Goal: Information Seeking & Learning: Learn about a topic

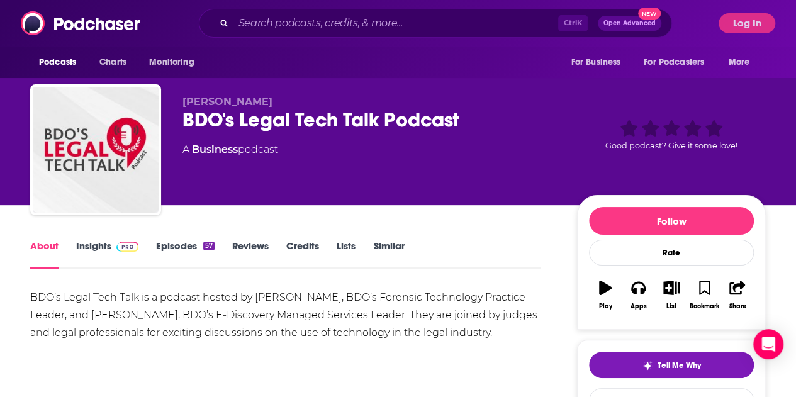
click at [97, 139] on link "Insights" at bounding box center [107, 254] width 62 height 29
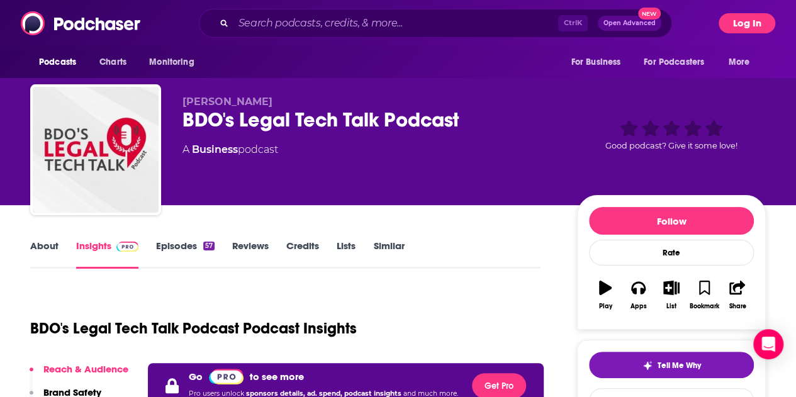
click at [387, 21] on button "Log In" at bounding box center [746, 23] width 57 height 20
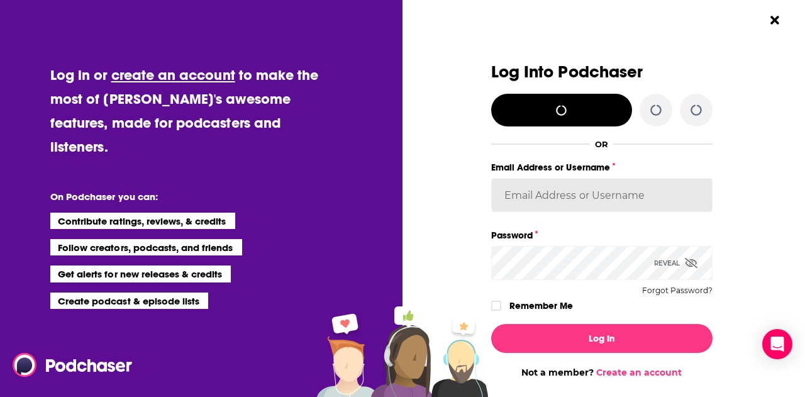
type input "AlkaNara"
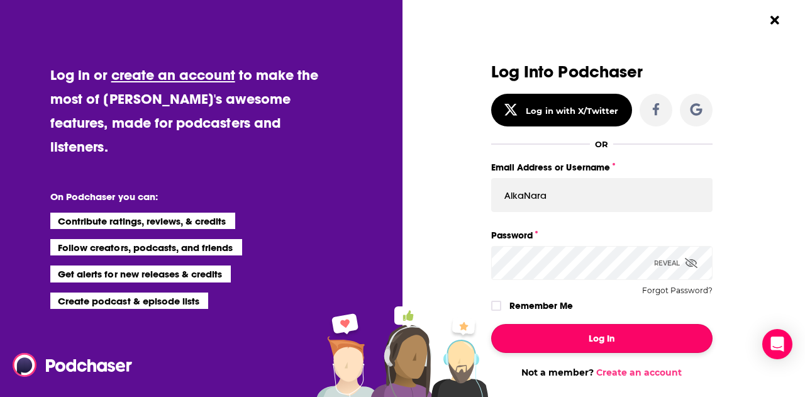
click at [387, 139] on button "Log In" at bounding box center [601, 338] width 221 height 29
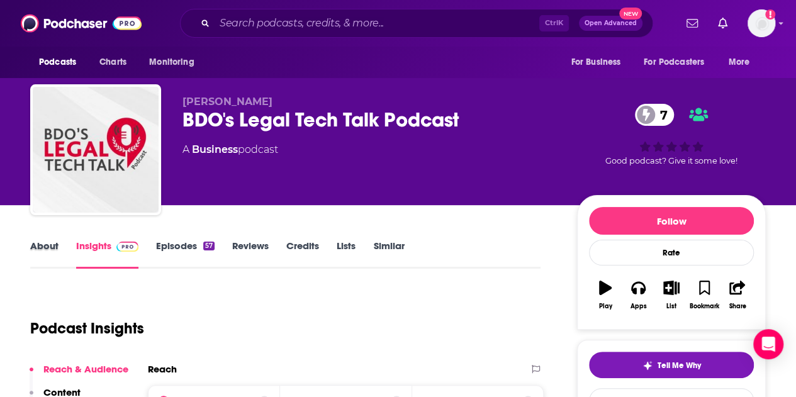
click at [61, 139] on div "About" at bounding box center [53, 254] width 46 height 29
click at [46, 139] on link "About" at bounding box center [44, 254] width 28 height 29
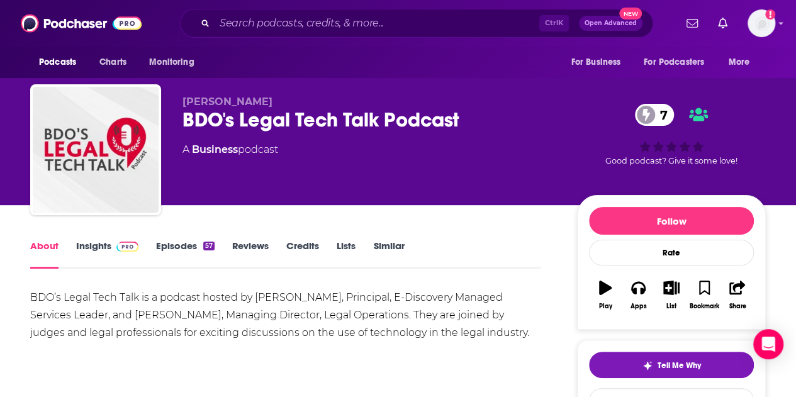
click at [187, 139] on div "BDO’s Legal Tech Talk is a podcast hosted by Daniel Gold, Principal, E-Discover…" at bounding box center [285, 315] width 510 height 53
click at [387, 139] on button "Apps" at bounding box center [637, 294] width 33 height 45
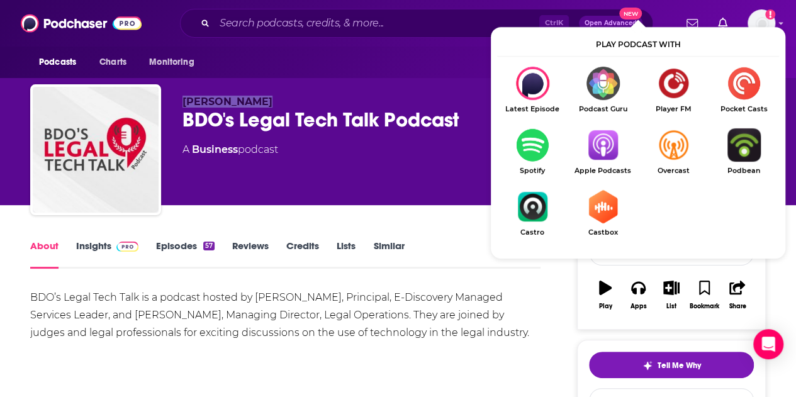
drag, startPoint x: 253, startPoint y: 101, endPoint x: 184, endPoint y: 103, distance: 69.2
click at [184, 103] on p "Olivia Duffey" at bounding box center [369, 102] width 374 height 12
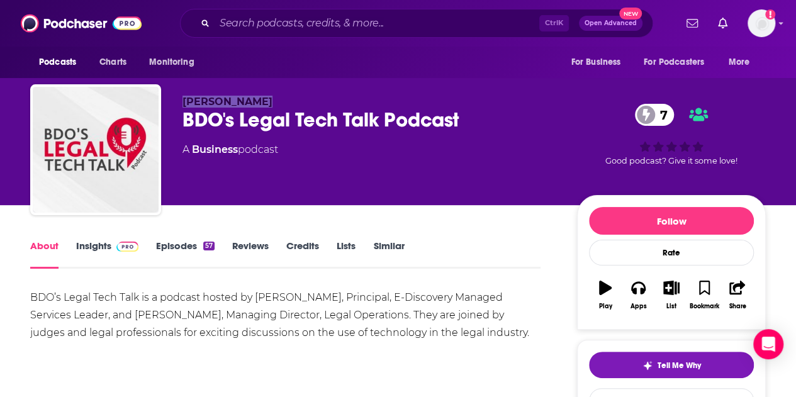
copy span "Olivia Duffey"
click at [92, 139] on link "Insights" at bounding box center [107, 254] width 62 height 29
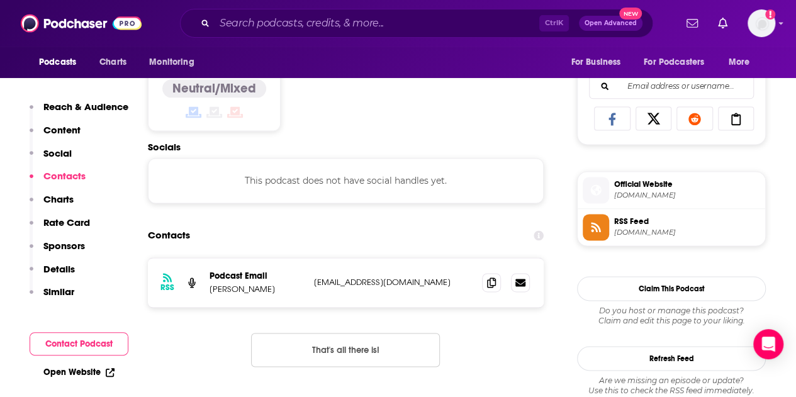
scroll to position [796, 0]
click at [257, 139] on p "Olivia Duffey" at bounding box center [256, 288] width 94 height 11
click at [387, 139] on icon at bounding box center [491, 281] width 9 height 10
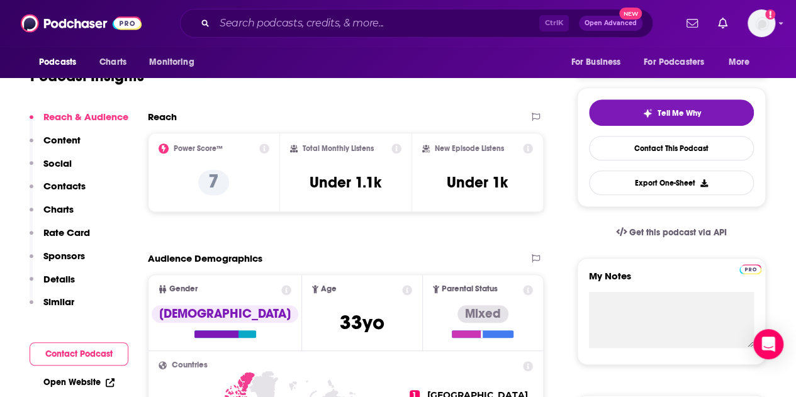
scroll to position [0, 0]
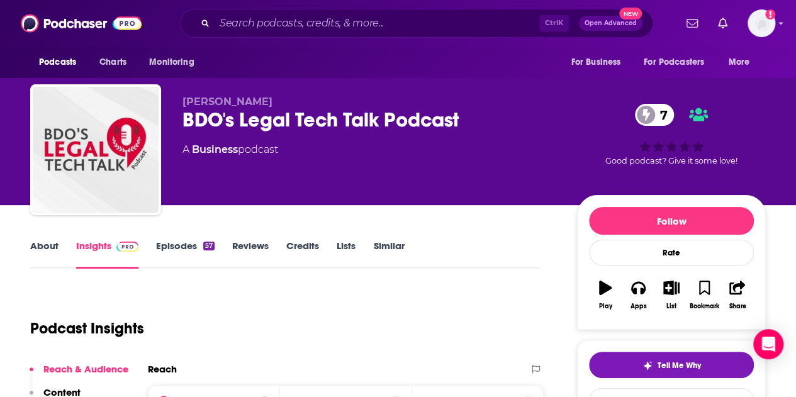
click at [49, 139] on link "About" at bounding box center [44, 254] width 28 height 29
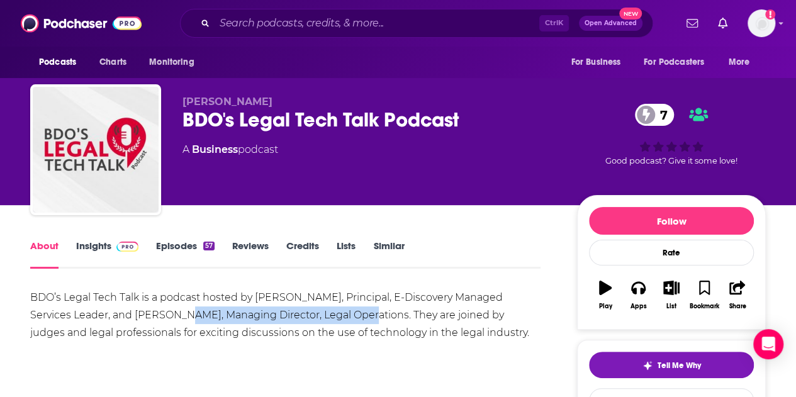
drag, startPoint x: 143, startPoint y: 315, endPoint x: 324, endPoint y: 316, distance: 181.1
click at [324, 139] on div "BDO’s Legal Tech Talk is a podcast hosted by Daniel Gold, Principal, E-Discover…" at bounding box center [285, 315] width 510 height 53
copy div "Managing Director, Legal Operations"
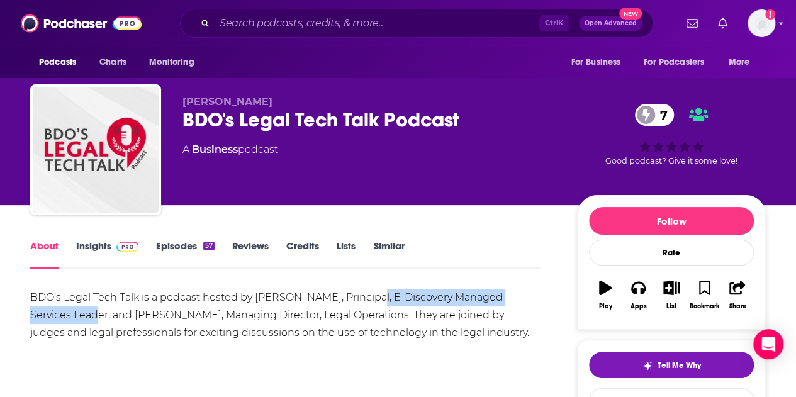
drag, startPoint x: 363, startPoint y: 297, endPoint x: 65, endPoint y: 319, distance: 298.9
click at [65, 139] on div "BDO’s Legal Tech Talk is a podcast hosted by Daniel Gold, Principal, E-Discover…" at bounding box center [285, 315] width 510 height 53
copy div "E-Discovery Managed Services Leader"
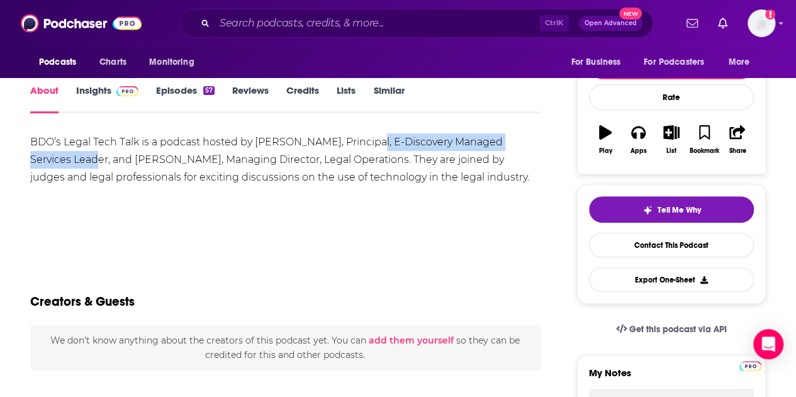
scroll to position [157, 0]
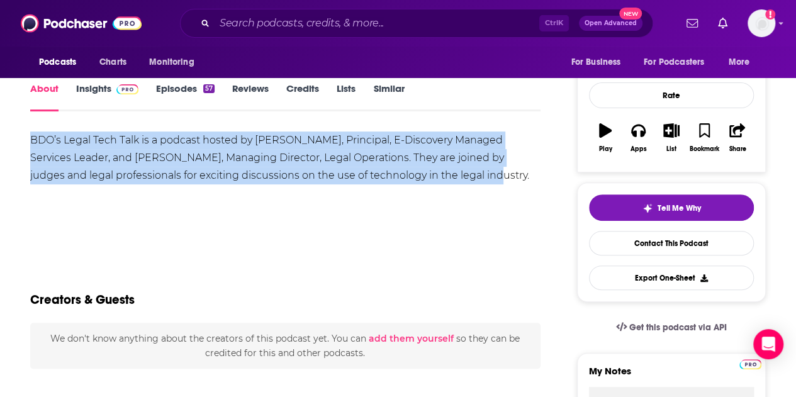
drag, startPoint x: 458, startPoint y: 174, endPoint x: 17, endPoint y: 148, distance: 441.6
copy div "BDO’s Legal Tech Talk is a podcast hosted by Daniel Gold, Principal, E-Discover…"
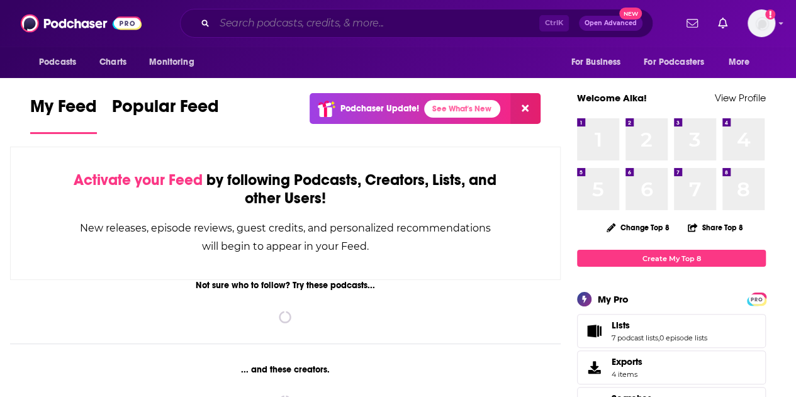
click at [346, 23] on input "Search podcasts, credits, & more..." at bounding box center [376, 23] width 324 height 20
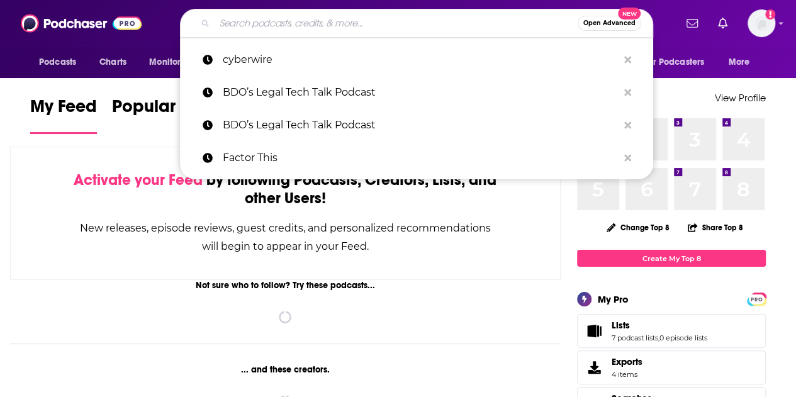
paste input "Be That Lawyer Podcast"
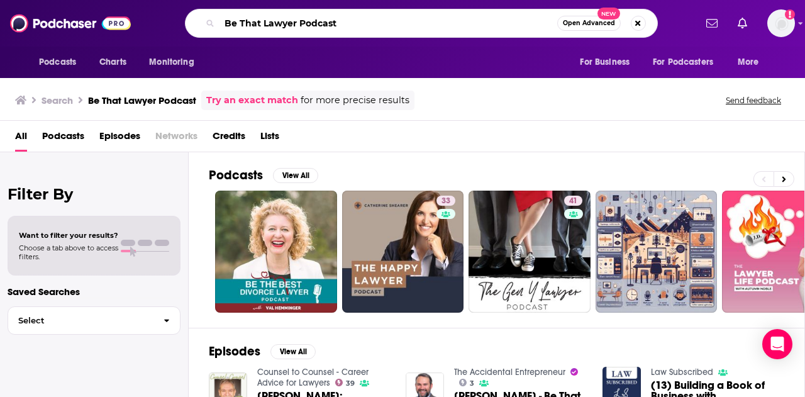
click at [328, 27] on input "Be That Lawyer Podcast" at bounding box center [388, 23] width 338 height 20
paste input "Steve Fretzin"
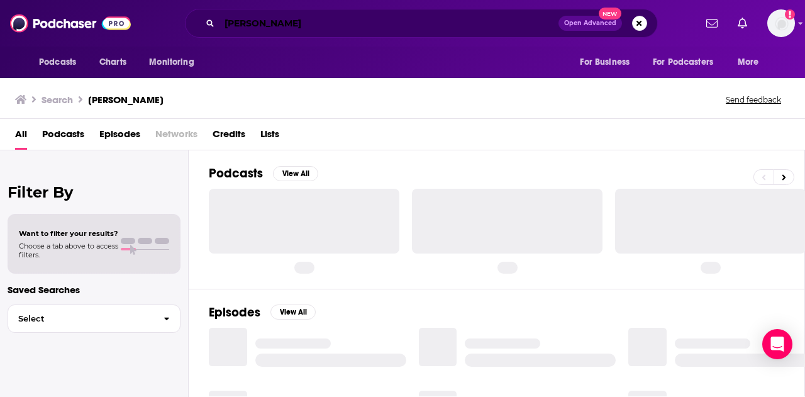
click at [257, 25] on input "Steve Fretzin" at bounding box center [388, 23] width 339 height 20
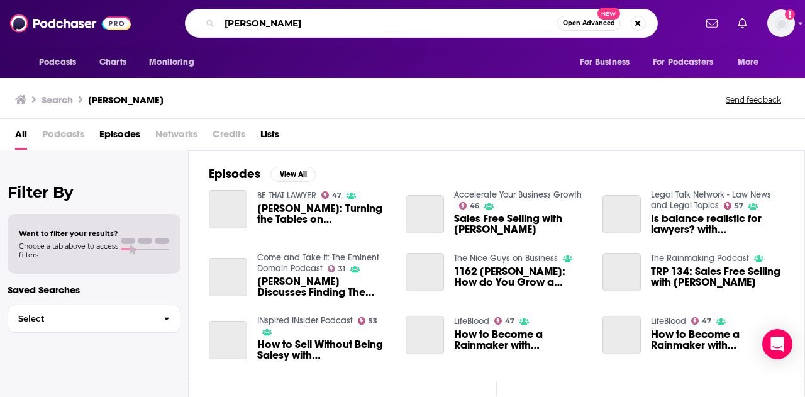
type input "Steve Fretzin"
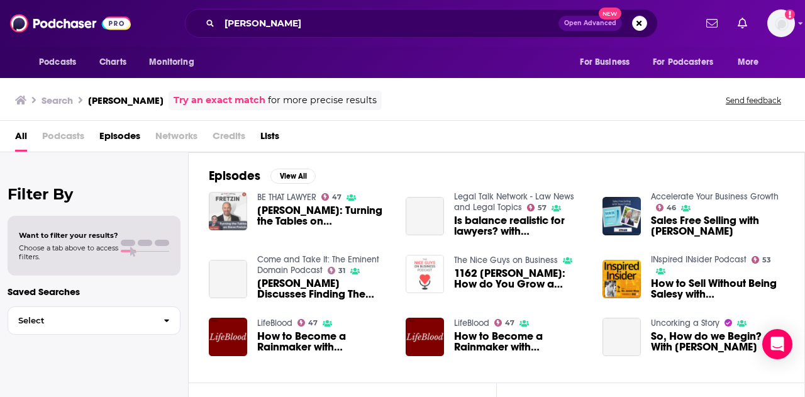
click at [244, 218] on img "Steve Fretzin: Turning the Tables on Steve Fretzin" at bounding box center [228, 211] width 38 height 38
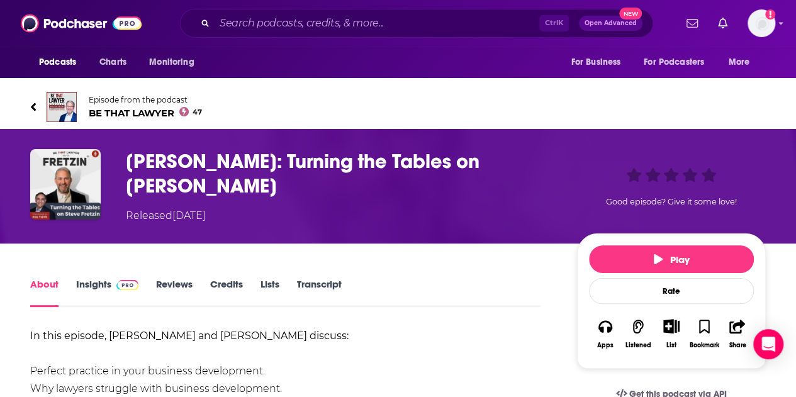
click at [140, 111] on span "BE THAT LAWYER 47" at bounding box center [145, 113] width 113 height 12
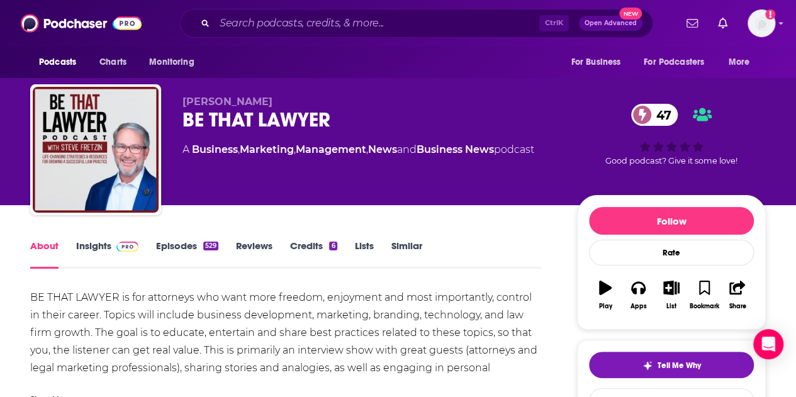
scroll to position [46, 0]
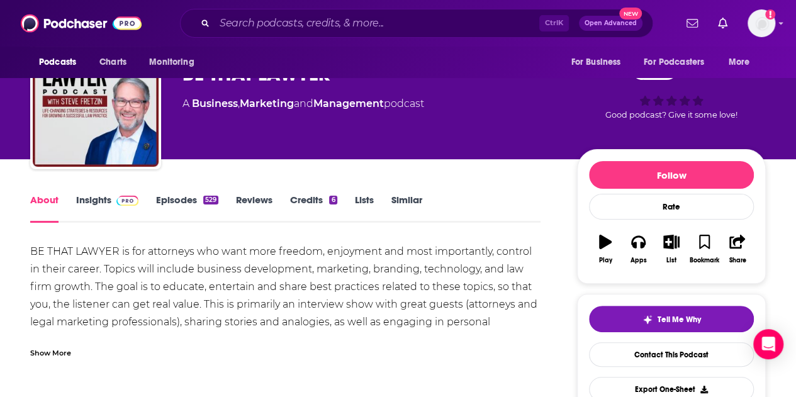
click at [53, 349] on div "Show More" at bounding box center [50, 352] width 41 height 12
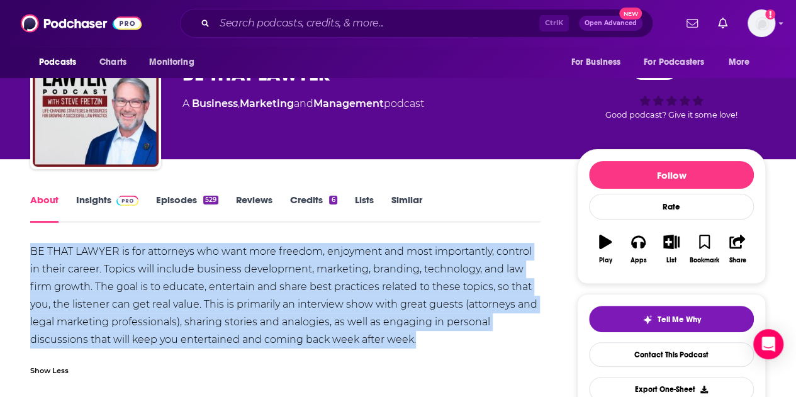
drag, startPoint x: 420, startPoint y: 339, endPoint x: 16, endPoint y: 246, distance: 414.3
copy div "BE THAT LAWYER is for attorneys who want more freedom, enjoyment and most impor…"
click at [633, 260] on div "Apps" at bounding box center [638, 261] width 16 height 8
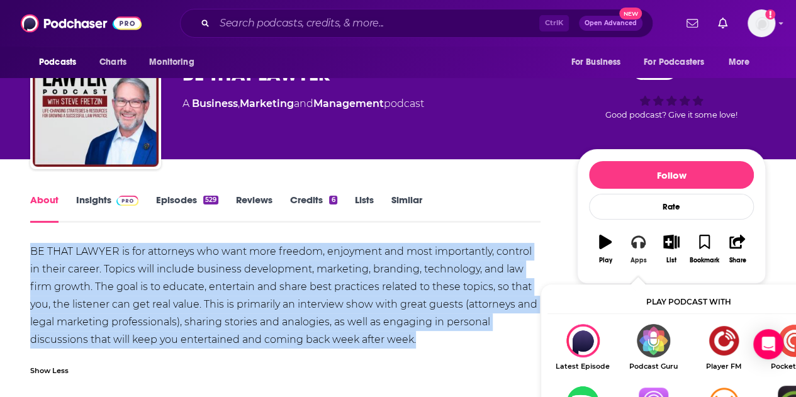
scroll to position [105, 0]
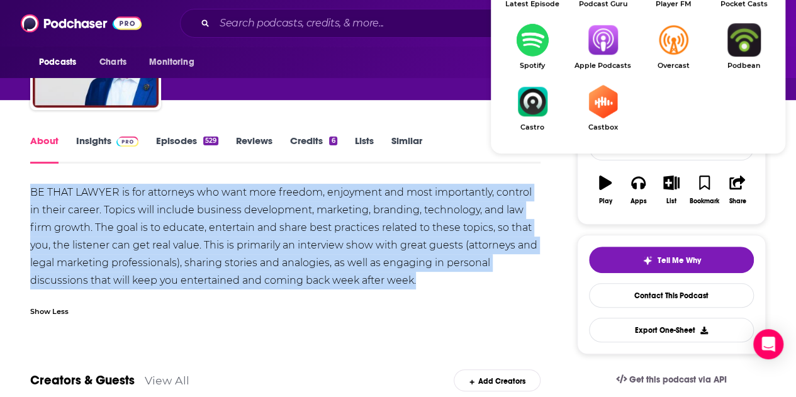
click at [602, 60] on link "Apple Podcasts" at bounding box center [602, 46] width 70 height 47
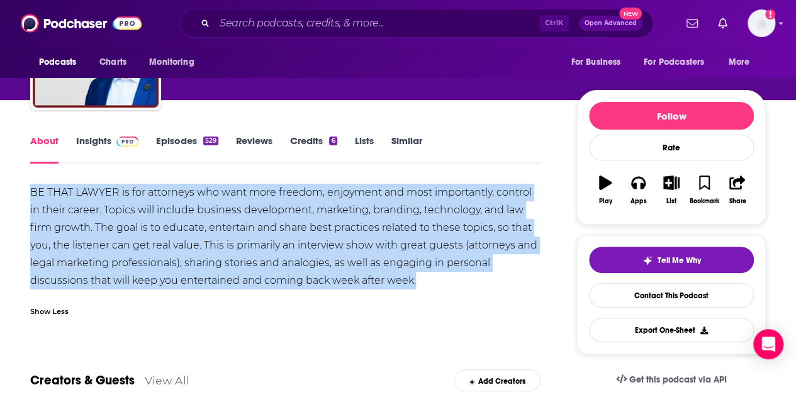
click at [103, 138] on link "Insights" at bounding box center [107, 149] width 62 height 29
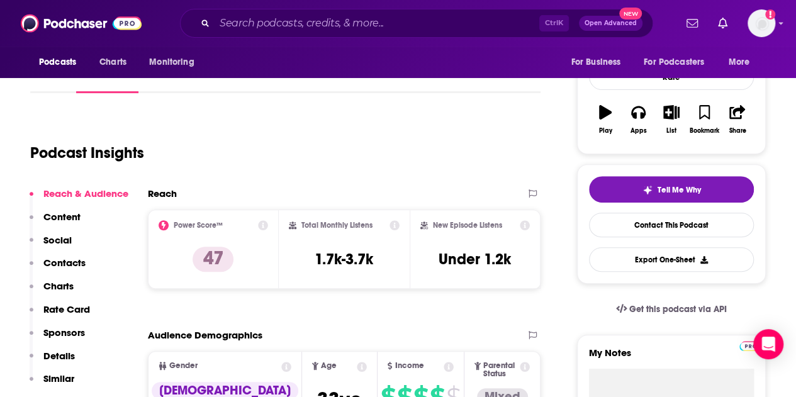
scroll to position [179, 0]
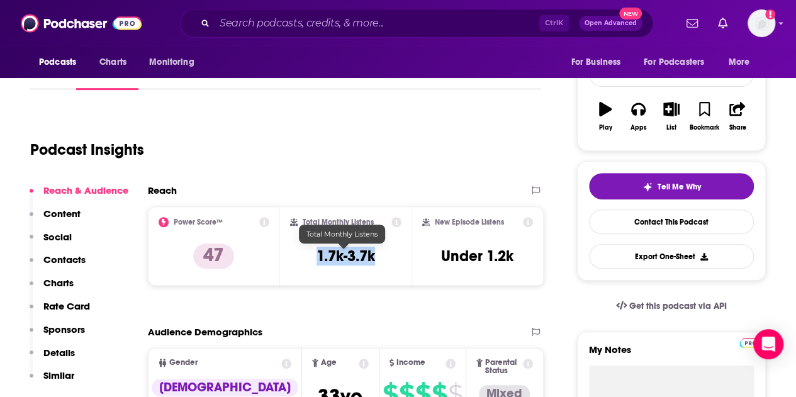
drag, startPoint x: 311, startPoint y: 257, endPoint x: 374, endPoint y: 257, distance: 63.5
click at [374, 257] on div "Total Monthly Listens 1.7k-3.7k" at bounding box center [346, 246] width 112 height 58
copy h3 "1.7k-3.7k"
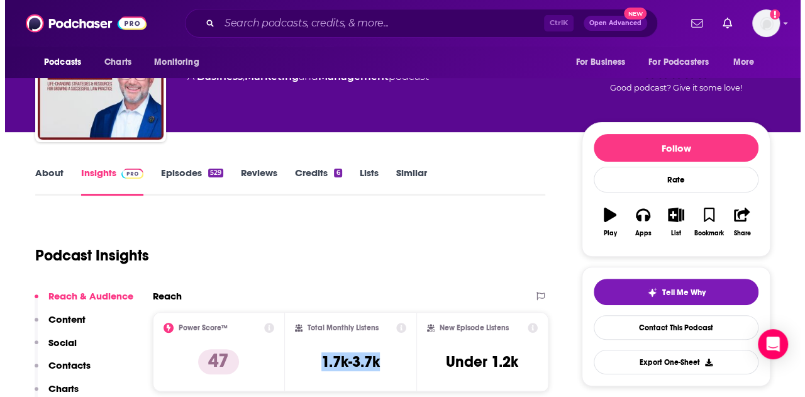
scroll to position [0, 0]
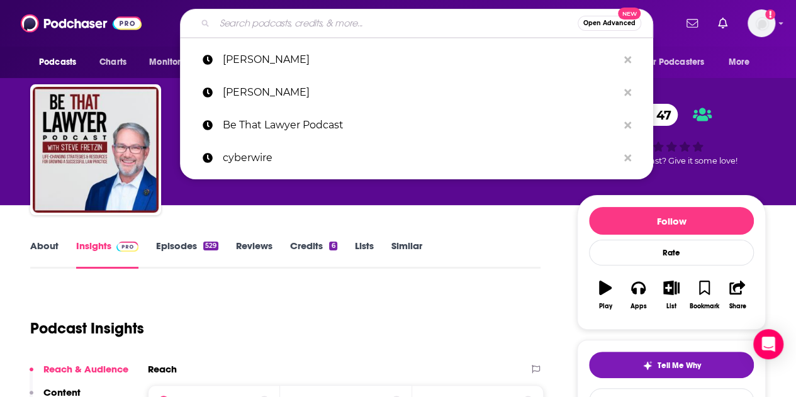
click at [296, 19] on input "Search podcasts, credits, & more..." at bounding box center [395, 23] width 363 height 20
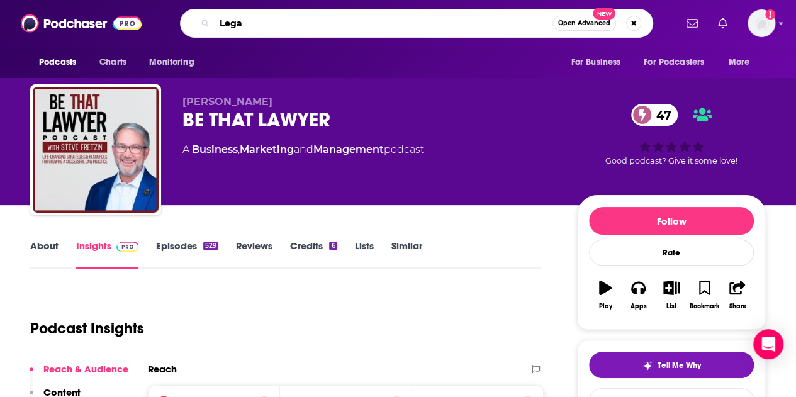
type input "Legal"
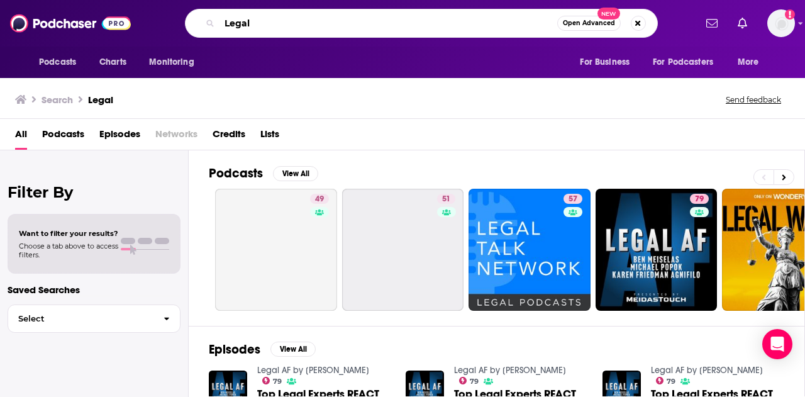
click at [294, 29] on input "Legal" at bounding box center [388, 23] width 338 height 20
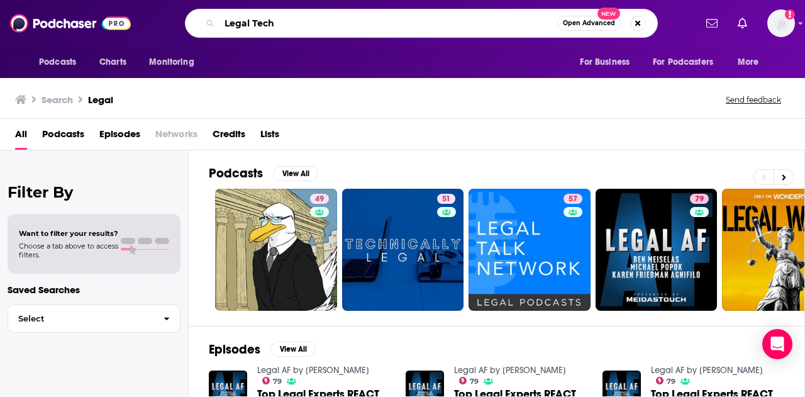
type input "Legal Tech"
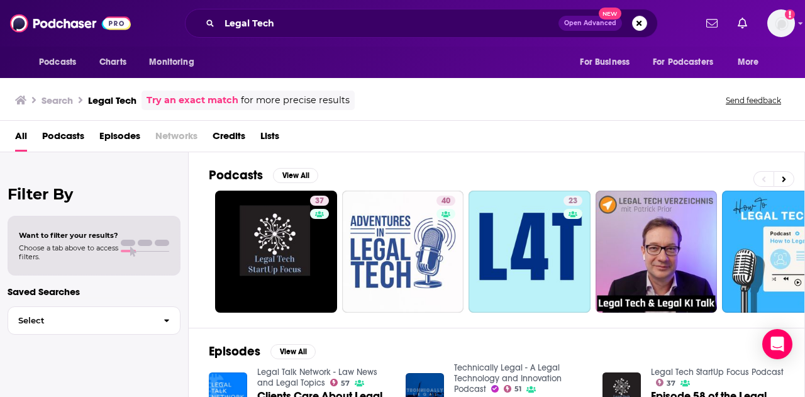
click at [57, 140] on span "Podcasts" at bounding box center [63, 139] width 42 height 26
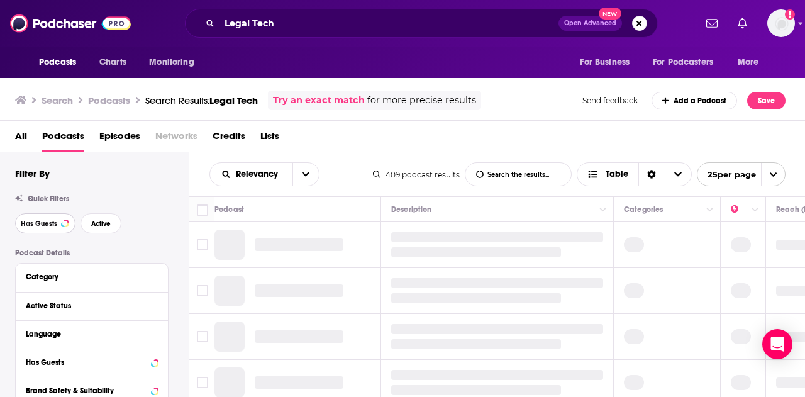
click at [54, 225] on span "Has Guests" at bounding box center [39, 223] width 36 height 7
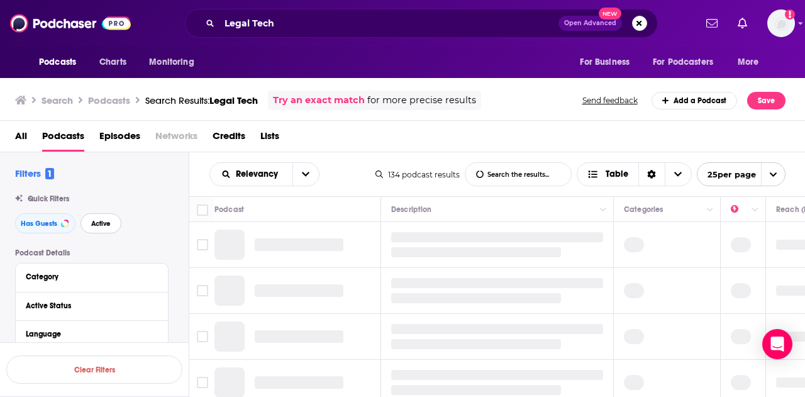
click at [103, 226] on span "Active" at bounding box center [100, 223] width 19 height 7
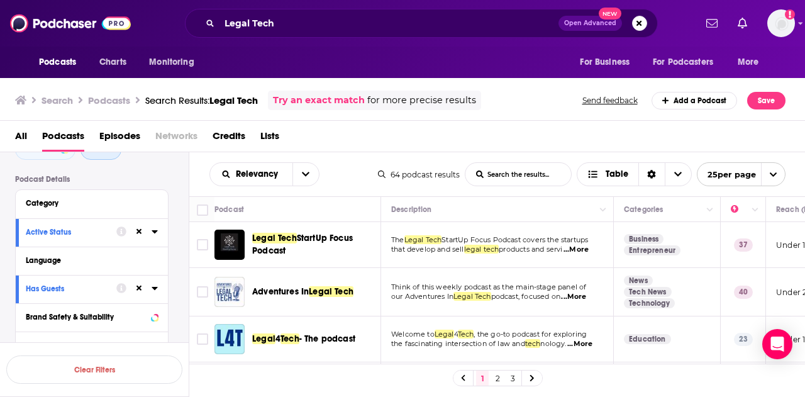
scroll to position [74, 0]
click at [145, 258] on button "Language" at bounding box center [89, 260] width 126 height 16
click at [158, 263] on div "Language" at bounding box center [92, 339] width 152 height 186
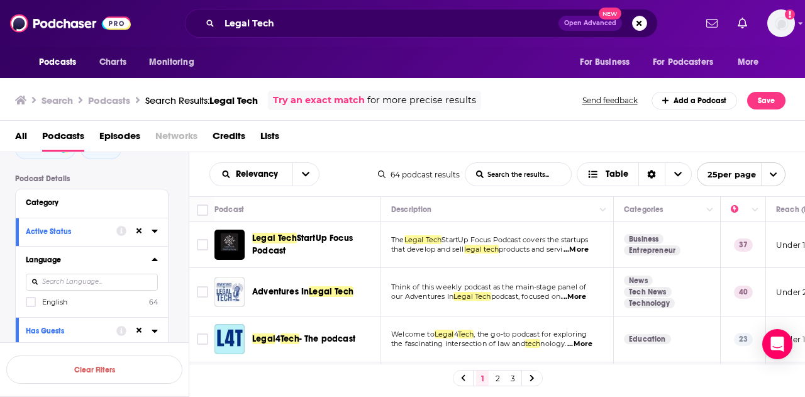
click at [153, 263] on icon at bounding box center [155, 259] width 6 height 10
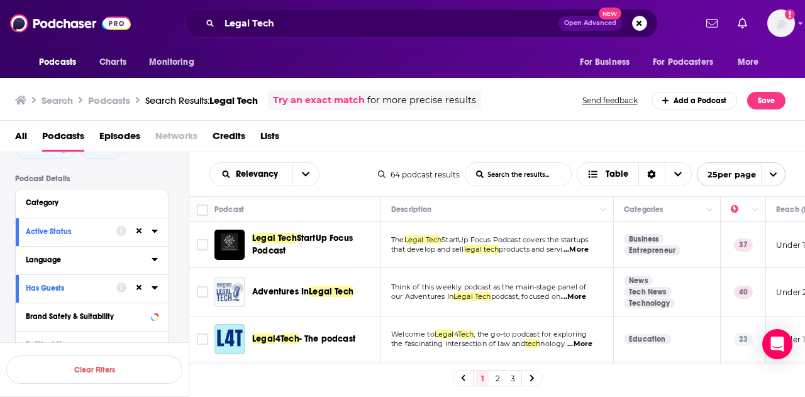
click at [153, 263] on icon at bounding box center [155, 259] width 6 height 10
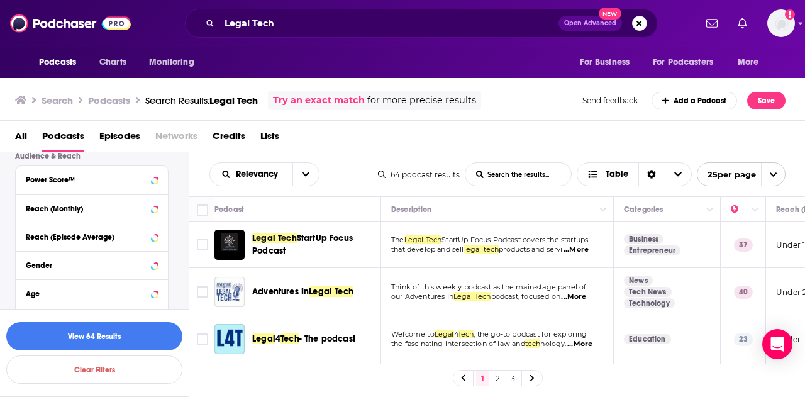
scroll to position [375, 0]
click at [162, 335] on button "View 64 Results" at bounding box center [94, 336] width 176 height 28
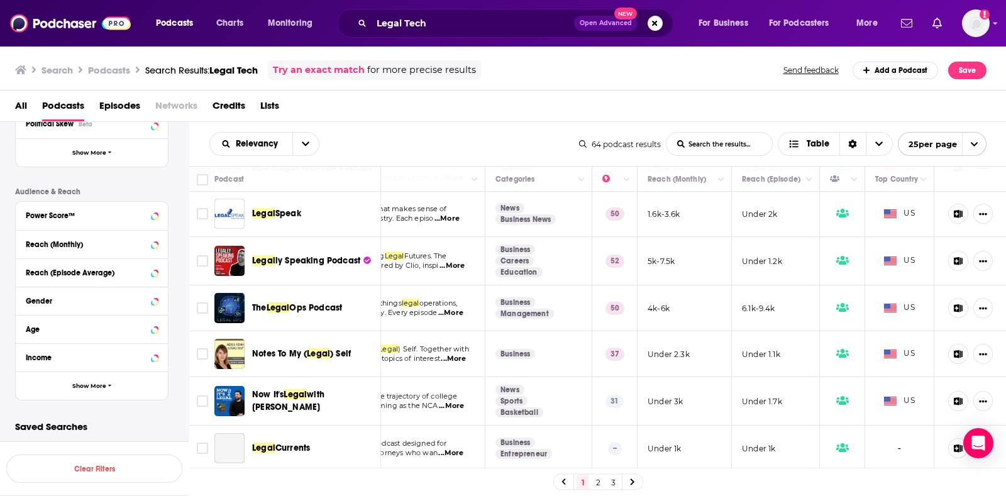
scroll to position [240, 140]
drag, startPoint x: 550, startPoint y: 25, endPoint x: 428, endPoint y: 113, distance: 149.9
click at [428, 113] on div "All Podcasts Episodes Networks Credits Lists" at bounding box center [506, 109] width 982 height 26
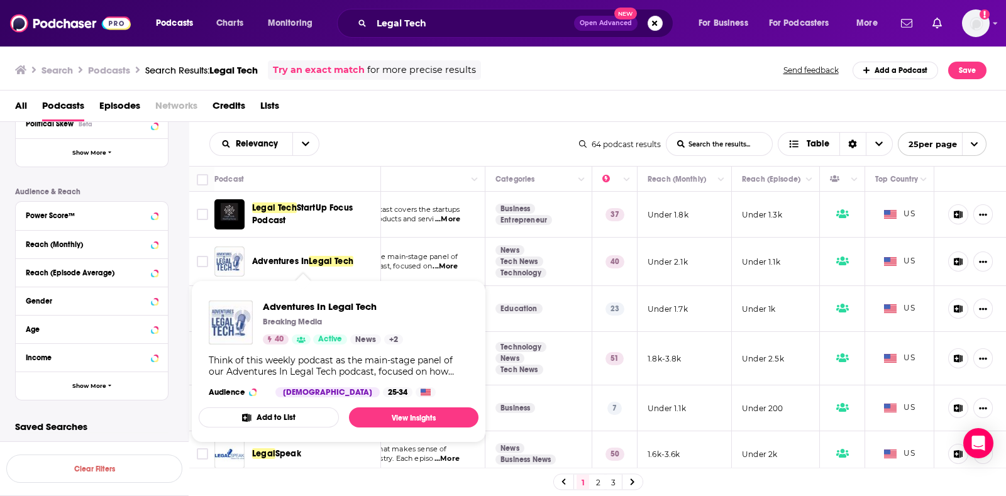
click at [290, 262] on span "Adventures In" at bounding box center [280, 261] width 57 height 11
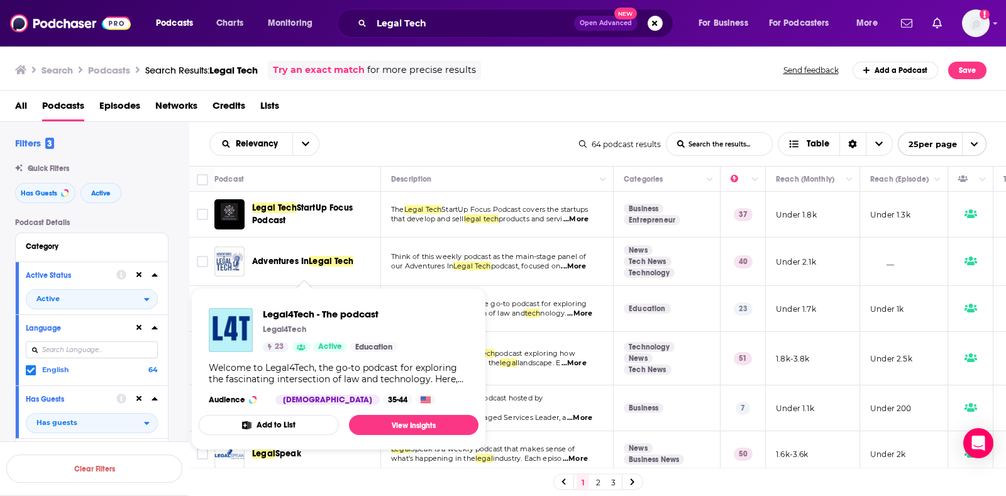
drag, startPoint x: 310, startPoint y: 306, endPoint x: 211, endPoint y: 297, distance: 99.7
drag, startPoint x: 211, startPoint y: 297, endPoint x: 383, endPoint y: 374, distance: 188.4
click at [383, 374] on div "Welcome to Legal4Tech, the go-to podcast for exploring the fascinating intersec…" at bounding box center [339, 373] width 260 height 23
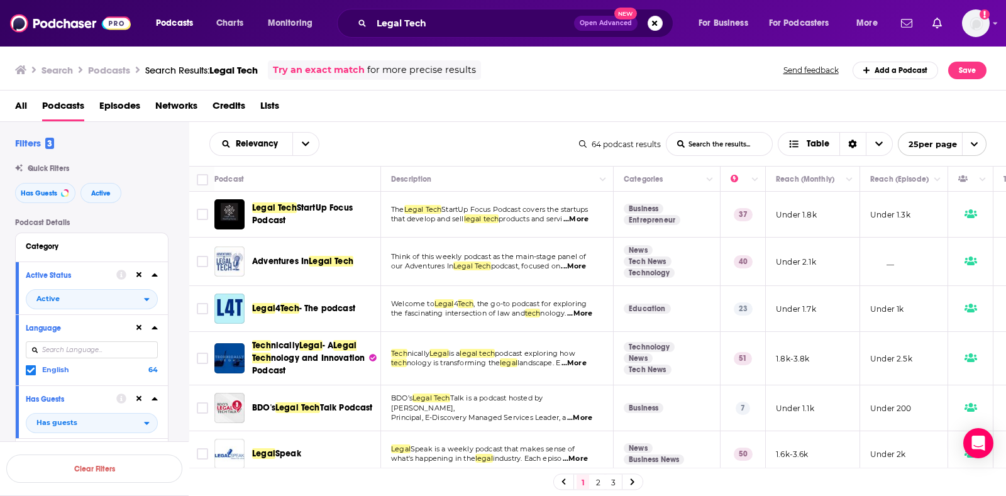
click at [485, 129] on div "Relevancy List Search Input Search the results... Table 64 podcast results List…" at bounding box center [598, 144] width 818 height 44
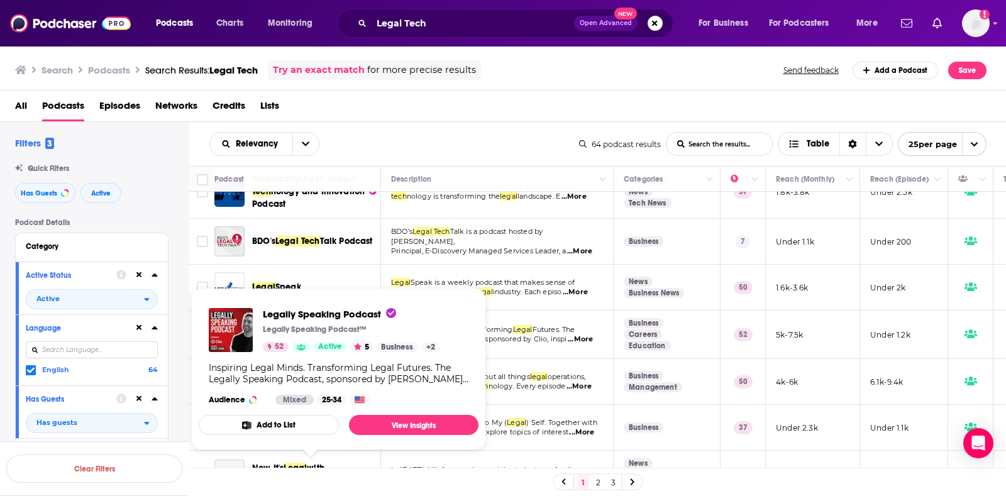
scroll to position [167, 0]
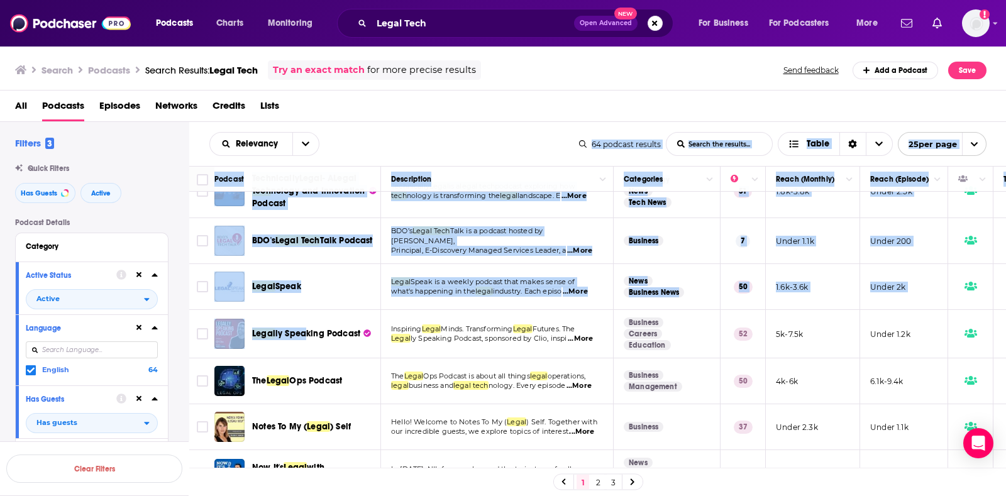
drag, startPoint x: 386, startPoint y: 123, endPoint x: 305, endPoint y: 316, distance: 209.4
click at [305, 316] on div "Relevancy List Search Input Search the results... Table 64 podcast results List…" at bounding box center [598, 348] width 818 height 452
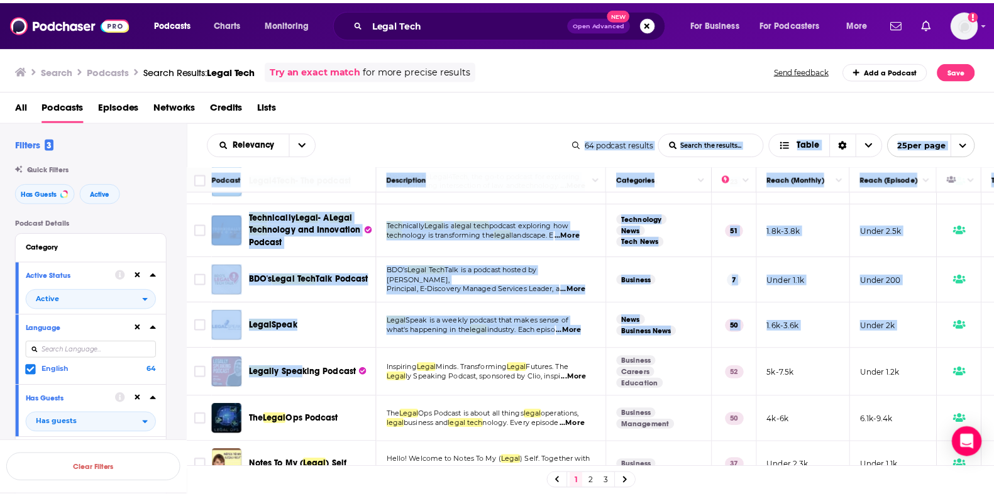
scroll to position [119, 0]
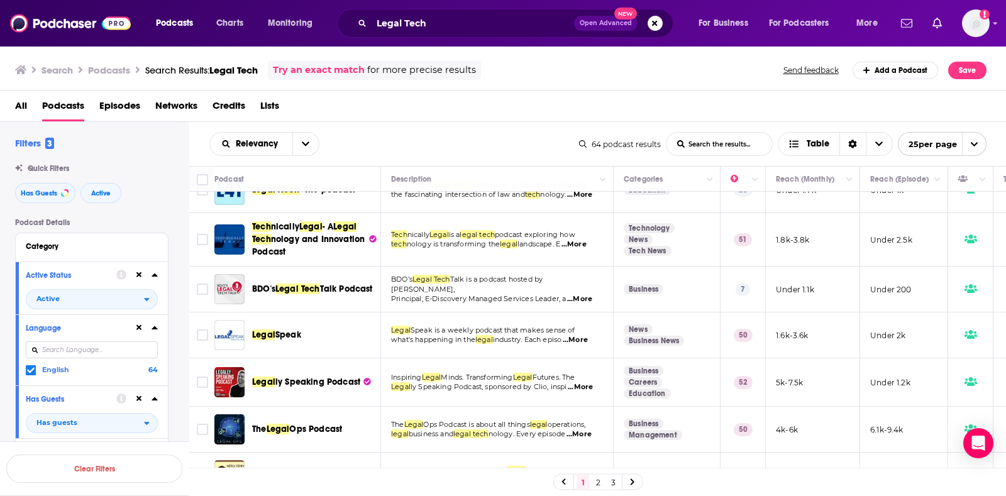
click at [362, 98] on div "All Podcasts Episodes Networks Credits Lists" at bounding box center [506, 109] width 982 height 26
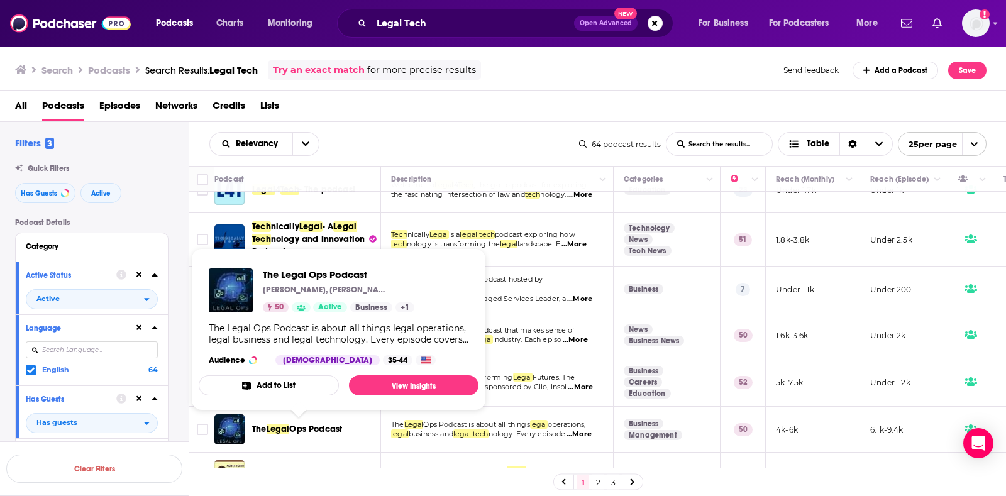
click at [311, 396] on span "Ops Podcast" at bounding box center [315, 429] width 53 height 11
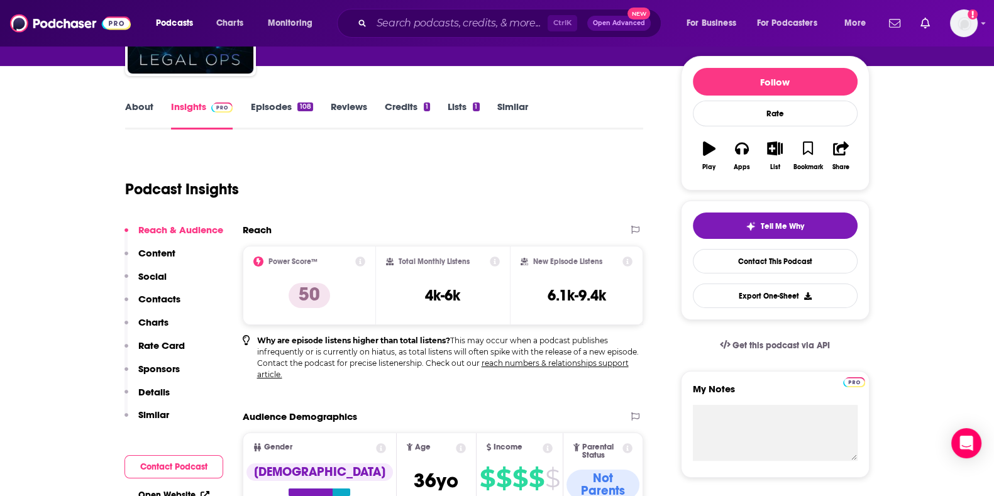
scroll to position [140, 0]
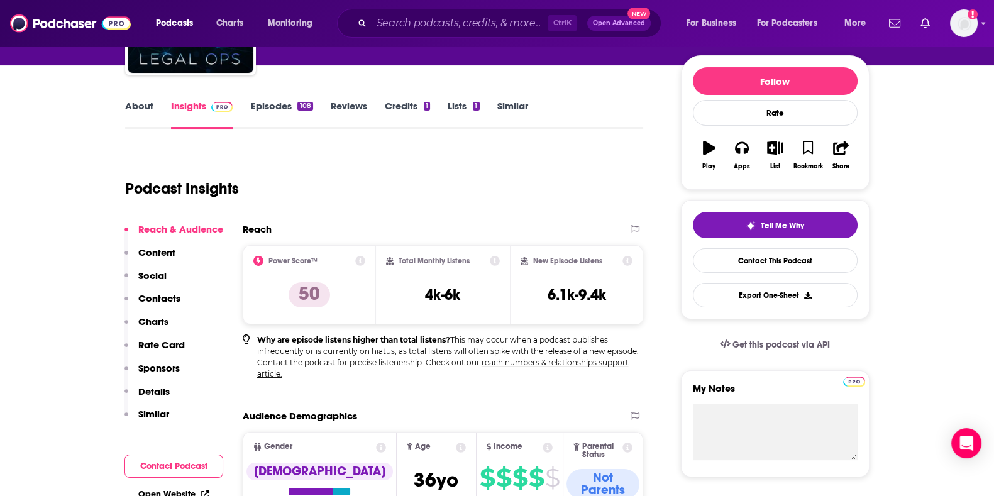
click at [143, 115] on link "About" at bounding box center [139, 114] width 28 height 29
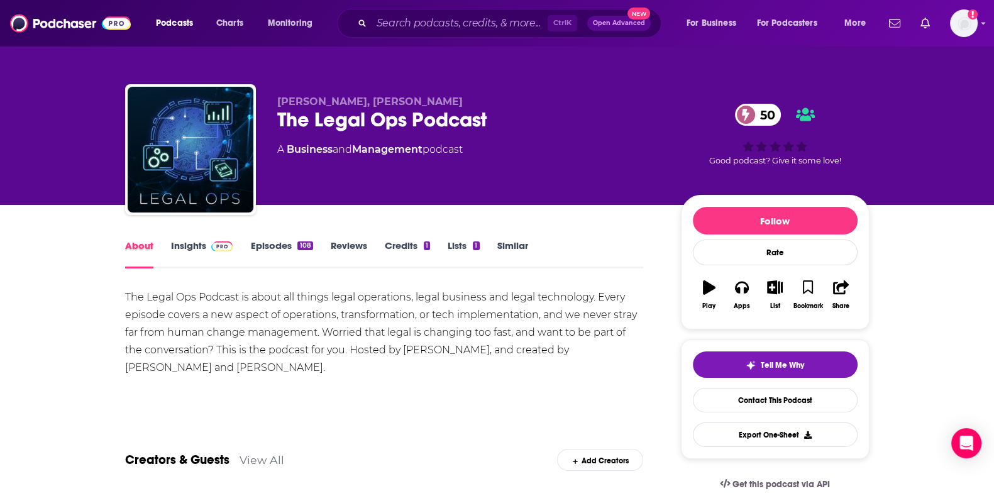
click at [167, 248] on div "About" at bounding box center [148, 254] width 46 height 29
click at [179, 259] on link "Insights" at bounding box center [202, 254] width 62 height 29
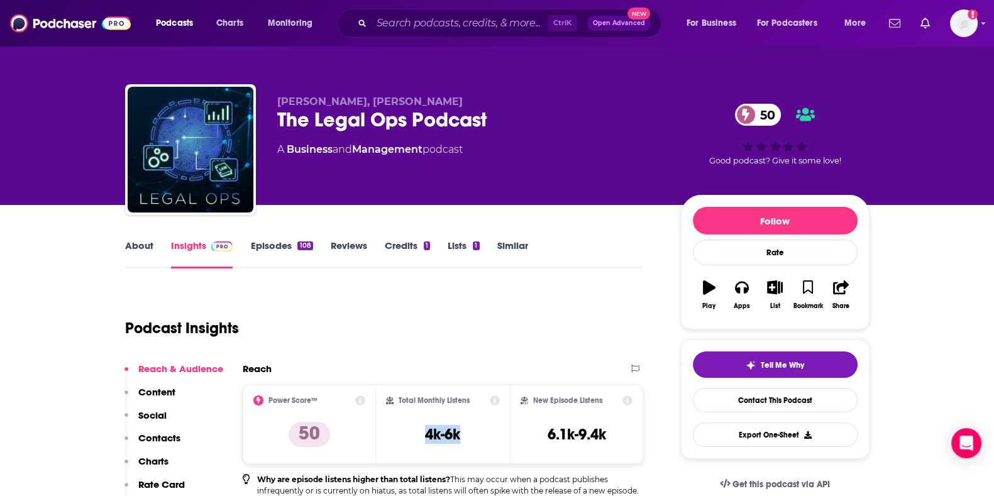
drag, startPoint x: 424, startPoint y: 435, endPoint x: 467, endPoint y: 437, distance: 42.2
click at [467, 396] on div "Total Monthly Listens 4k-6k" at bounding box center [443, 425] width 114 height 58
copy h3 "4k-6k"
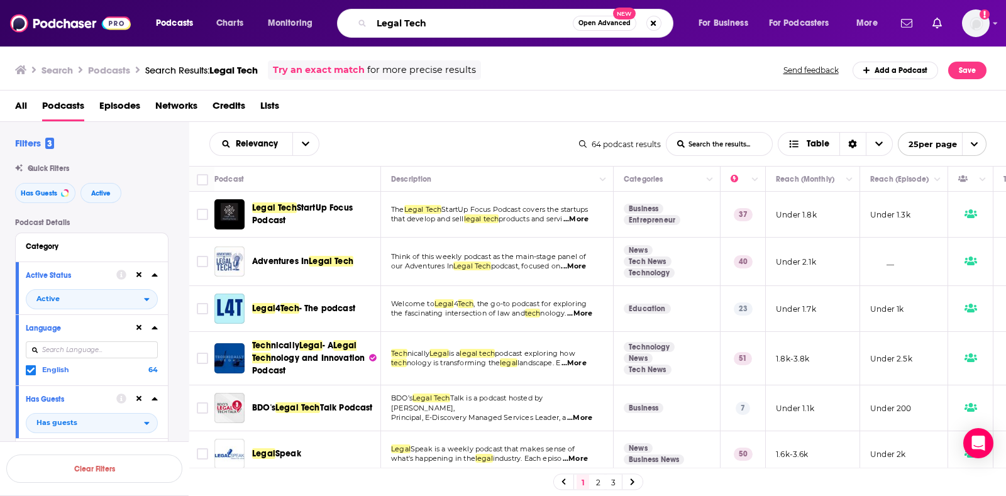
drag, startPoint x: 465, startPoint y: 30, endPoint x: 267, endPoint y: 4, distance: 199.7
click at [267, 4] on div "Podcasts Charts Monitoring Legal Tech Open Advanced New For Business For Podcas…" at bounding box center [503, 23] width 1006 height 47
type input "AI and Law"
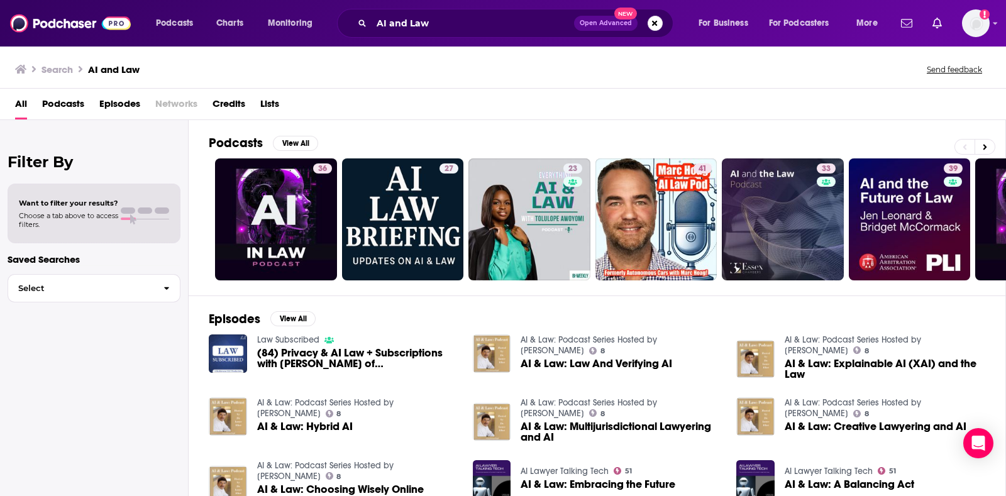
drag, startPoint x: 274, startPoint y: 205, endPoint x: 63, endPoint y: 110, distance: 231.7
click at [63, 110] on span "Podcasts" at bounding box center [63, 107] width 42 height 26
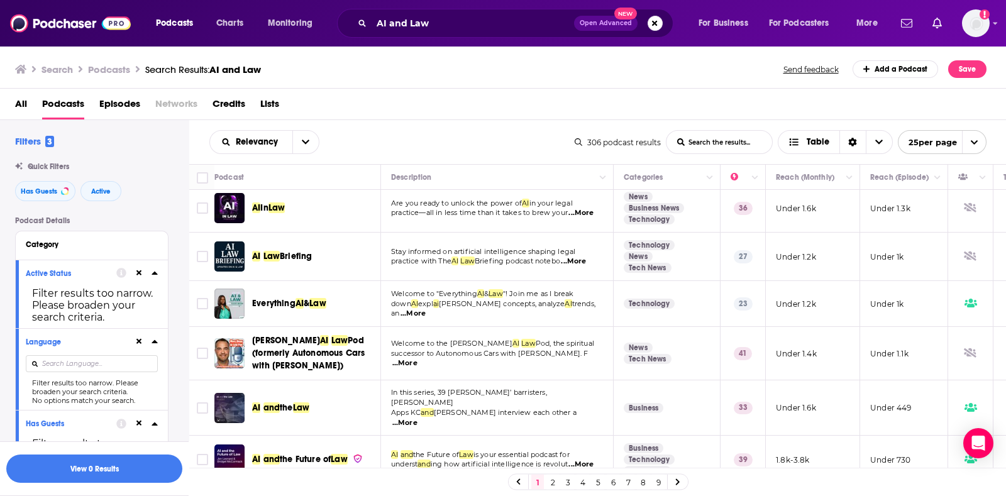
scroll to position [8, 0]
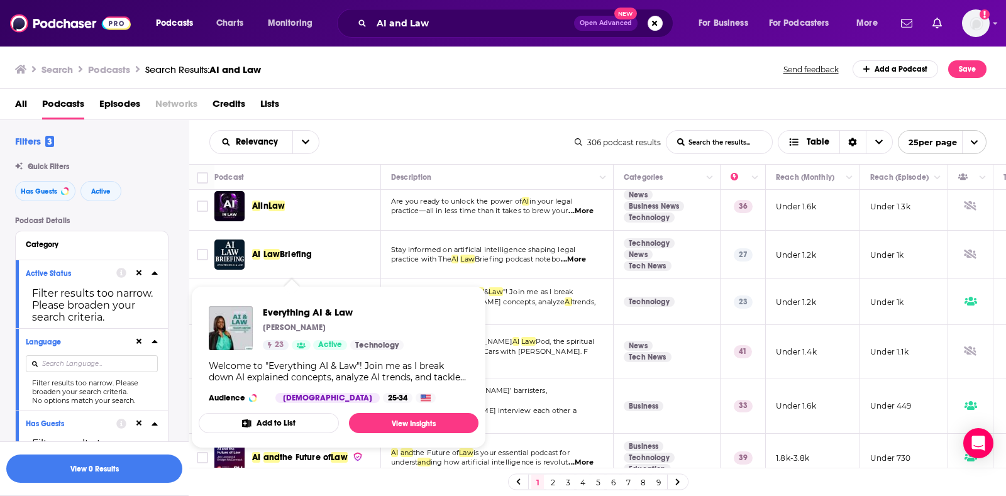
click at [377, 106] on div "All Podcasts Episodes Networks Credits Lists" at bounding box center [506, 107] width 982 height 26
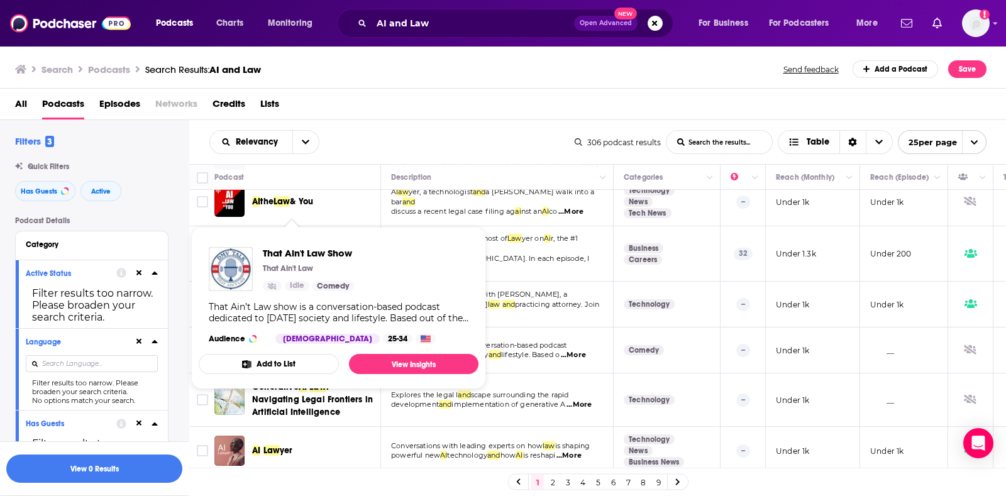
scroll to position [672, 0]
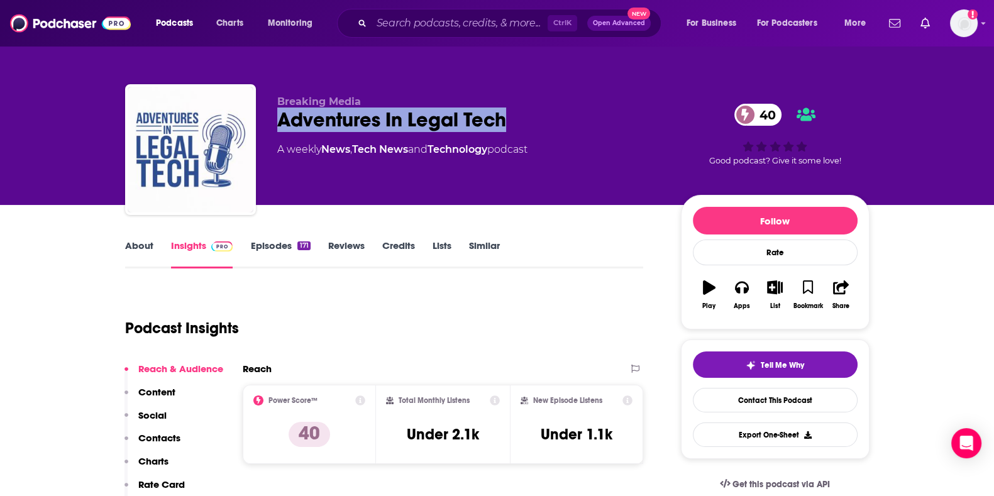
drag, startPoint x: 511, startPoint y: 121, endPoint x: 278, endPoint y: 121, distance: 232.7
click at [278, 121] on div "Adventures In Legal Tech 40" at bounding box center [469, 120] width 384 height 25
copy h2 "Adventures In Legal Tech"
click at [733, 300] on button "Apps" at bounding box center [742, 294] width 33 height 45
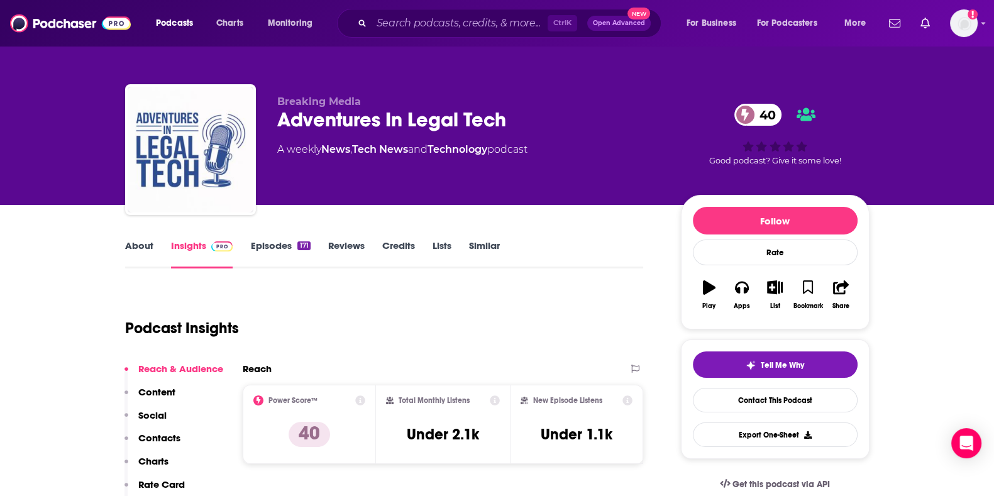
click at [135, 250] on link "About" at bounding box center [139, 254] width 28 height 29
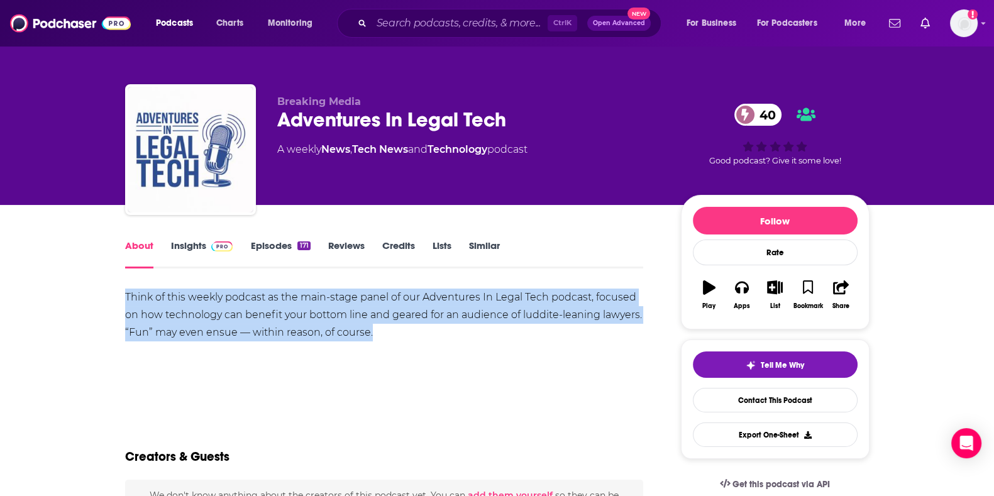
drag, startPoint x: 402, startPoint y: 329, endPoint x: 126, endPoint y: 299, distance: 277.7
click at [126, 299] on div "Think of this weekly podcast as the main-stage panel of our Adventures In Legal…" at bounding box center [384, 315] width 519 height 53
copy div "Think of this weekly podcast as the main-stage panel of our Adventures In Legal…"
click at [182, 244] on link "Insights" at bounding box center [202, 254] width 62 height 29
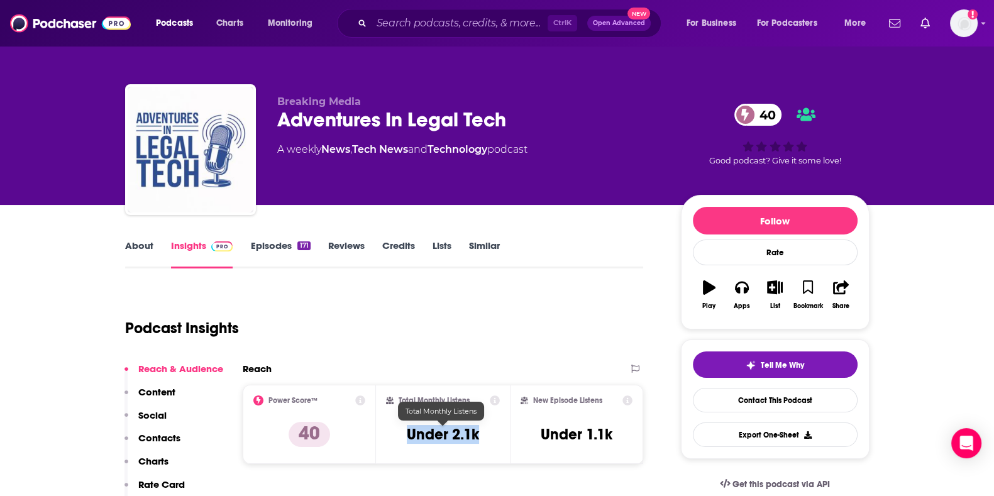
drag, startPoint x: 485, startPoint y: 436, endPoint x: 405, endPoint y: 436, distance: 79.9
click at [405, 436] on div "Total Monthly Listens Under 2.1k" at bounding box center [443, 425] width 114 height 58
copy h3 "Under 2.1k"
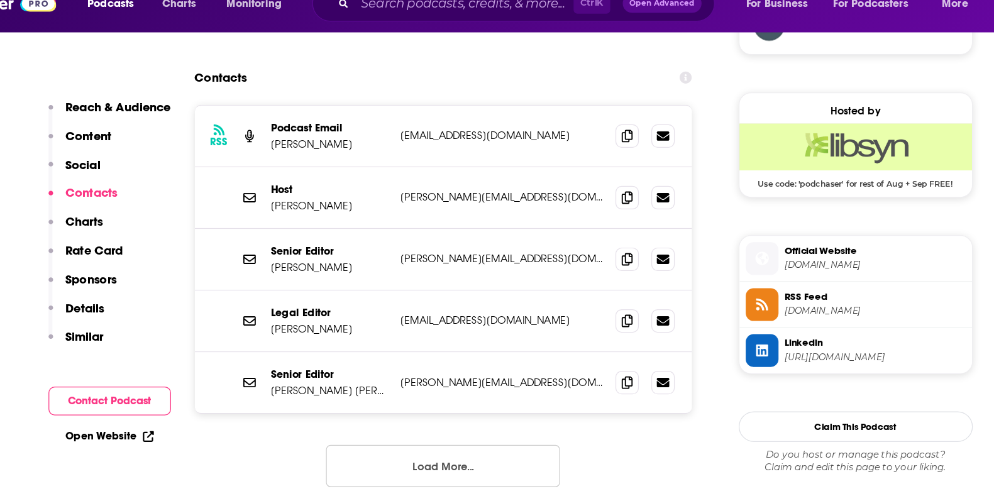
scroll to position [972, 0]
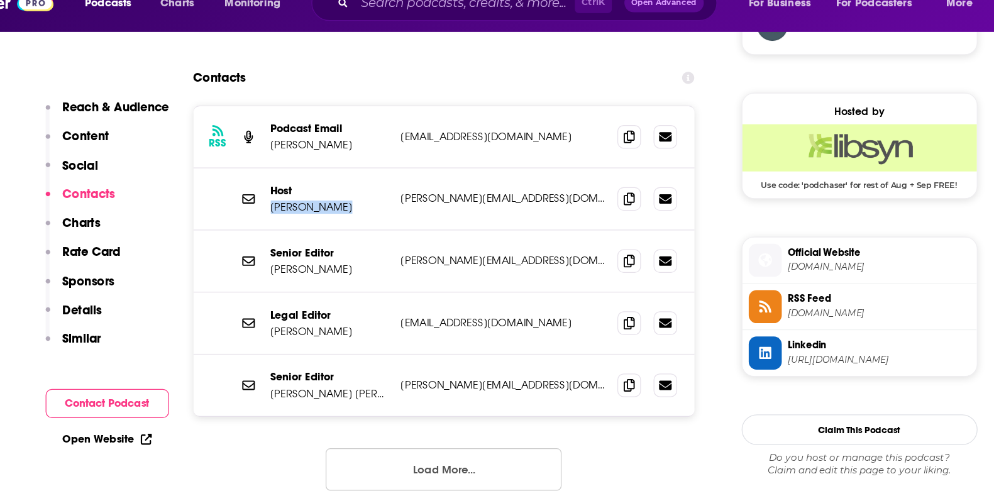
drag, startPoint x: 359, startPoint y: 182, endPoint x: 304, endPoint y: 186, distance: 54.8
click at [304, 186] on p "Jared Correia" at bounding box center [351, 186] width 94 height 11
copy p "Jared Correia"
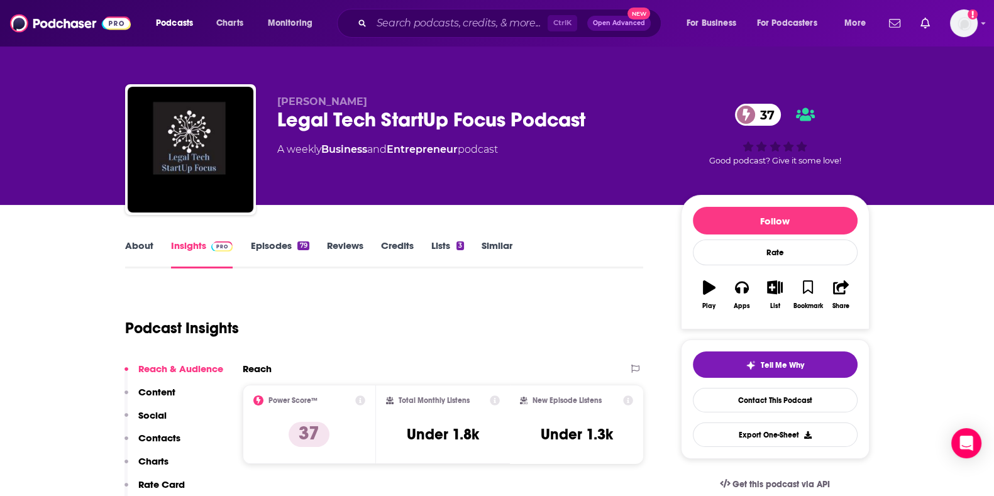
click at [151, 246] on link "About" at bounding box center [139, 254] width 28 height 29
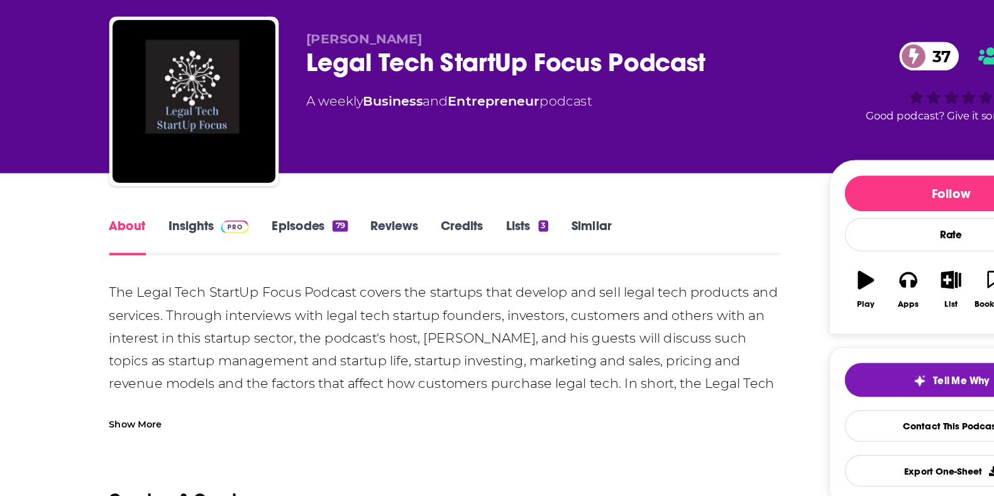
click at [148, 395] on div "Show More" at bounding box center [145, 398] width 41 height 12
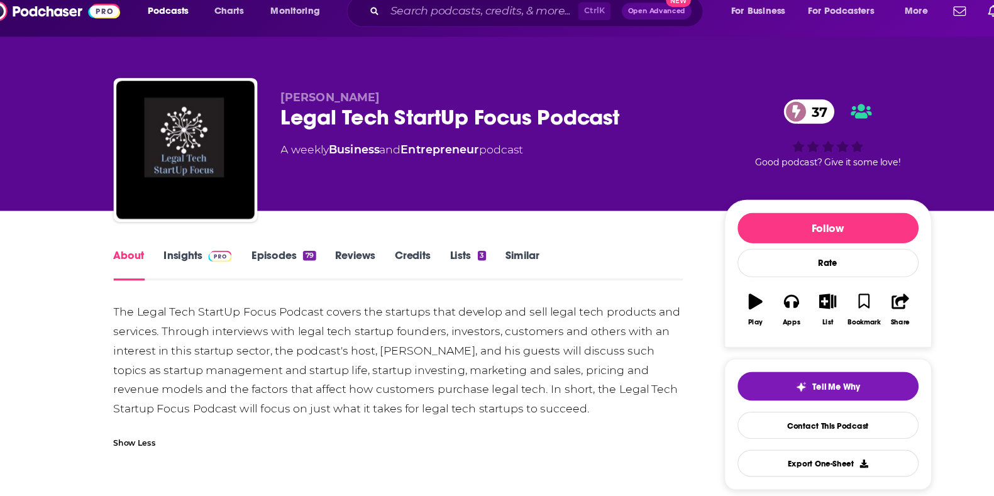
drag, startPoint x: 546, startPoint y: 385, endPoint x: 124, endPoint y: 286, distance: 434.1
copy div "The Legal Tech StartUp Focus Podcast covers the startups that develop and sell …"
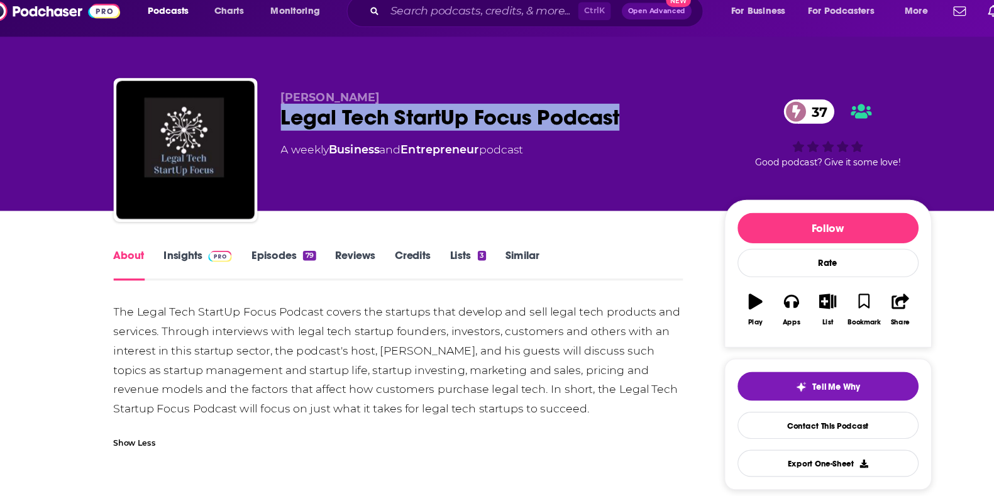
drag, startPoint x: 279, startPoint y: 119, endPoint x: 596, endPoint y: 116, distance: 317.0
click at [596, 116] on div "Legal Tech StartUp Focus Podcast 37" at bounding box center [469, 120] width 384 height 25
copy h1 "Legal Tech StartUp Focus Podcast"
click at [204, 241] on link "Insights" at bounding box center [202, 254] width 62 height 29
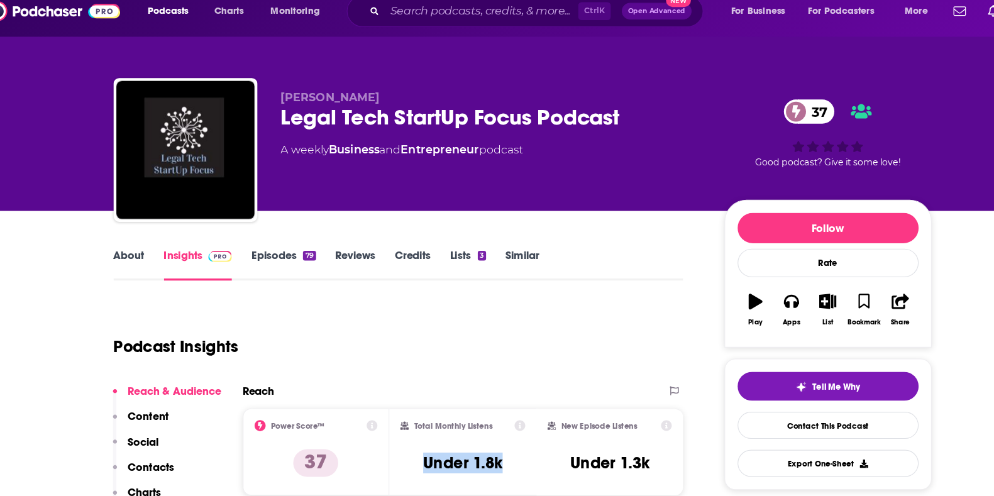
drag, startPoint x: 423, startPoint y: 438, endPoint x: 490, endPoint y: 438, distance: 67.3
click at [490, 438] on div "Total Monthly Listens Under 1.8k" at bounding box center [443, 425] width 114 height 58
copy h3 "Under 1.8k"
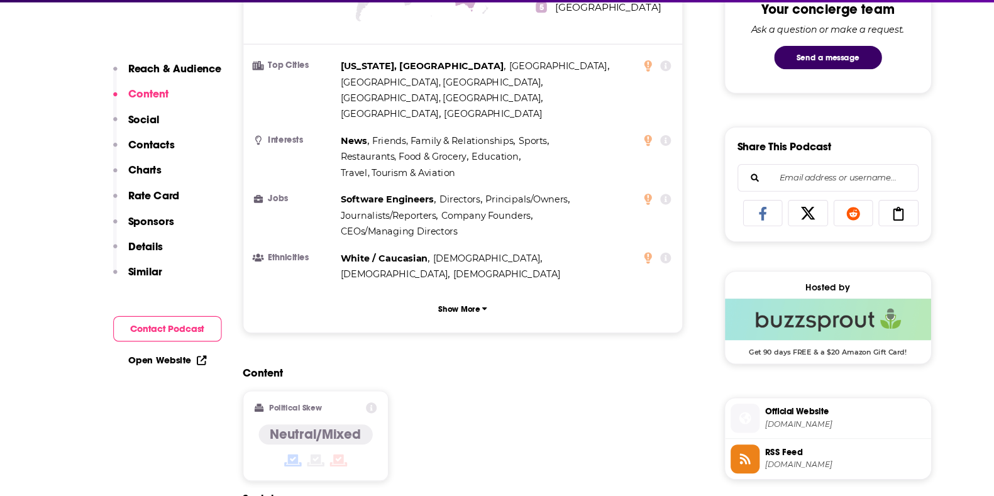
scroll to position [968, 0]
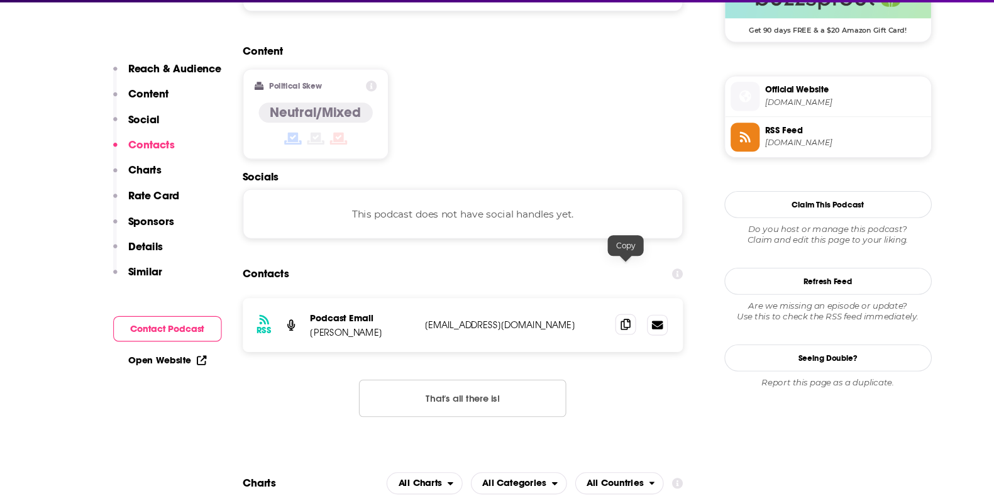
click at [594, 330] on span at bounding box center [591, 339] width 19 height 19
drag, startPoint x: 370, startPoint y: 299, endPoint x: 304, endPoint y: 301, distance: 66.7
click at [304, 341] on p "[PERSON_NAME]" at bounding box center [351, 346] width 94 height 11
copy p "[PERSON_NAME]"
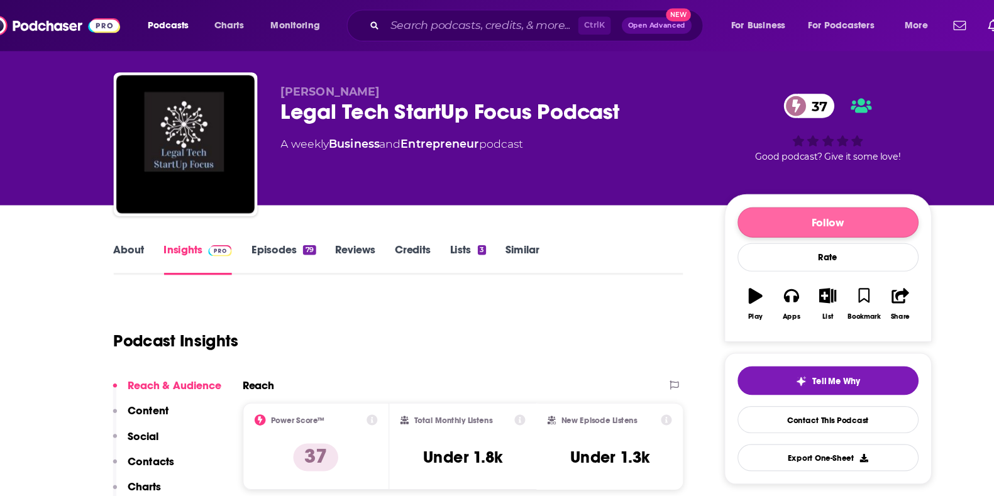
scroll to position [17, 0]
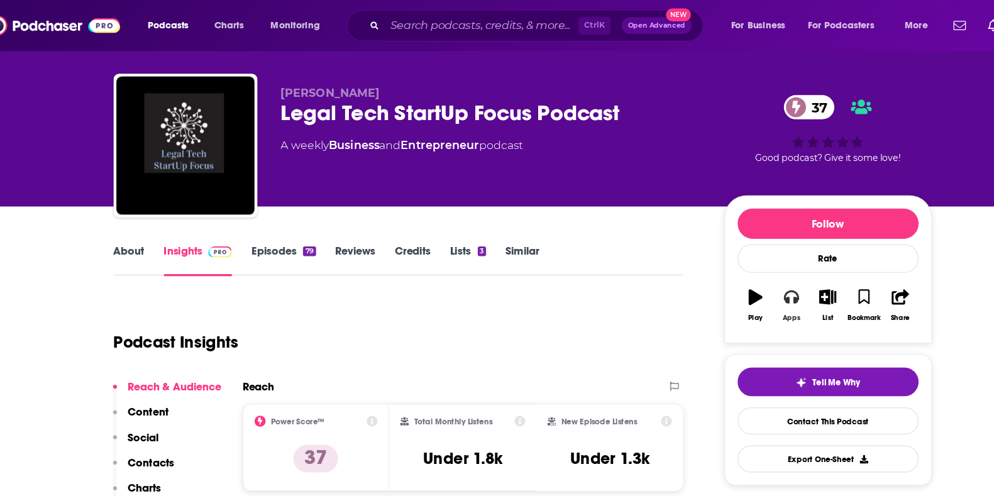
click at [738, 276] on icon "button" at bounding box center [742, 270] width 14 height 14
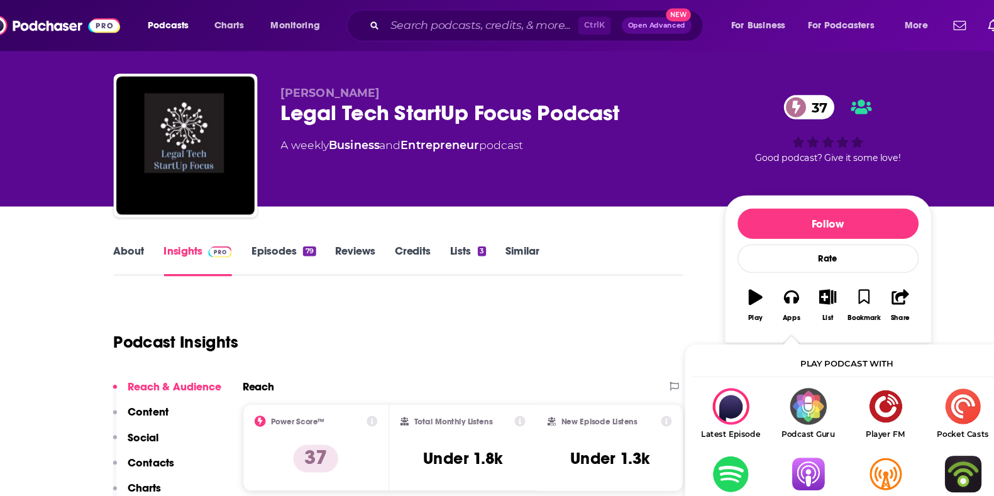
click at [750, 433] on img "Show Listen On dropdown" at bounding box center [757, 431] width 70 height 33
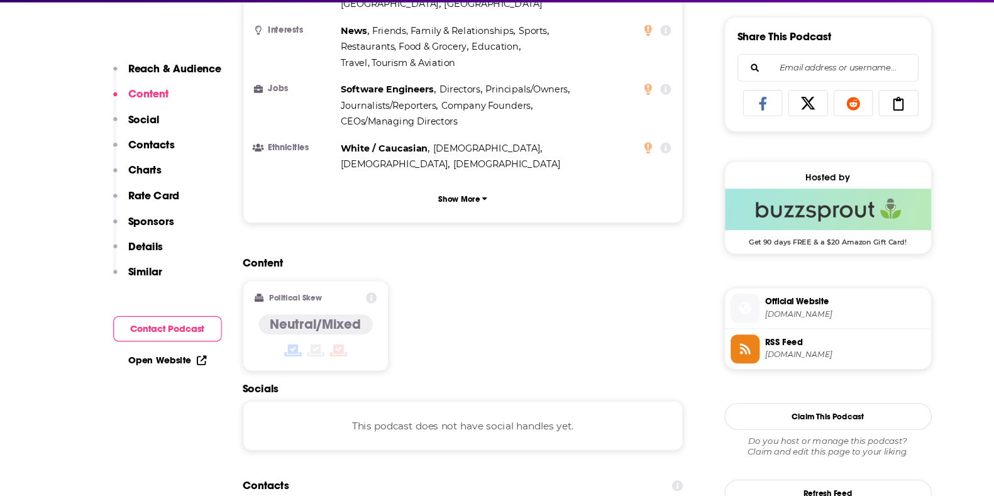
scroll to position [990, 0]
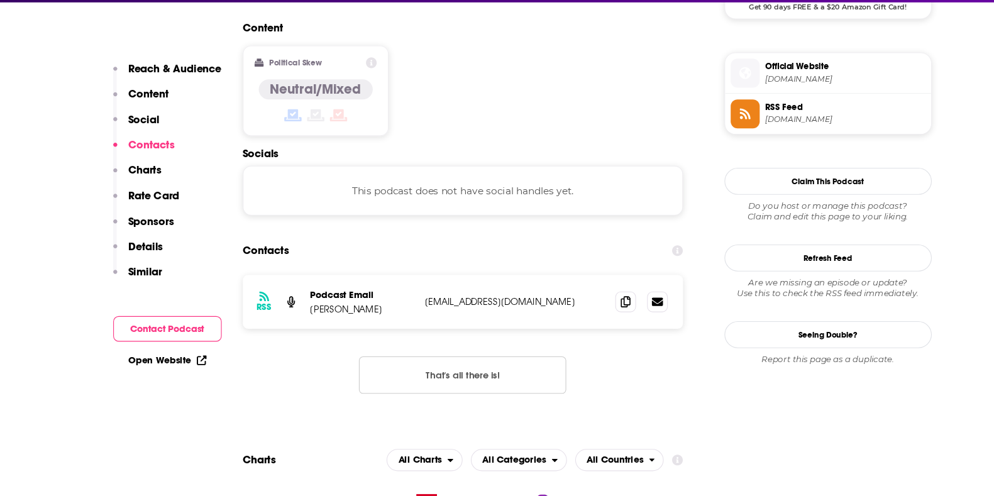
click at [373, 320] on p "[PERSON_NAME]" at bounding box center [351, 325] width 94 height 11
drag, startPoint x: 374, startPoint y: 278, endPoint x: 313, endPoint y: 275, distance: 61.1
click at [313, 320] on p "[PERSON_NAME]" at bounding box center [351, 325] width 94 height 11
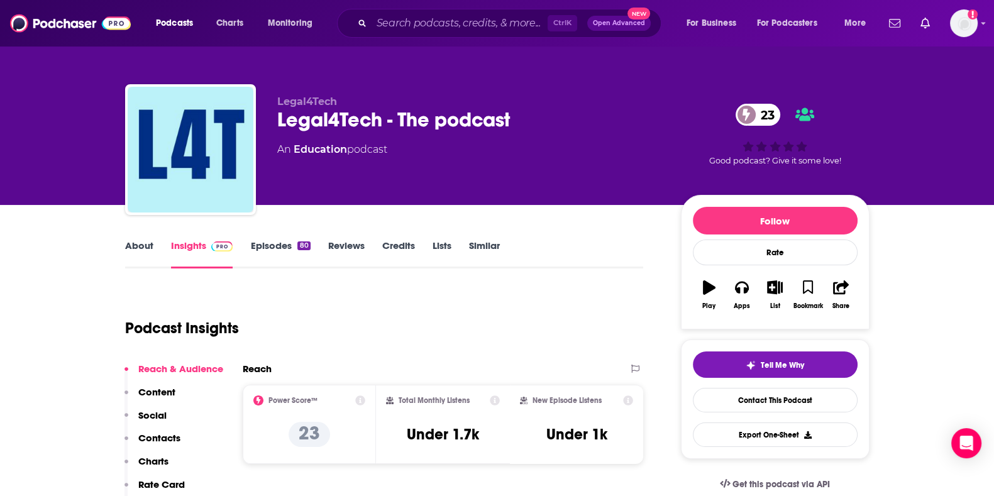
click at [145, 253] on link "About" at bounding box center [139, 254] width 28 height 29
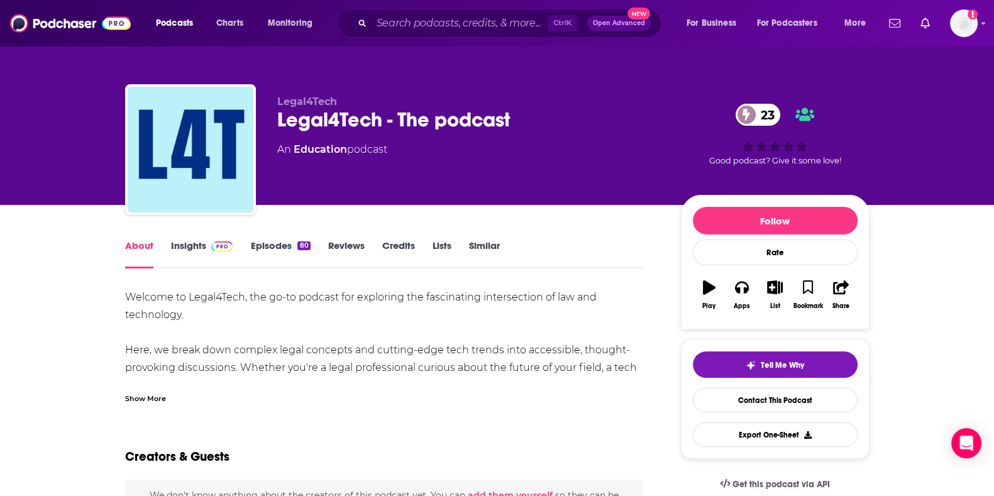
click at [157, 399] on div "Show More" at bounding box center [145, 398] width 41 height 12
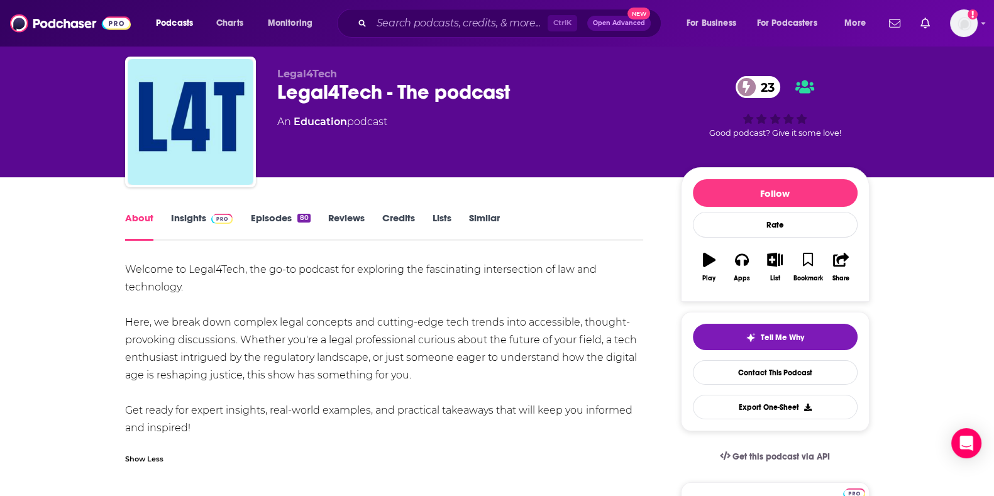
scroll to position [28, 0]
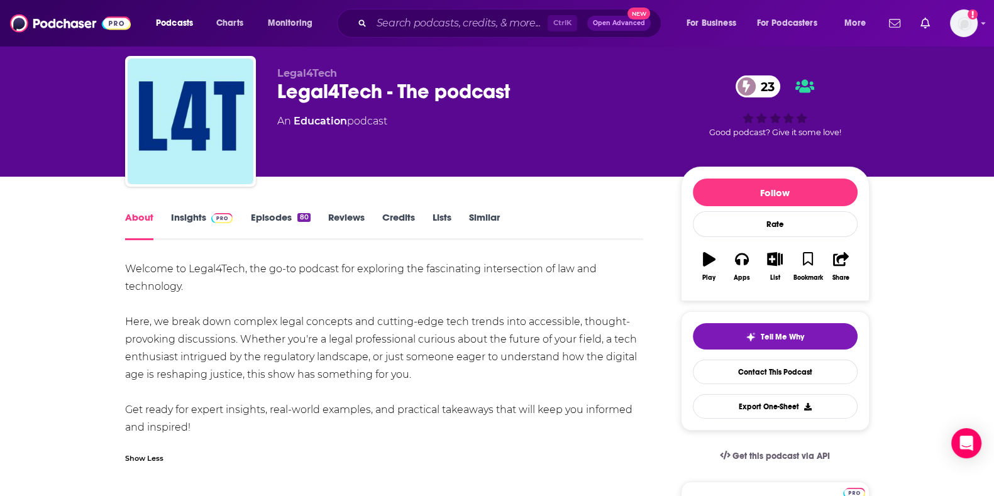
click at [157, 399] on div "Welcome to Legal4Tech, the go-to podcast for exploring the fascinating intersec…" at bounding box center [384, 348] width 519 height 176
drag, startPoint x: 420, startPoint y: 375, endPoint x: 116, endPoint y: 269, distance: 322.6
copy div "Welcome to Legal4Tech, the go-to podcast for exploring the fascinating intersec…"
drag, startPoint x: 521, startPoint y: 86, endPoint x: 512, endPoint y: 85, distance: 8.9
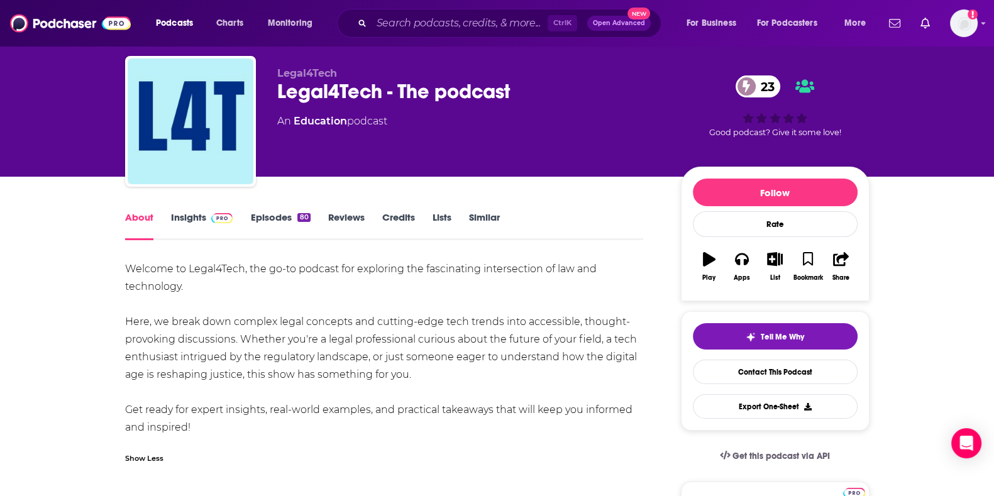
click at [512, 85] on div "Legal4Tech - The podcast 23" at bounding box center [469, 91] width 384 height 25
drag, startPoint x: 371, startPoint y: 92, endPoint x: 279, endPoint y: 93, distance: 92.4
click at [279, 93] on div "Legal4Tech - The podcast 23" at bounding box center [469, 91] width 384 height 25
copy h1 "Legal4Tech"
click at [203, 218] on link "Insights" at bounding box center [202, 225] width 62 height 29
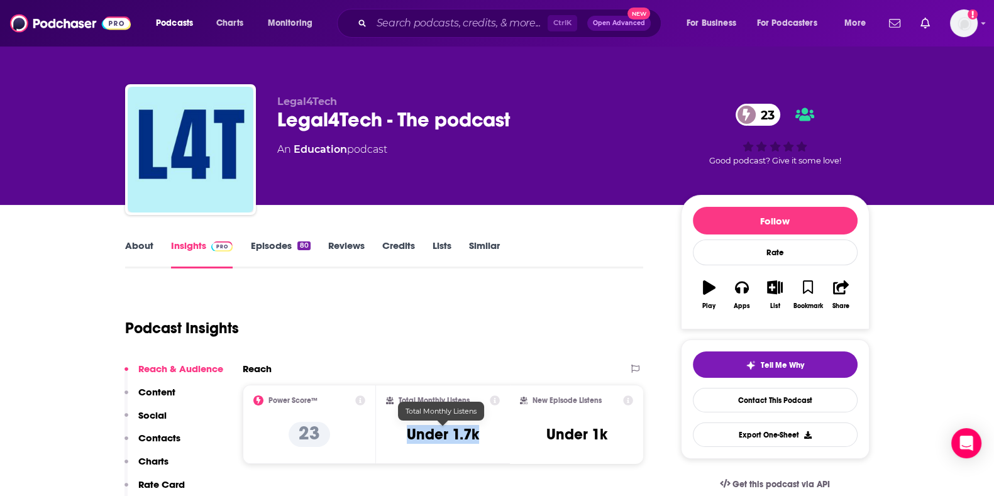
drag, startPoint x: 492, startPoint y: 434, endPoint x: 402, endPoint y: 432, distance: 89.3
click at [402, 432] on div "Total Monthly Listens Under 1.7k" at bounding box center [443, 425] width 114 height 58
copy h3 "Under 1.7k"
click at [745, 302] on div "Apps" at bounding box center [742, 306] width 16 height 8
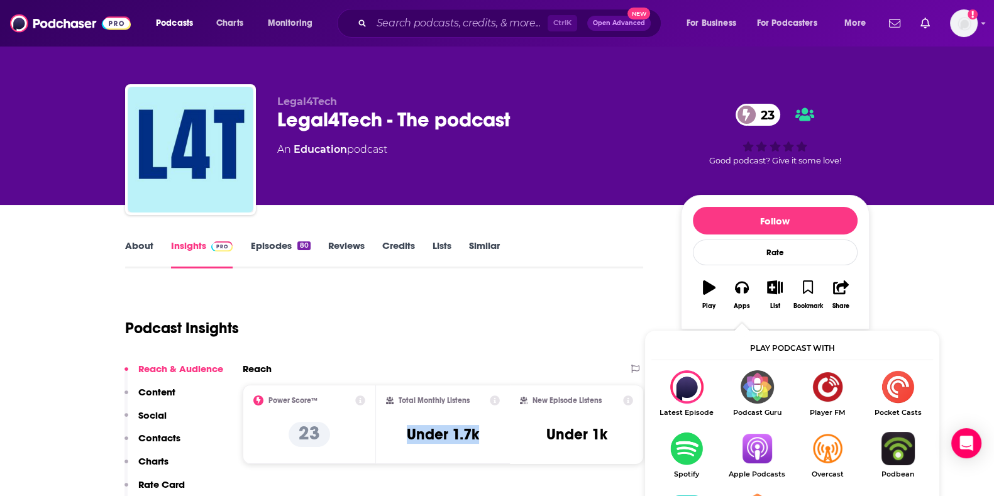
click at [773, 447] on img "Show Listen On dropdown" at bounding box center [757, 448] width 70 height 33
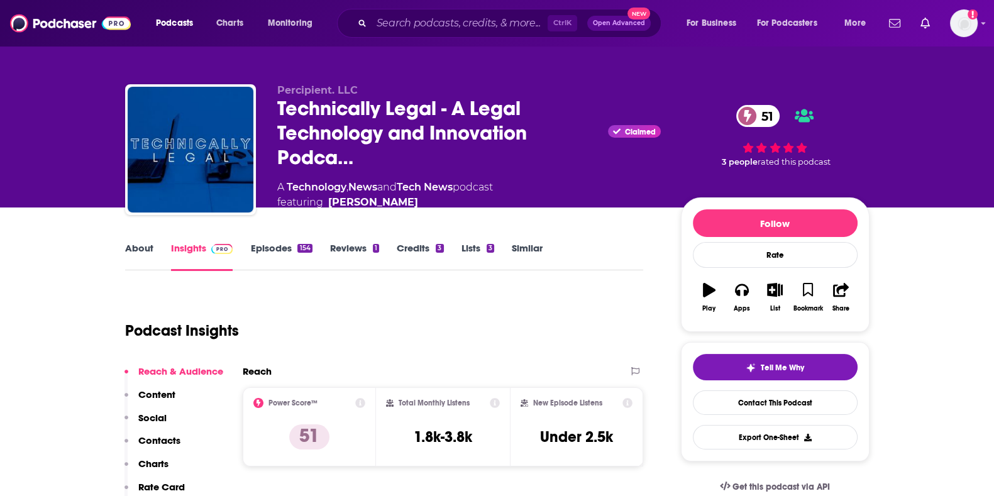
click at [126, 263] on link "About" at bounding box center [139, 256] width 28 height 29
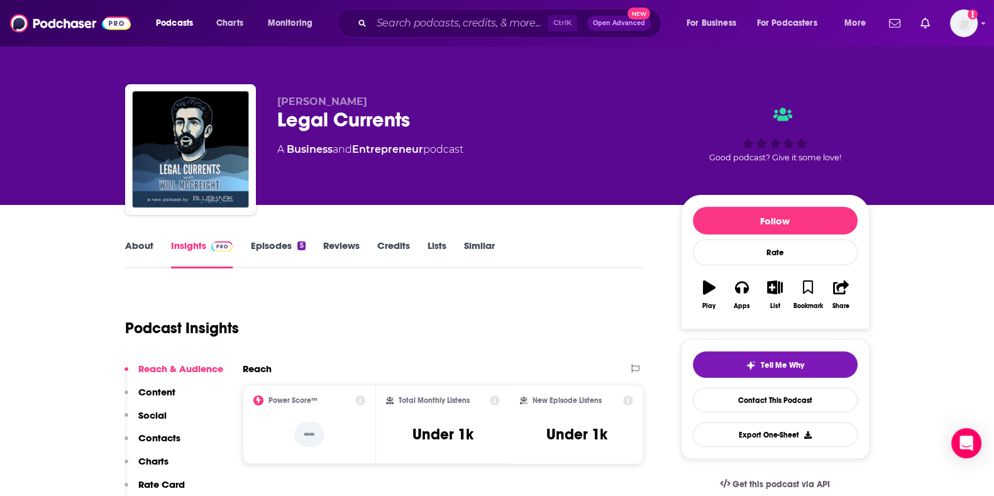
click at [147, 253] on link "About" at bounding box center [139, 254] width 28 height 29
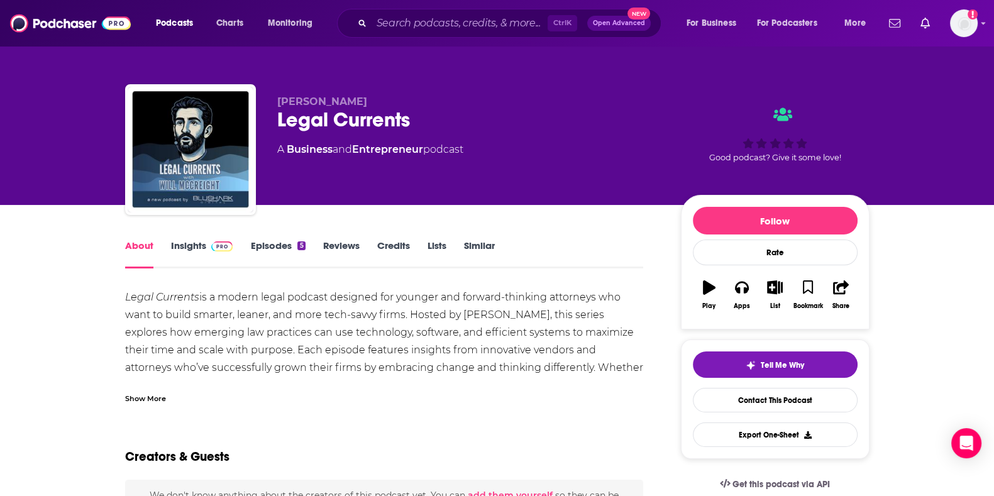
click at [141, 394] on div "Show More" at bounding box center [145, 398] width 41 height 12
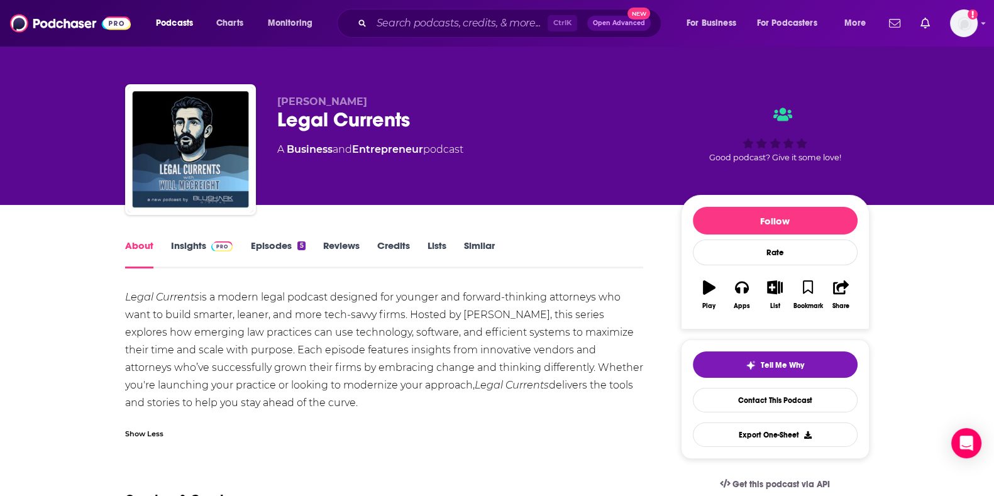
drag, startPoint x: 302, startPoint y: 399, endPoint x: 109, endPoint y: 292, distance: 220.4
copy div "Legal Currents is a modern legal podcast designed for younger and forward-think…"
drag, startPoint x: 351, startPoint y: 117, endPoint x: 275, endPoint y: 128, distance: 76.9
click at [275, 128] on div "[PERSON_NAME] Legal Currents A Business and Entrepreneur podcast Good podcast? …" at bounding box center [497, 152] width 745 height 136
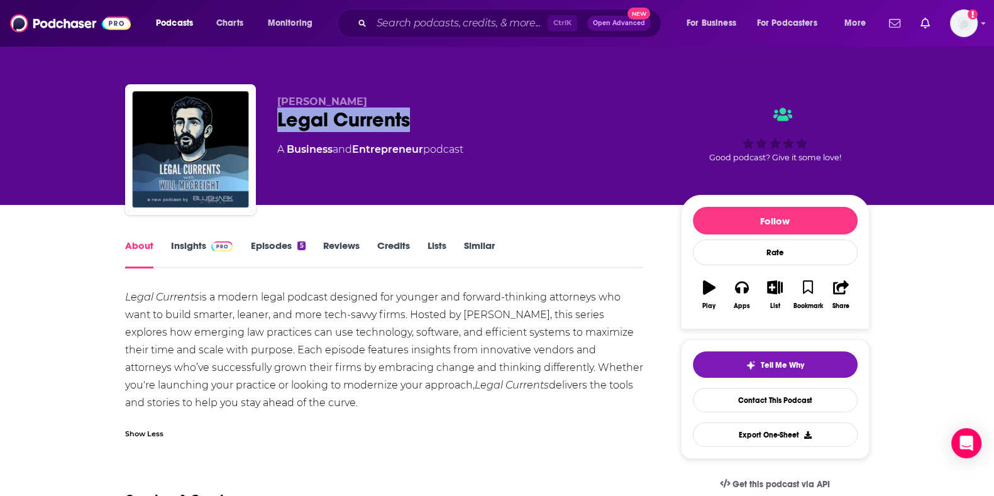
copy h1 "Legal Currents"
drag, startPoint x: 352, startPoint y: 99, endPoint x: 275, endPoint y: 100, distance: 77.4
click at [275, 100] on div "[PERSON_NAME] Legal Currents A Business and Entrepreneur podcast Good podcast? …" at bounding box center [497, 152] width 745 height 136
click at [364, 97] on p "[PERSON_NAME]" at bounding box center [469, 102] width 384 height 12
drag, startPoint x: 364, startPoint y: 97, endPoint x: 266, endPoint y: 102, distance: 98.2
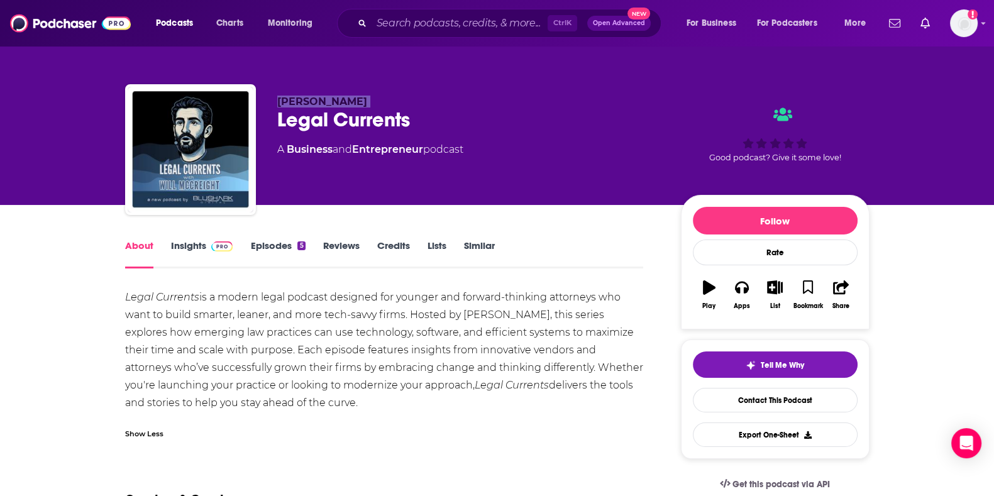
click at [266, 102] on div "[PERSON_NAME] Legal Currents A Business and Entrepreneur podcast Good podcast? …" at bounding box center [497, 152] width 745 height 136
copy p "[PERSON_NAME]"
click at [164, 240] on div "About" at bounding box center [148, 254] width 46 height 29
click at [190, 250] on link "Insights" at bounding box center [202, 254] width 62 height 29
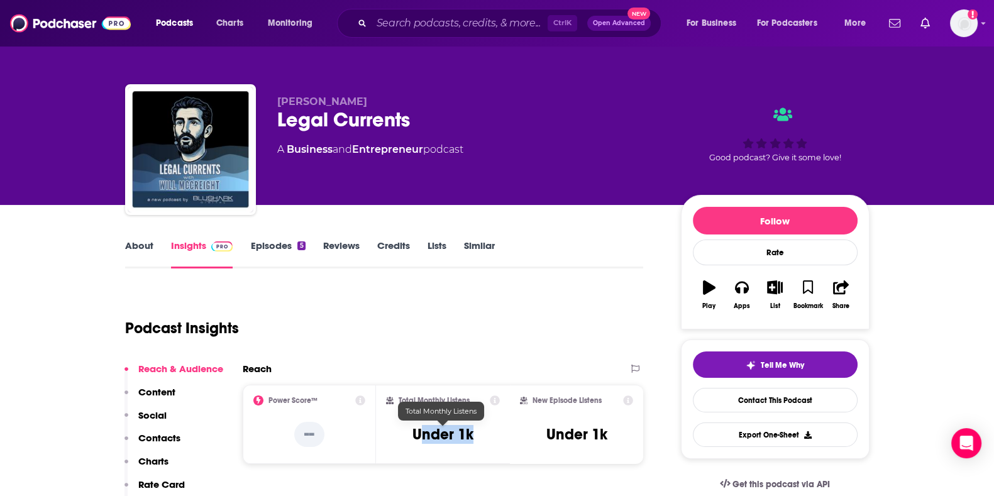
drag, startPoint x: 418, startPoint y: 435, endPoint x: 480, endPoint y: 436, distance: 62.3
click at [480, 436] on div "Total Monthly Listens Under 1k" at bounding box center [443, 425] width 114 height 58
drag, startPoint x: 480, startPoint y: 436, endPoint x: 399, endPoint y: 436, distance: 81.1
click at [399, 436] on div "Total Monthly Listens Under 1k" at bounding box center [443, 425] width 114 height 58
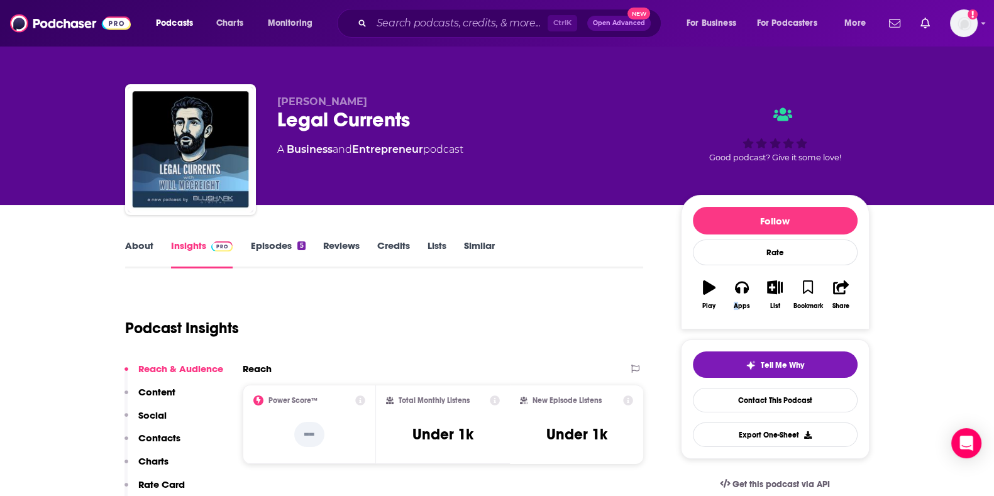
drag, startPoint x: 748, startPoint y: 301, endPoint x: 736, endPoint y: 318, distance: 19.9
click at [736, 318] on div "Follow Rate Play Apps List Bookmark Share" at bounding box center [775, 262] width 189 height 135
click at [739, 309] on div "Apps" at bounding box center [742, 306] width 16 height 8
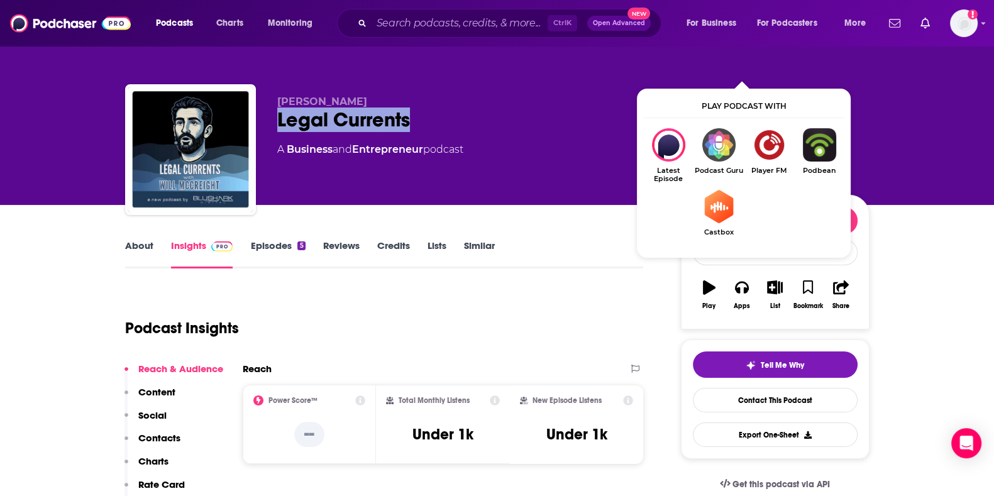
drag, startPoint x: 436, startPoint y: 122, endPoint x: 277, endPoint y: 123, distance: 159.7
click at [277, 123] on div "Legal Currents" at bounding box center [469, 120] width 384 height 25
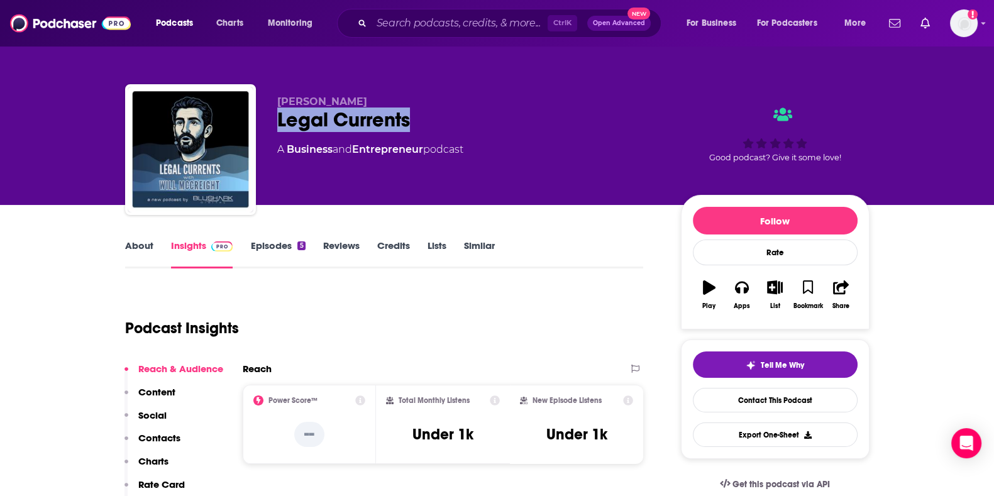
copy h2 "Legal Currents"
click at [268, 255] on link "Episodes 5" at bounding box center [277, 254] width 55 height 29
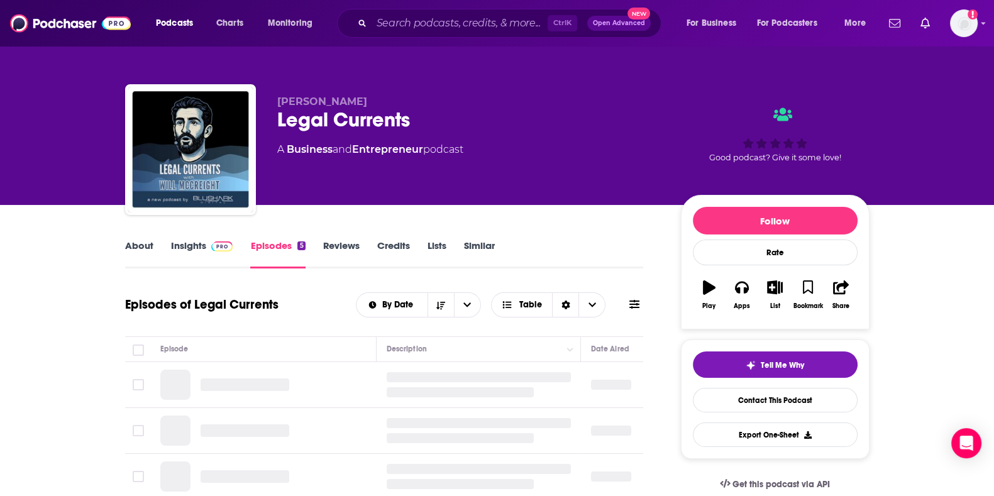
scroll to position [70, 0]
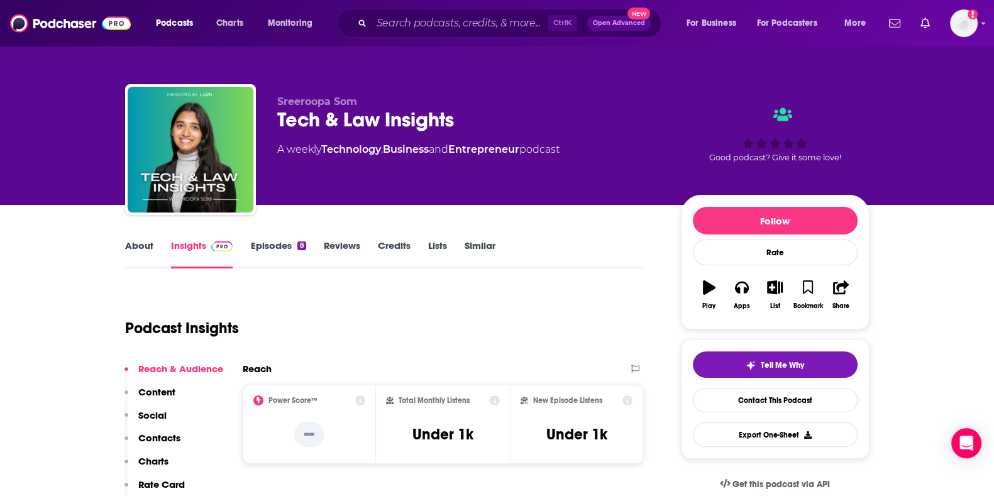
click at [131, 258] on link "About" at bounding box center [139, 254] width 28 height 29
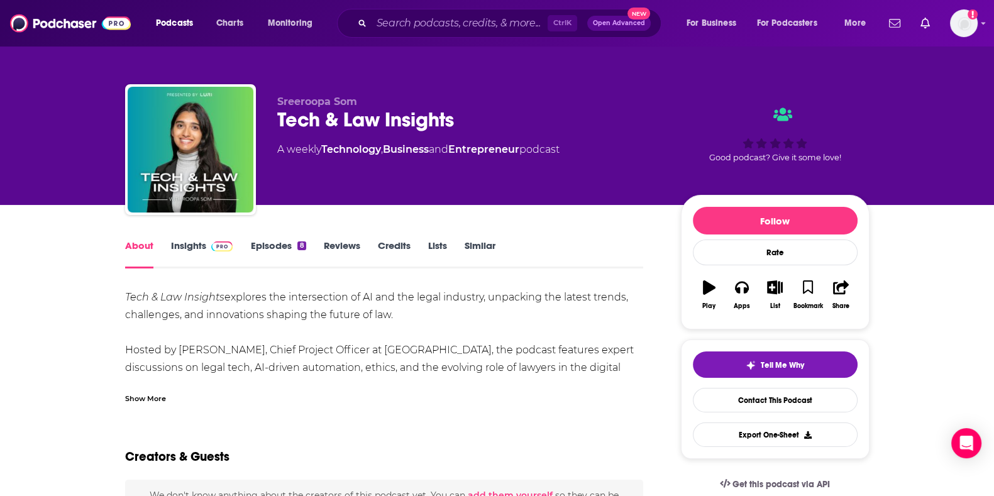
click at [148, 397] on div "Show More" at bounding box center [145, 398] width 41 height 12
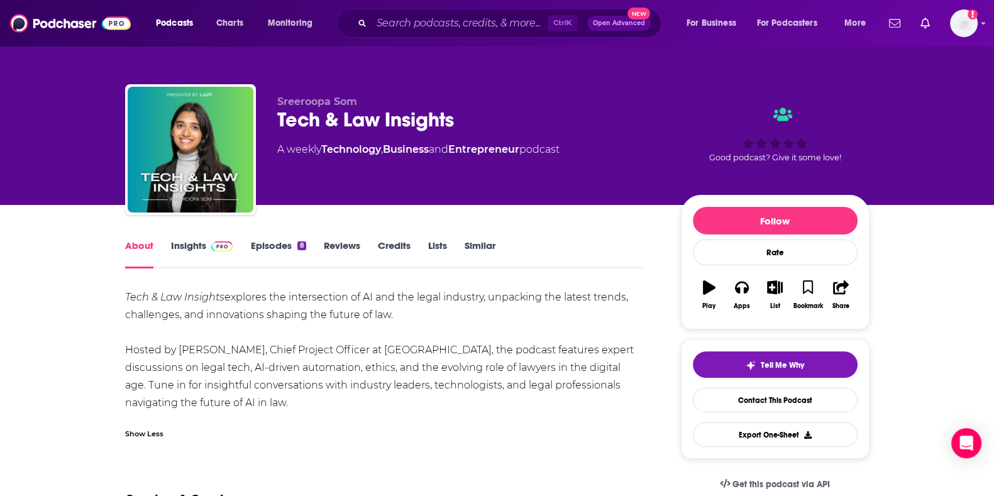
click at [318, 438] on div "Show Less" at bounding box center [384, 428] width 519 height 21
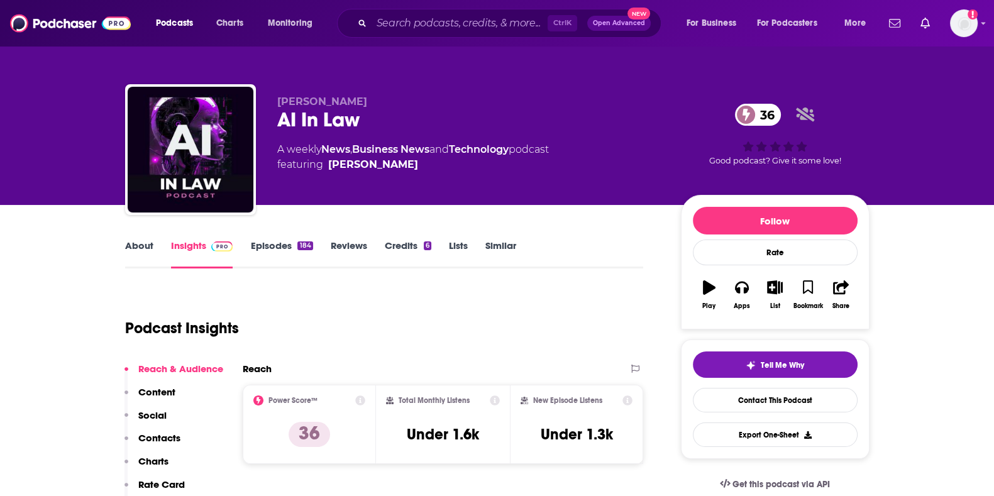
click at [138, 248] on link "About" at bounding box center [139, 254] width 28 height 29
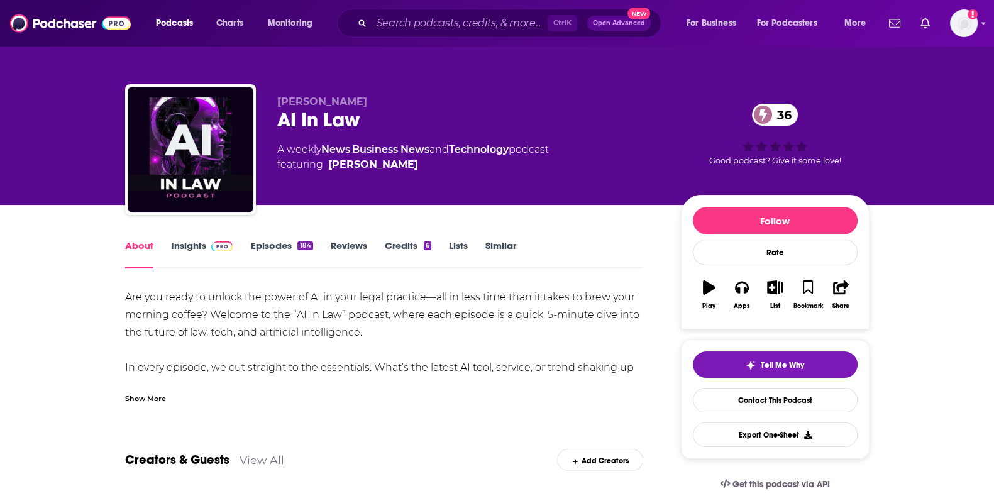
click at [138, 400] on div "Show More" at bounding box center [145, 398] width 41 height 12
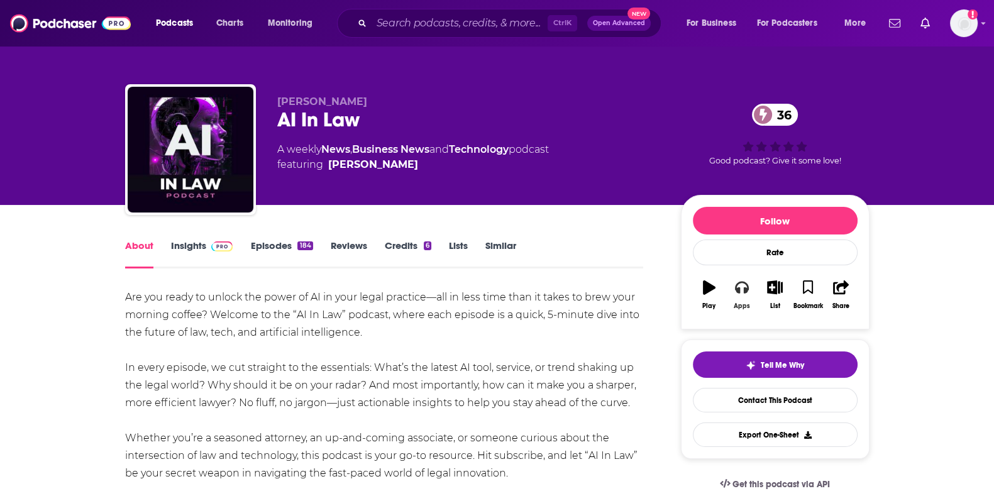
click at [743, 296] on button "Apps" at bounding box center [742, 294] width 33 height 45
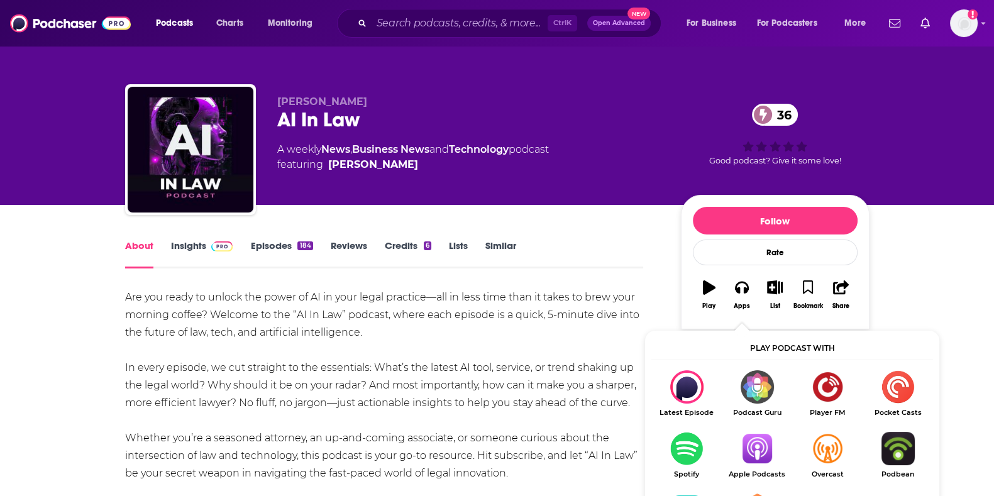
click at [763, 466] on link "Apple Podcasts" at bounding box center [757, 455] width 70 height 47
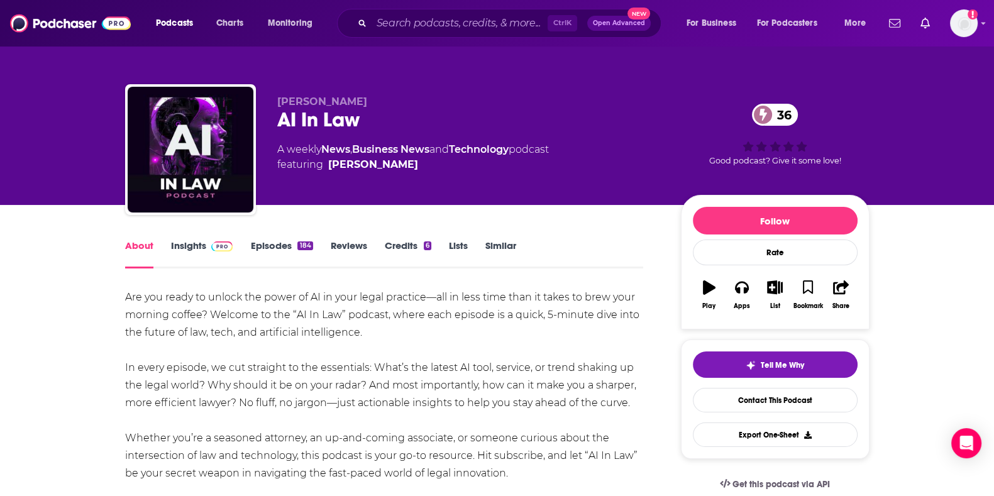
drag, startPoint x: 126, startPoint y: 359, endPoint x: 629, endPoint y: 398, distance: 504.6
click at [629, 398] on div "Are you ready to unlock the power of AI in your legal practice—all in less time…" at bounding box center [384, 403] width 519 height 229
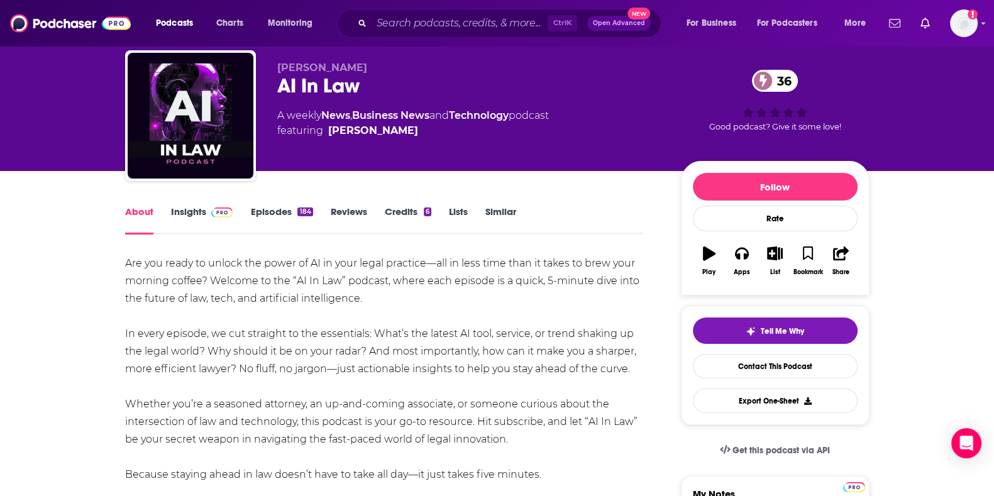
drag, startPoint x: 520, startPoint y: 435, endPoint x: 103, endPoint y: 337, distance: 428.9
copy div "In every episode, we cut straight to the essentials: What’s the latest AI tool,…"
drag, startPoint x: 274, startPoint y: 93, endPoint x: 359, endPoint y: 89, distance: 85.0
click at [359, 89] on div "Mitch Jackson AI In Law 36 A weekly News , Business News and Technology podcast…" at bounding box center [497, 118] width 745 height 136
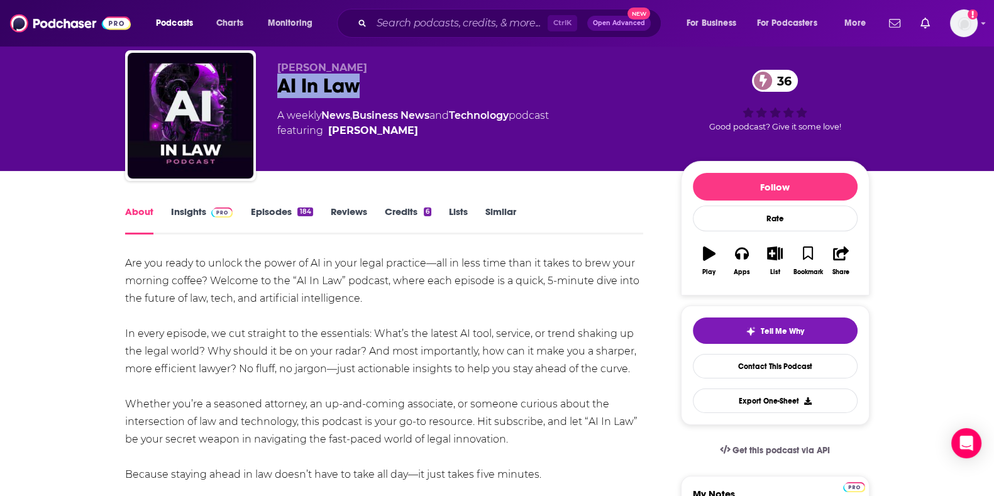
copy h1 "AI In Law"
click at [216, 227] on link "Insights" at bounding box center [202, 220] width 62 height 29
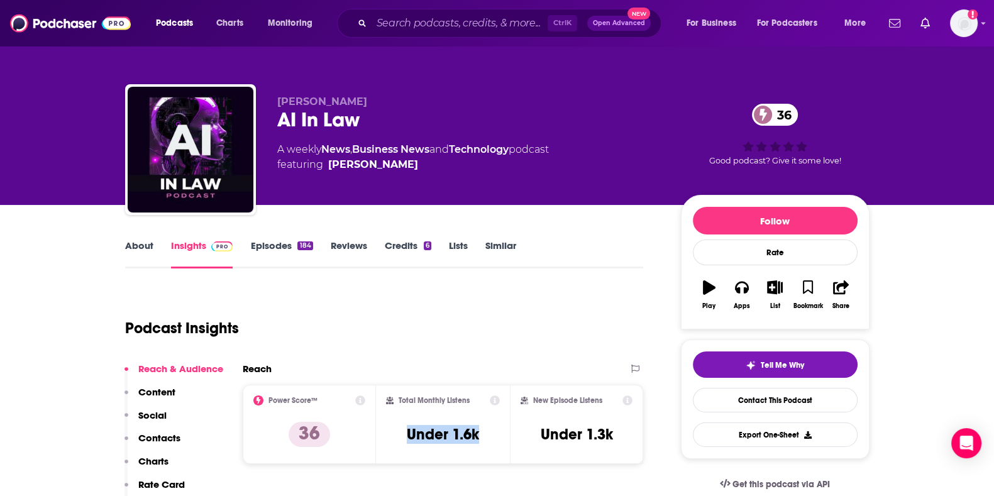
drag, startPoint x: 487, startPoint y: 440, endPoint x: 401, endPoint y: 437, distance: 85.6
click at [401, 437] on div "Total Monthly Listens Under 1.6k" at bounding box center [443, 425] width 114 height 58
copy h3 "Under 1.6k"
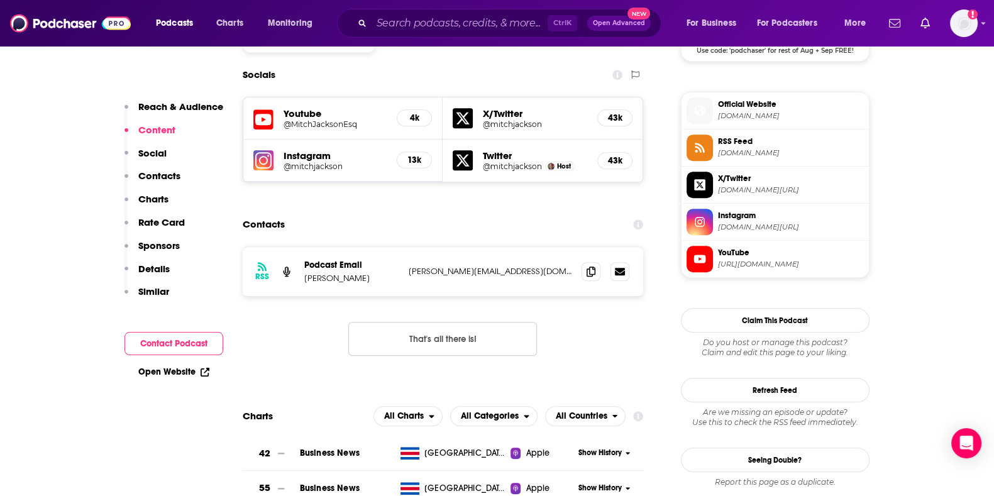
scroll to position [1095, 0]
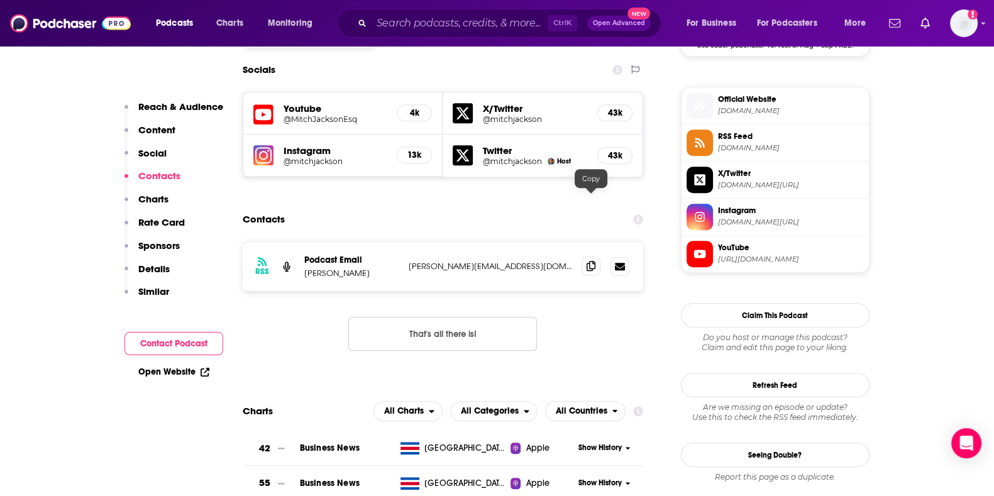
click at [597, 257] on span at bounding box center [591, 266] width 19 height 19
click at [349, 268] on p "Mitch Jackson" at bounding box center [351, 273] width 94 height 11
copy p "Jackson"
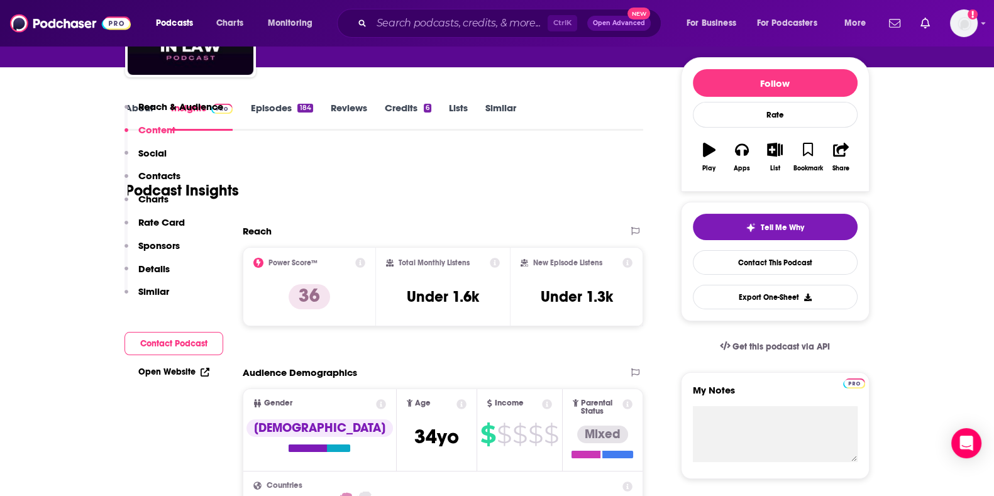
scroll to position [0, 0]
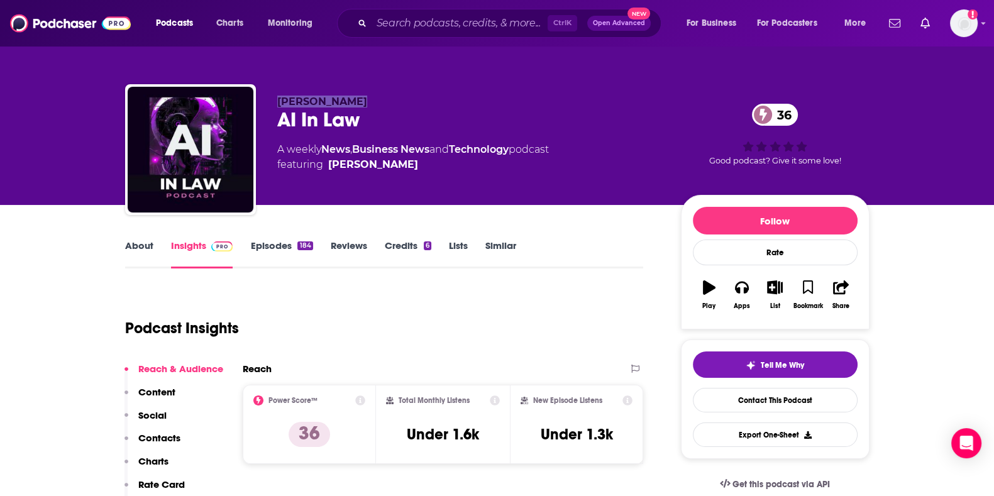
drag, startPoint x: 270, startPoint y: 99, endPoint x: 364, endPoint y: 104, distance: 94.4
click at [364, 104] on div "Mitch Jackson AI In Law 36 A weekly News , Business News and Technology podcast…" at bounding box center [497, 152] width 745 height 136
copy span "Mitch Jackson"
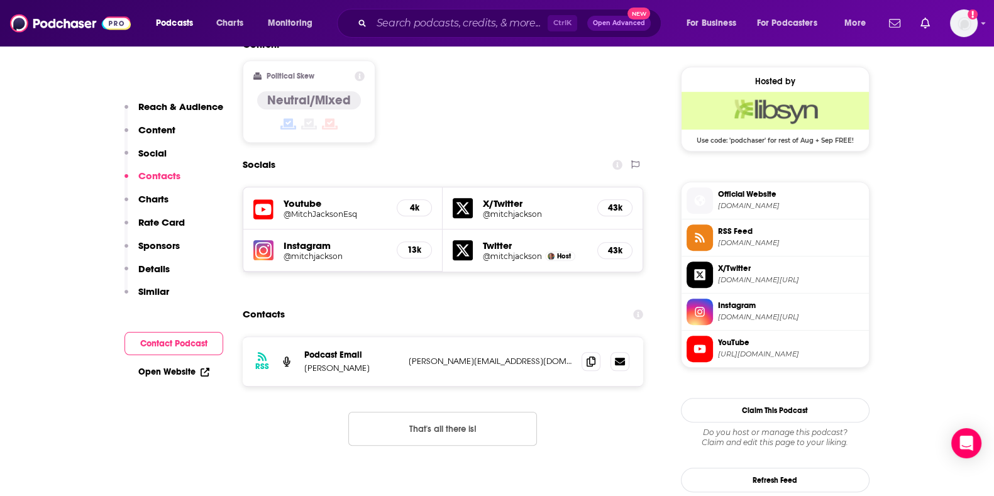
scroll to position [999, 0]
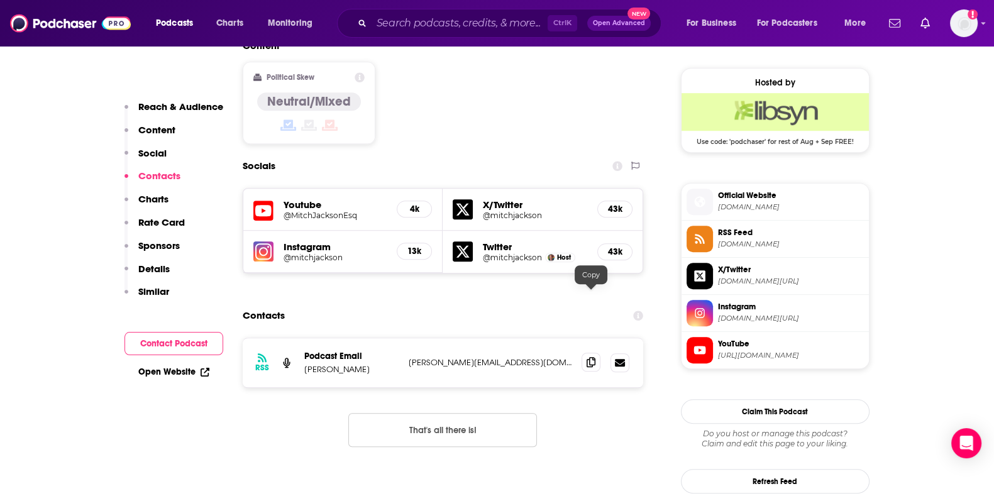
click at [595, 353] on span at bounding box center [591, 362] width 19 height 19
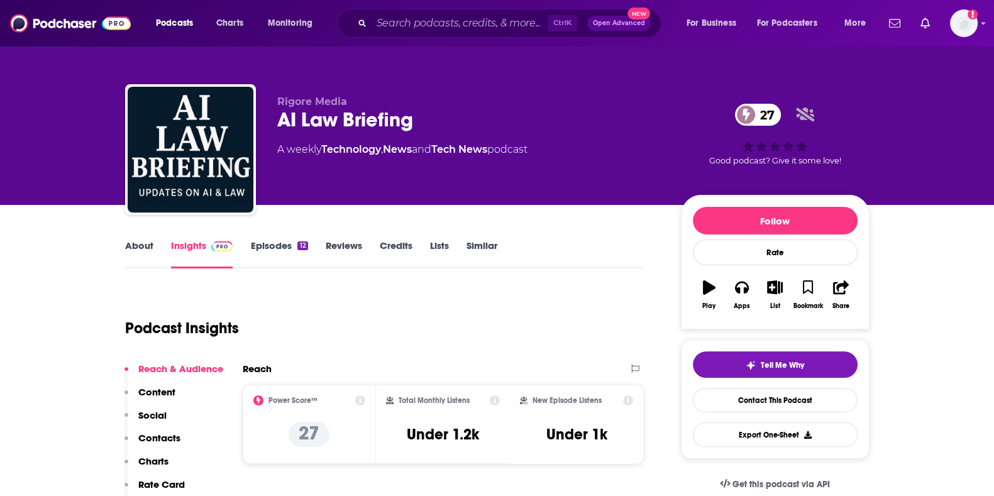
click at [150, 262] on link "About" at bounding box center [139, 254] width 28 height 29
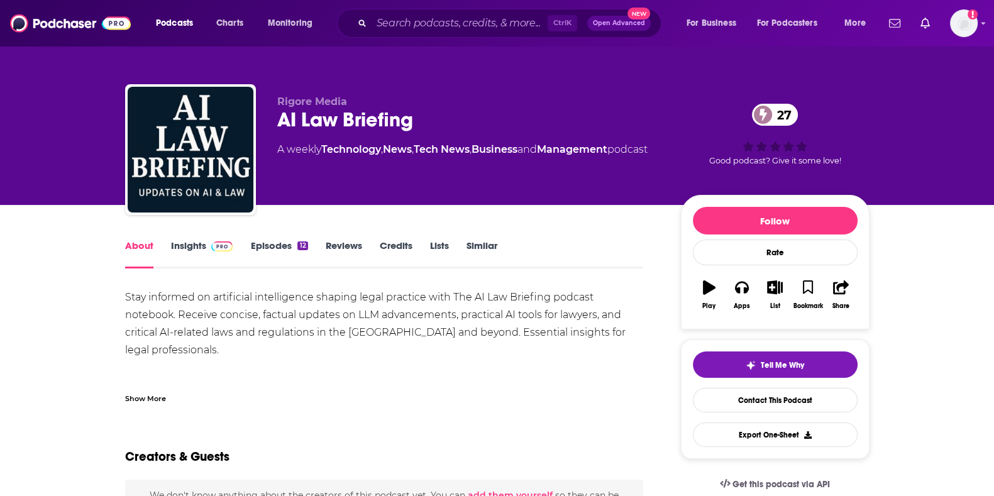
click at [149, 390] on div "Show More" at bounding box center [384, 393] width 519 height 21
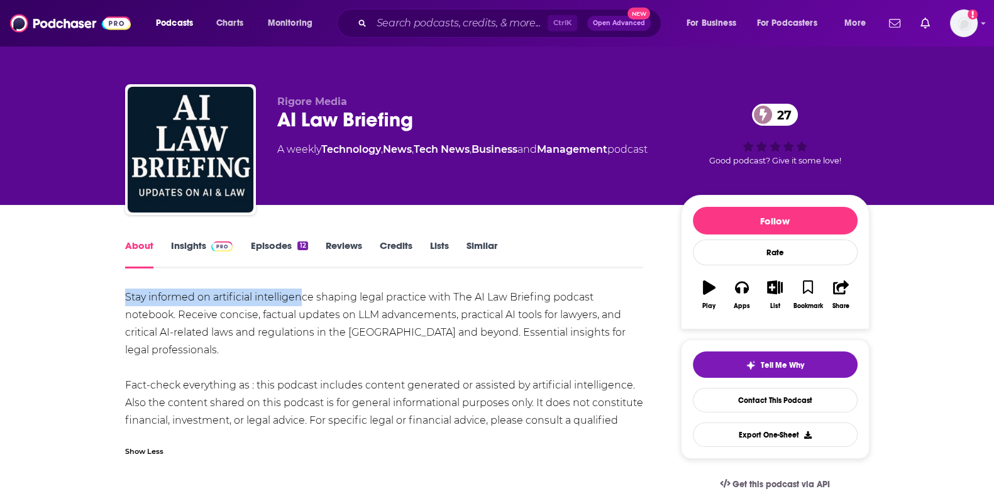
drag, startPoint x: 119, startPoint y: 292, endPoint x: 301, endPoint y: 293, distance: 181.1
click at [305, 331] on div "Stay informed on artificial intelligence shaping legal practice with The AI Law…" at bounding box center [384, 368] width 519 height 158
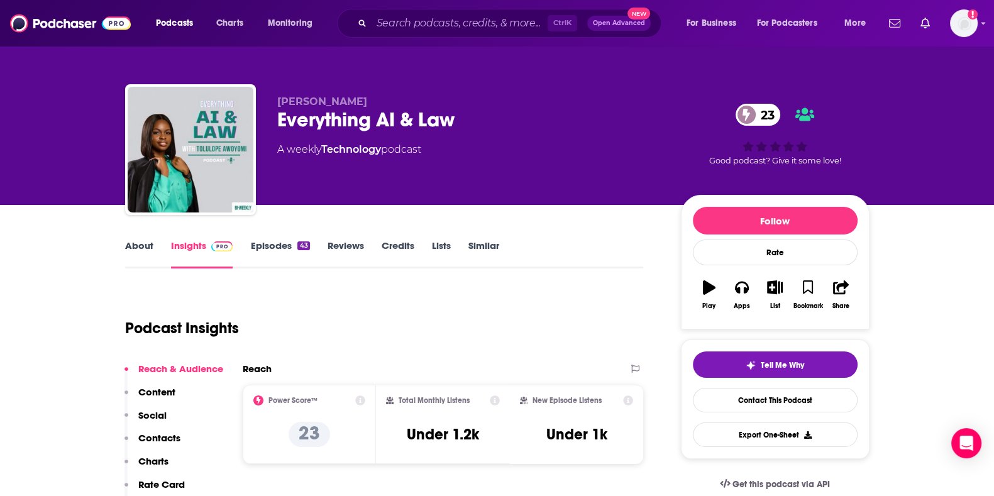
click at [140, 254] on link "About" at bounding box center [139, 254] width 28 height 29
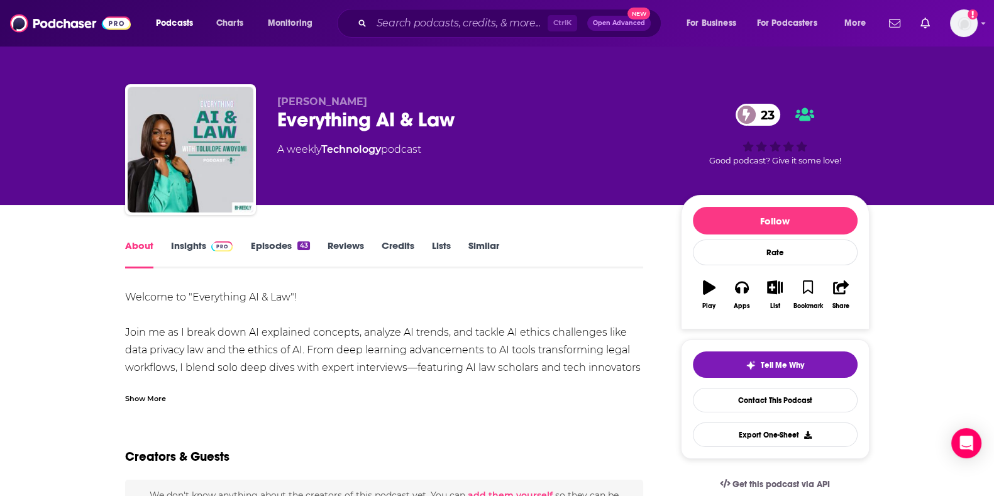
click at [155, 387] on div "Show More" at bounding box center [384, 393] width 519 height 21
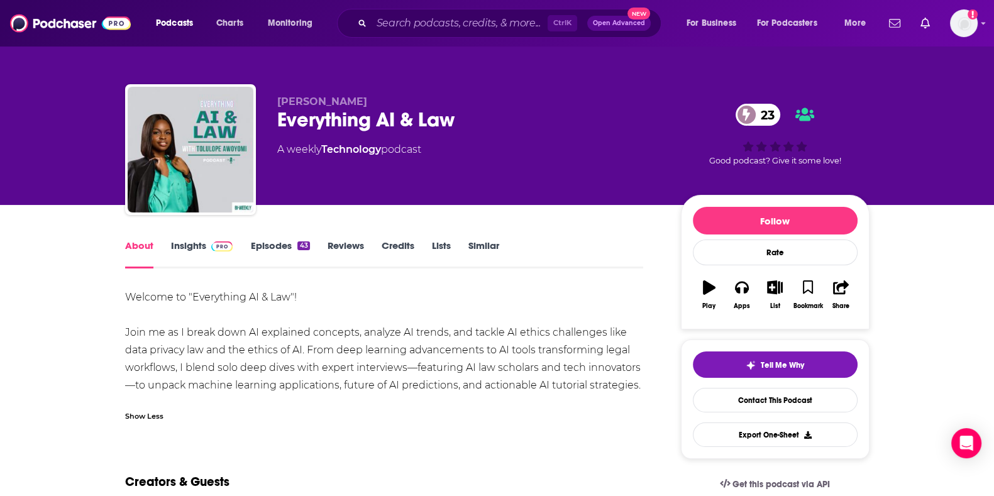
drag, startPoint x: 650, startPoint y: 393, endPoint x: 92, endPoint y: 333, distance: 560.4
copy div "Join me as I break down AI explained concepts, analyze AI trends, and tackle AI…"
click at [179, 243] on link "Insights" at bounding box center [202, 254] width 62 height 29
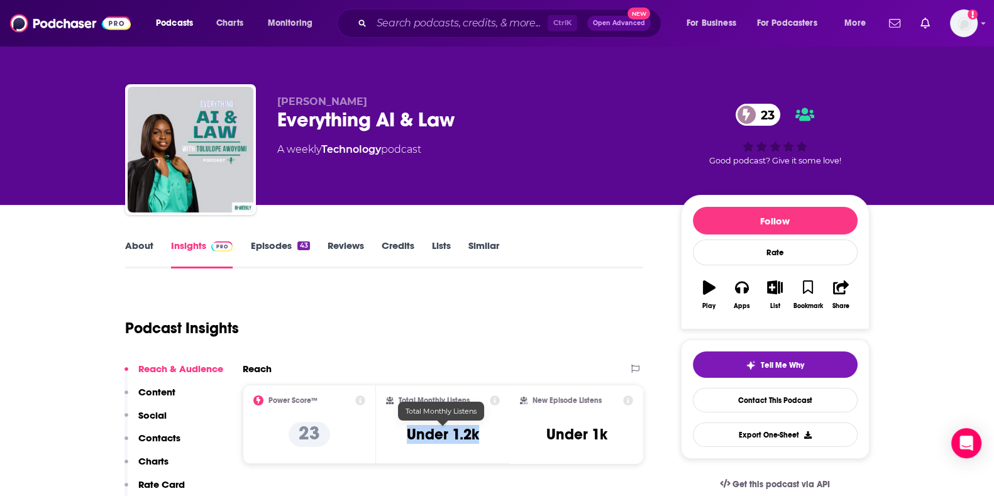
drag, startPoint x: 486, startPoint y: 442, endPoint x: 404, endPoint y: 439, distance: 82.4
click at [404, 439] on div "Total Monthly Listens Under 1.2k" at bounding box center [443, 425] width 114 height 58
copy h3 "Under 1.2k"
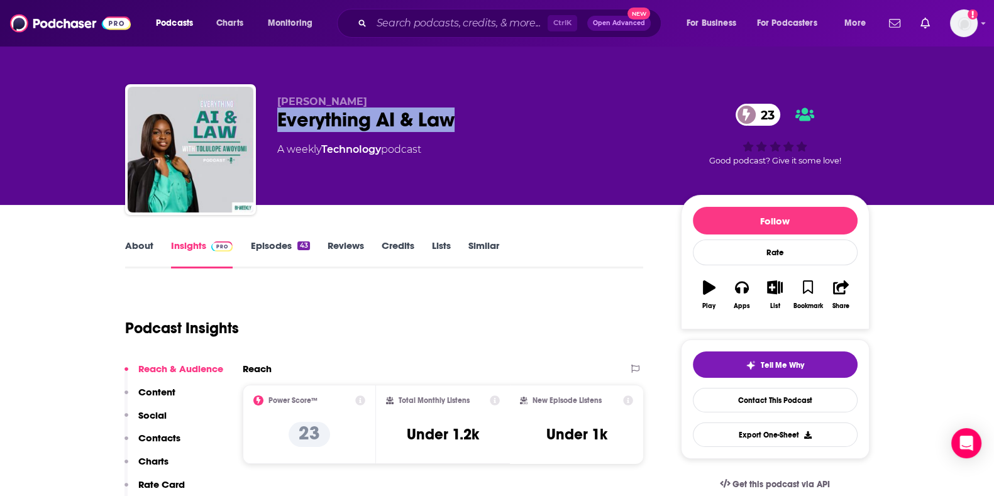
drag, startPoint x: 267, startPoint y: 121, endPoint x: 460, endPoint y: 117, distance: 192.5
click at [460, 117] on div "[PERSON_NAME] Everything AI & Law 23 A weekly Technology podcast 23 Good podcas…" at bounding box center [497, 152] width 745 height 136
copy h2 "Everything AI & Law"
click at [281, 106] on span "[PERSON_NAME]" at bounding box center [322, 102] width 90 height 12
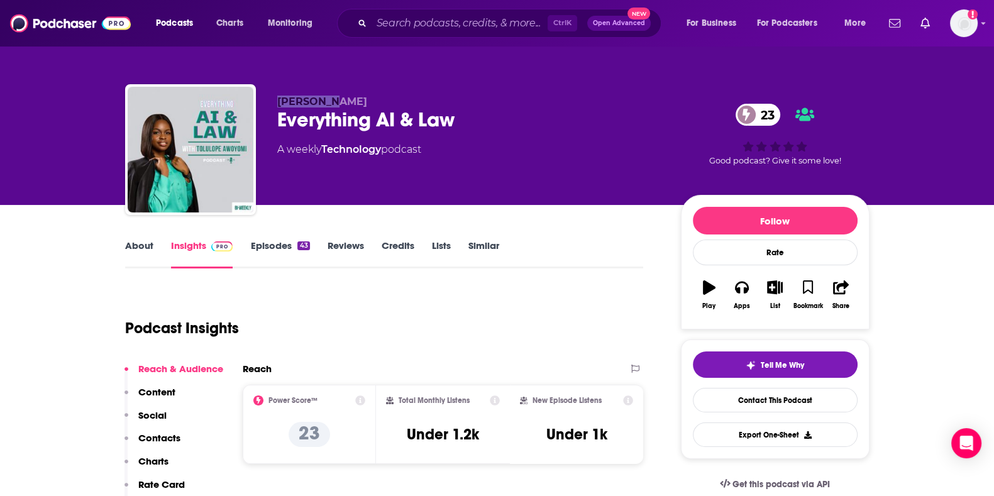
copy span "Tolulope"
click at [343, 100] on span "[PERSON_NAME]" at bounding box center [322, 102] width 90 height 12
copy span "Awoyomi"
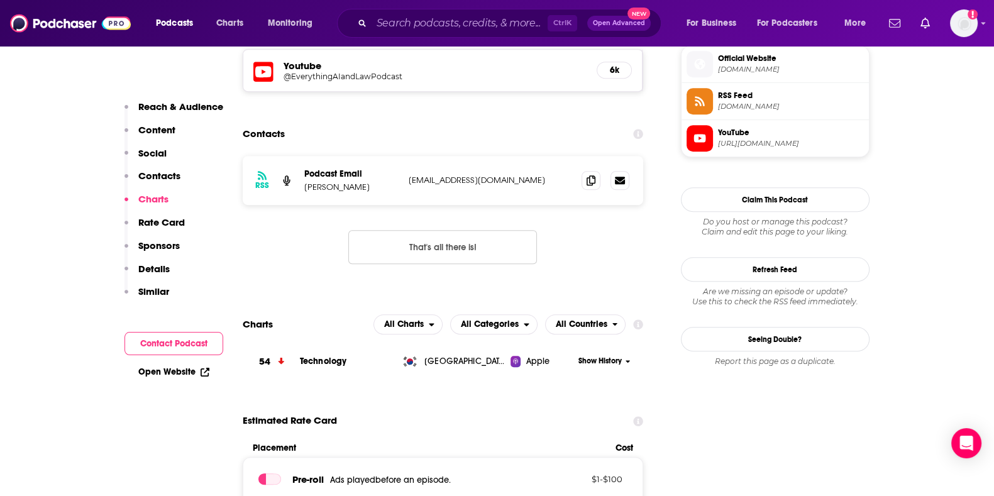
scroll to position [921, 0]
click at [594, 180] on icon at bounding box center [591, 180] width 9 height 10
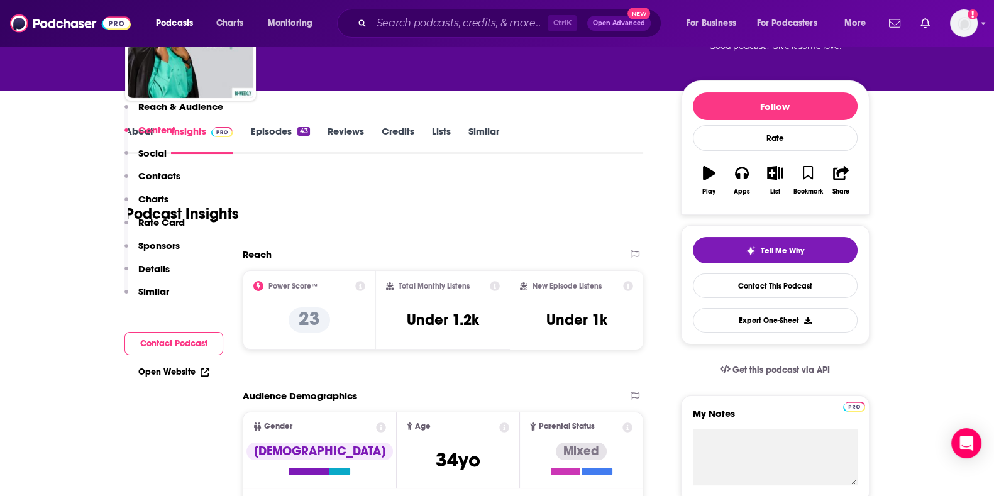
scroll to position [0, 0]
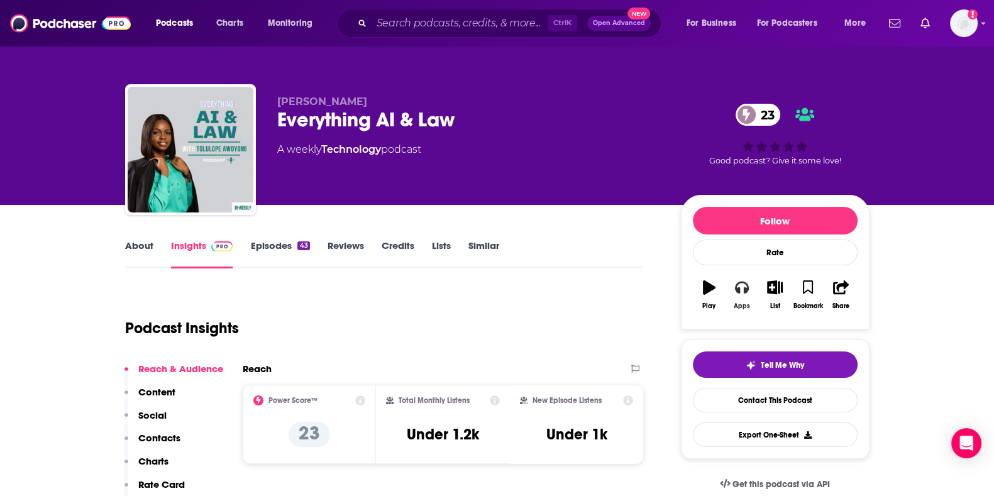
click at [734, 298] on button "Apps" at bounding box center [742, 294] width 33 height 45
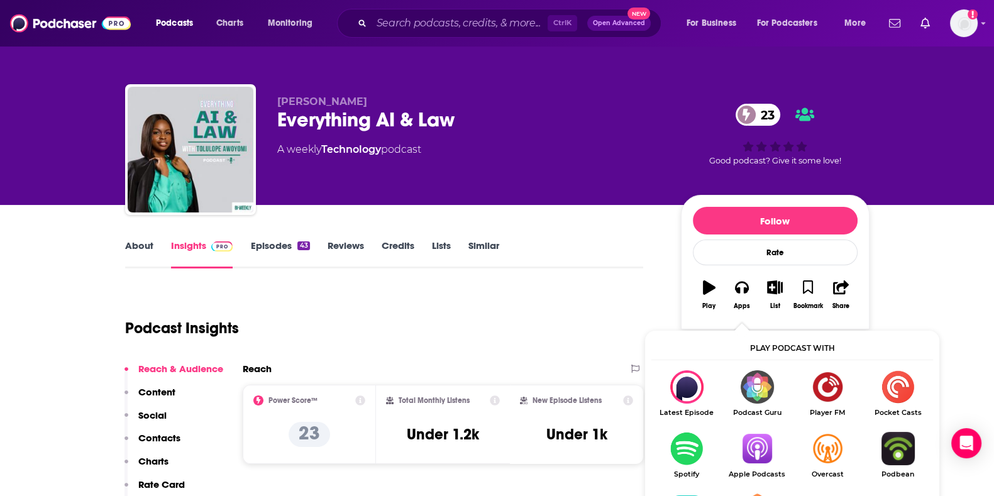
drag, startPoint x: 276, startPoint y: 99, endPoint x: 377, endPoint y: 95, distance: 101.3
click at [377, 95] on div "[PERSON_NAME] Everything AI & Law 23 A weekly Technology podcast 23 Good podcas…" at bounding box center [497, 152] width 745 height 136
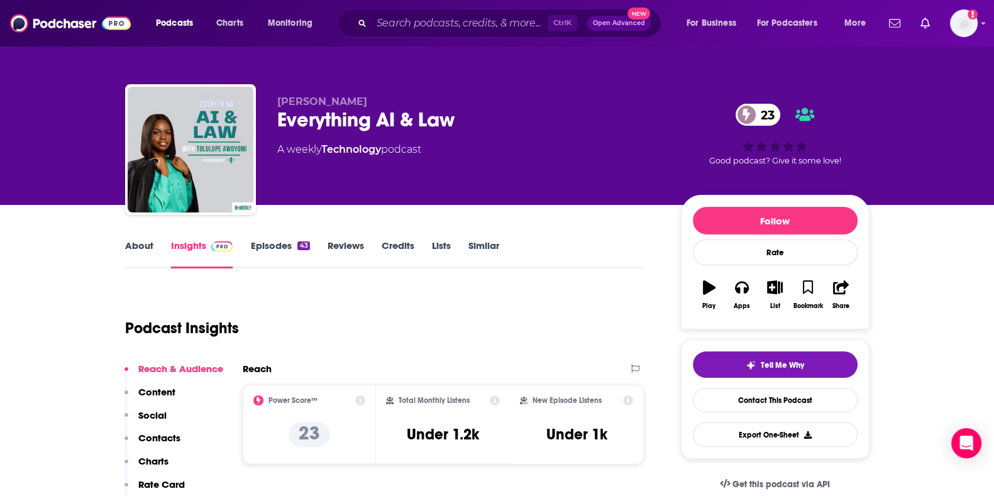
copy span "[PERSON_NAME]"
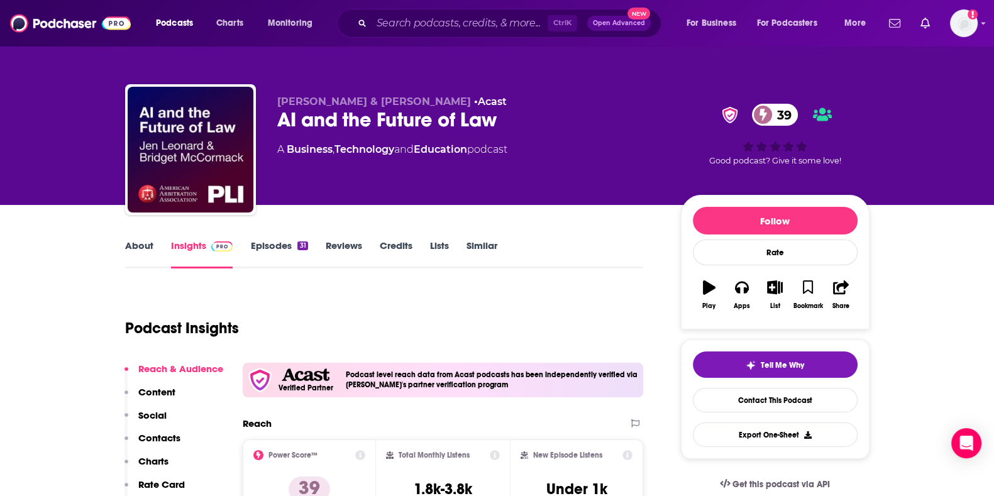
click at [514, 185] on div "[PERSON_NAME] & [PERSON_NAME] • Acast AI and the Future of Law 39 A Business , …" at bounding box center [469, 146] width 384 height 101
click at [143, 259] on link "About" at bounding box center [139, 254] width 28 height 29
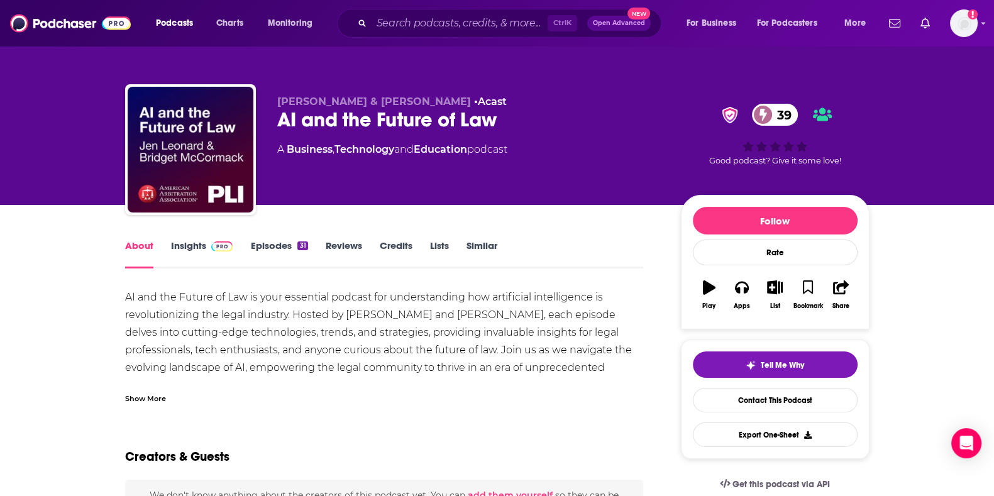
click at [146, 392] on div "Show More" at bounding box center [145, 398] width 41 height 12
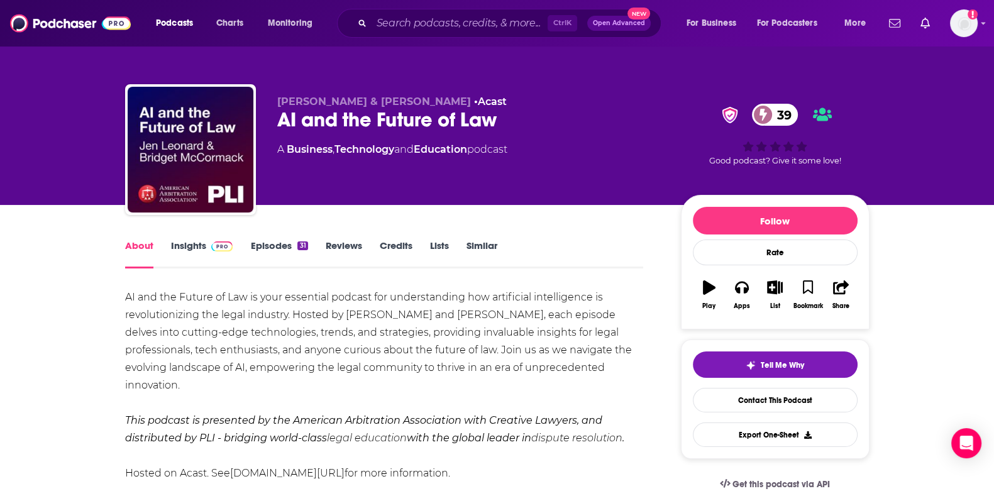
drag, startPoint x: 194, startPoint y: 383, endPoint x: 118, endPoint y: 292, distance: 118.7
copy div "AI and the Future of Law is your essential podcast for understanding how artifi…"
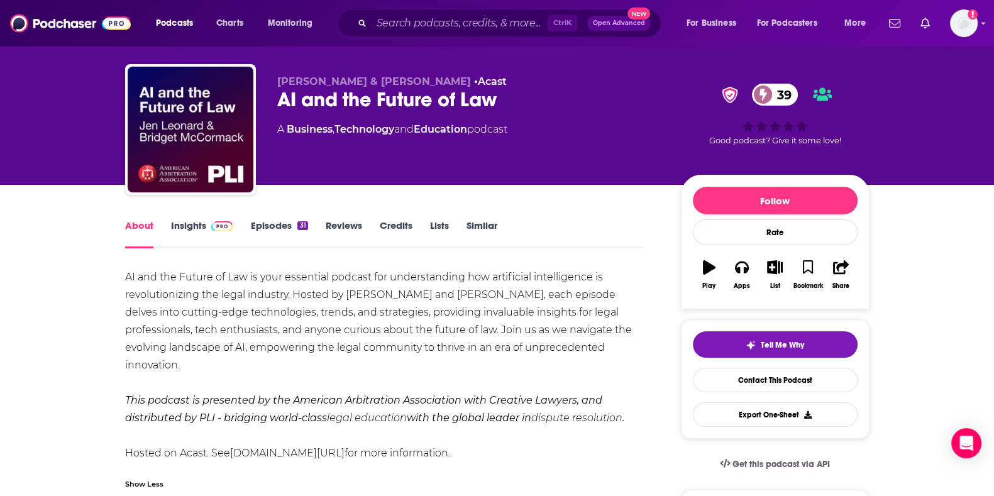
scroll to position [15, 0]
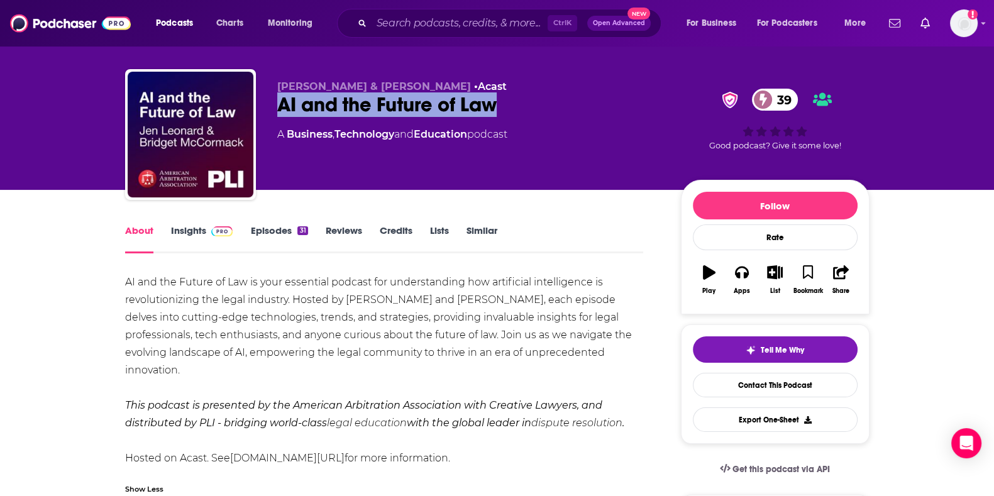
drag, startPoint x: 275, startPoint y: 111, endPoint x: 518, endPoint y: 104, distance: 242.8
click at [518, 104] on div "[PERSON_NAME] & [PERSON_NAME] • Acast AI and the Future of Law 39 A Business , …" at bounding box center [497, 137] width 745 height 136
copy h1 "AI and the Future of Law"
click at [177, 240] on link "Insights" at bounding box center [202, 239] width 62 height 29
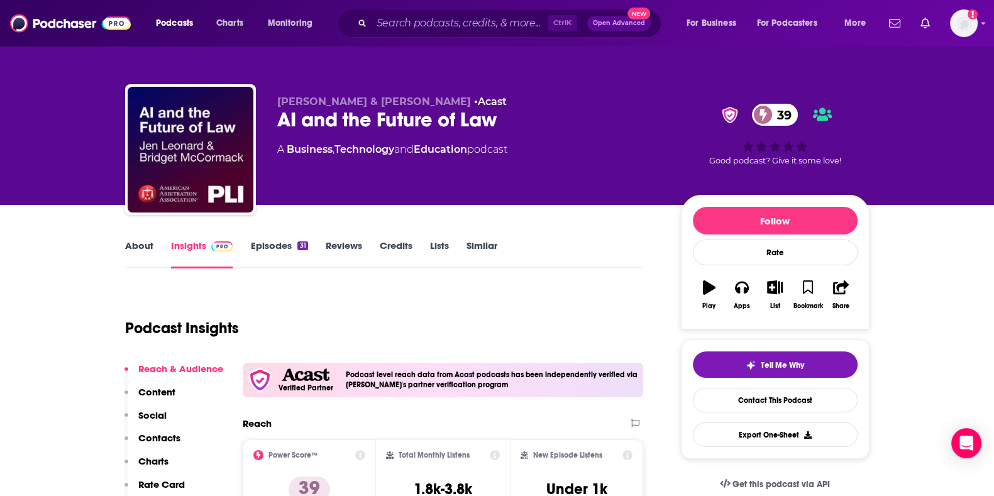
scroll to position [94, 0]
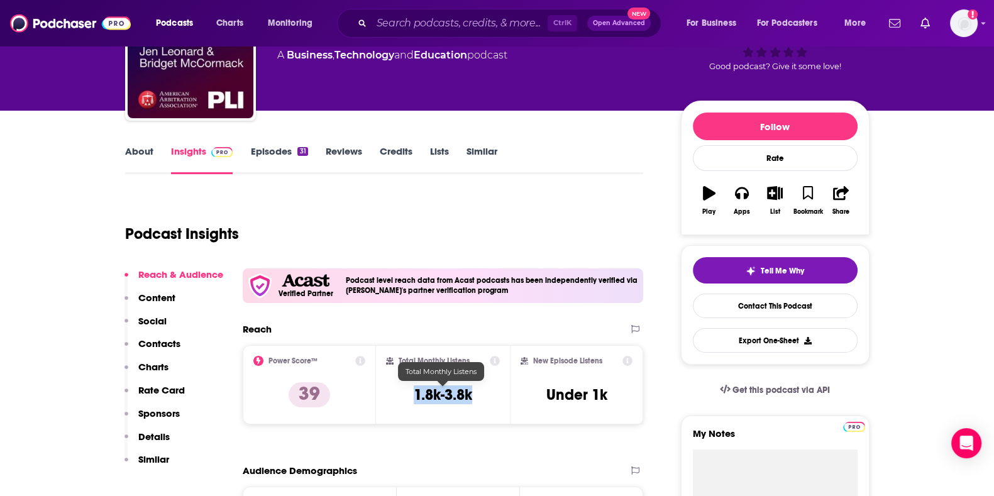
drag, startPoint x: 487, startPoint y: 395, endPoint x: 410, endPoint y: 399, distance: 76.8
click at [410, 399] on div "Total Monthly Listens 1.8k-3.8k" at bounding box center [443, 385] width 114 height 58
copy h3 "1.8k-3.8k"
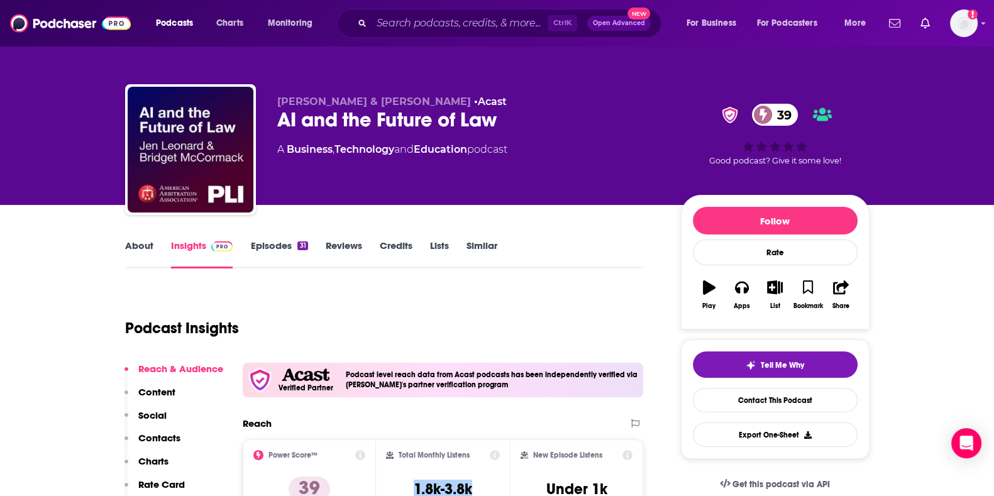
scroll to position [1, 0]
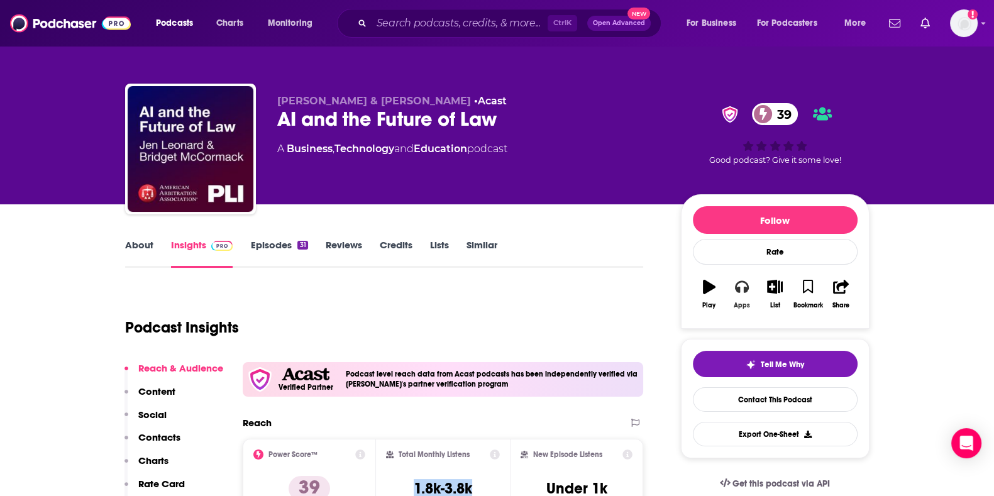
click at [746, 286] on icon "button" at bounding box center [742, 287] width 14 height 13
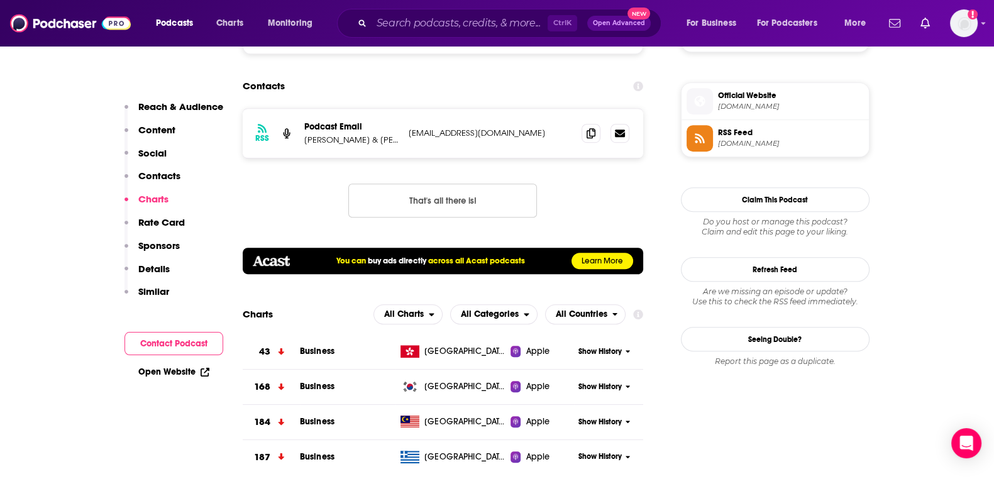
scroll to position [988, 0]
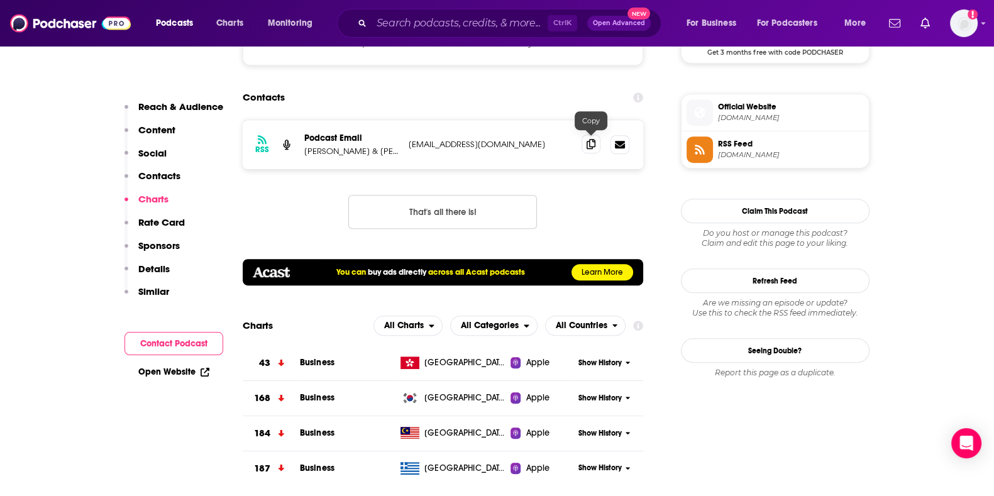
click at [583, 144] on span at bounding box center [591, 144] width 19 height 19
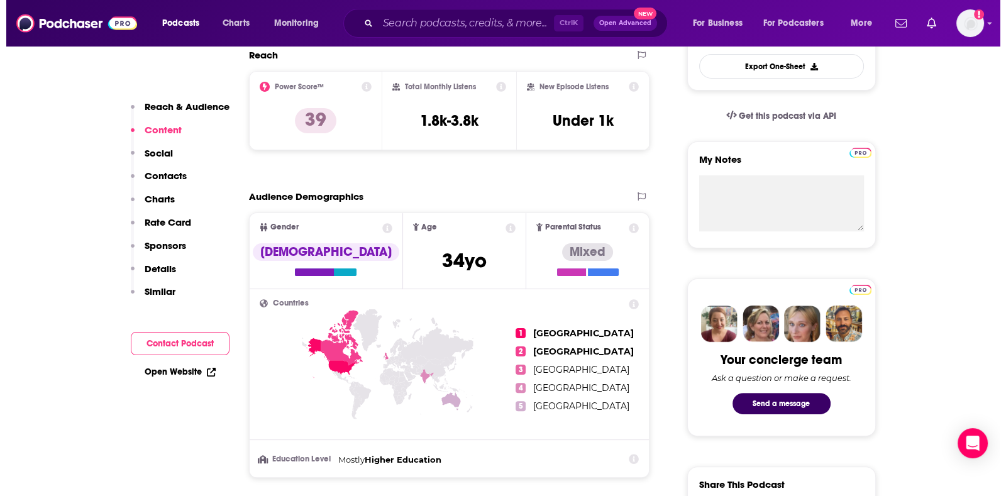
scroll to position [0, 0]
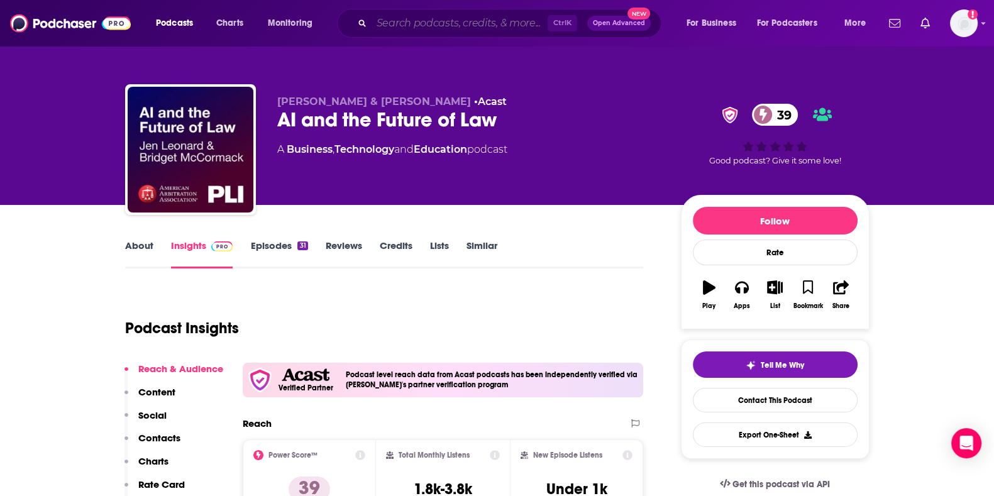
click at [376, 25] on input "Search podcasts, credits, & more..." at bounding box center [460, 23] width 176 height 20
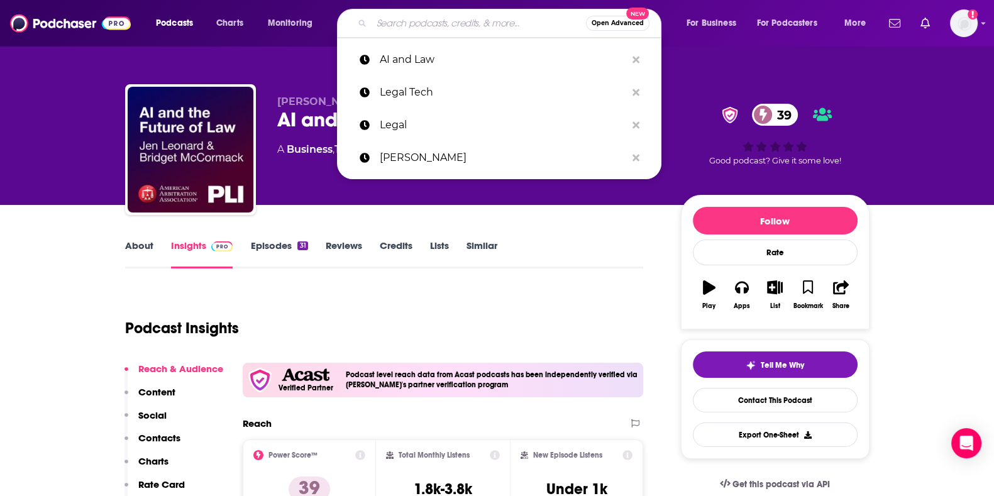
paste input "The Articficial Intelligence Podcast"
type input "The Articficial Intelligence Podcast"
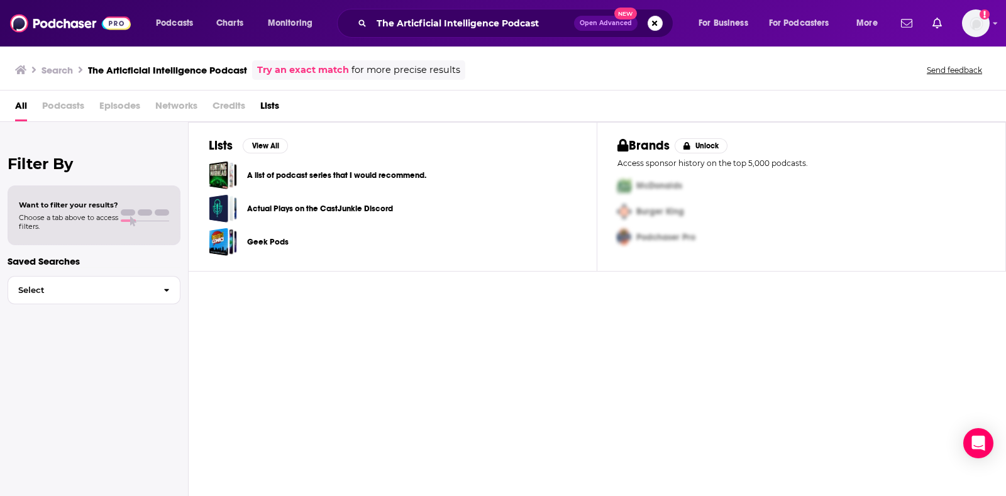
click at [51, 105] on span "Podcasts" at bounding box center [63, 109] width 42 height 26
click at [544, 20] on input "The Articficial Intelligence Podcast" at bounding box center [473, 23] width 202 height 20
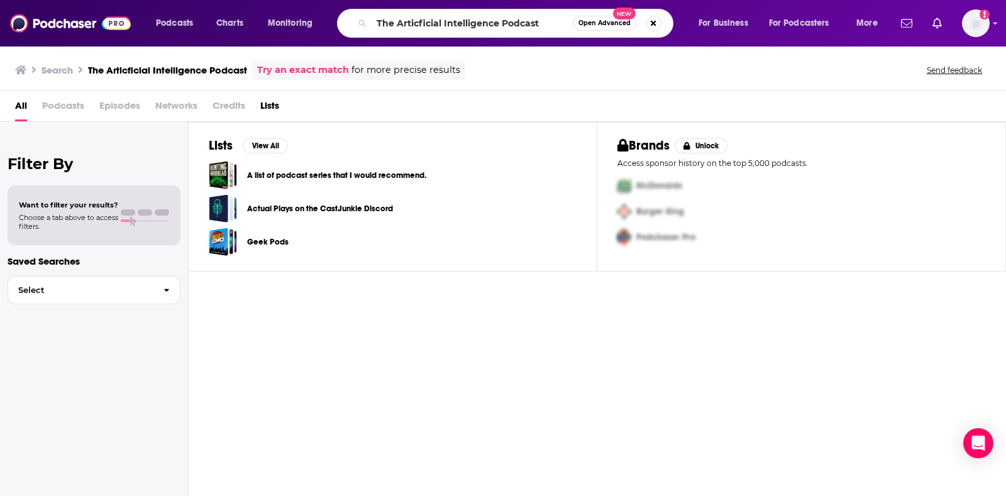
click at [330, 71] on link "Try an exact match" at bounding box center [303, 70] width 92 height 14
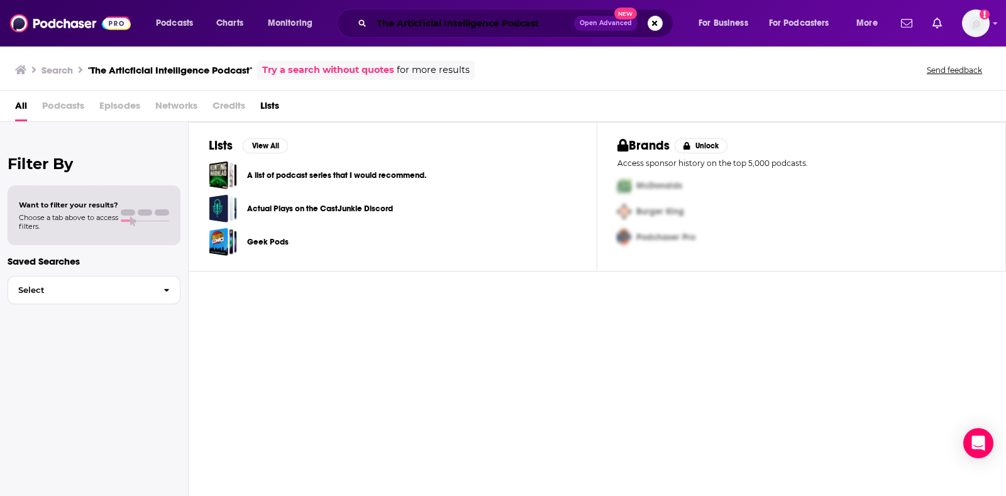
click at [426, 25] on input "The Articficial Intelligence Podcast" at bounding box center [473, 23] width 202 height 20
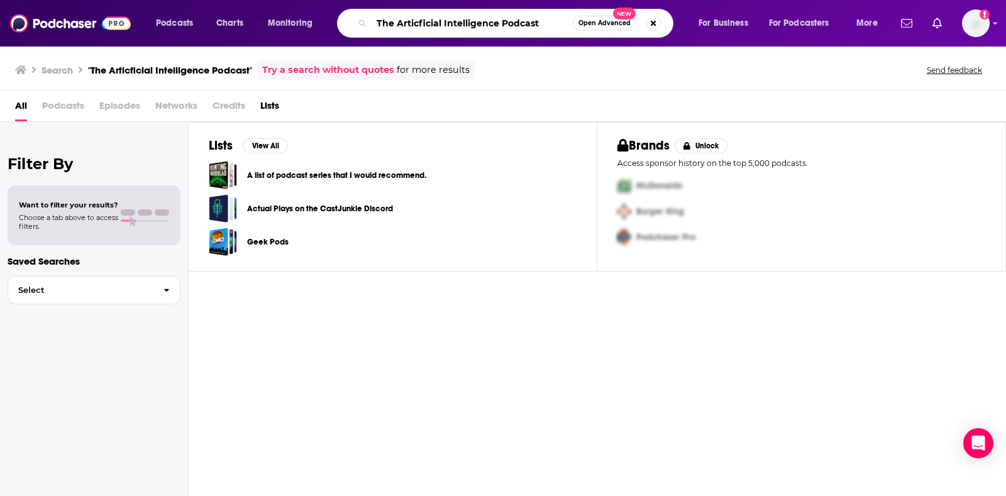
click at [524, 18] on input "The Articficial Intelligence Podcast" at bounding box center [472, 23] width 201 height 20
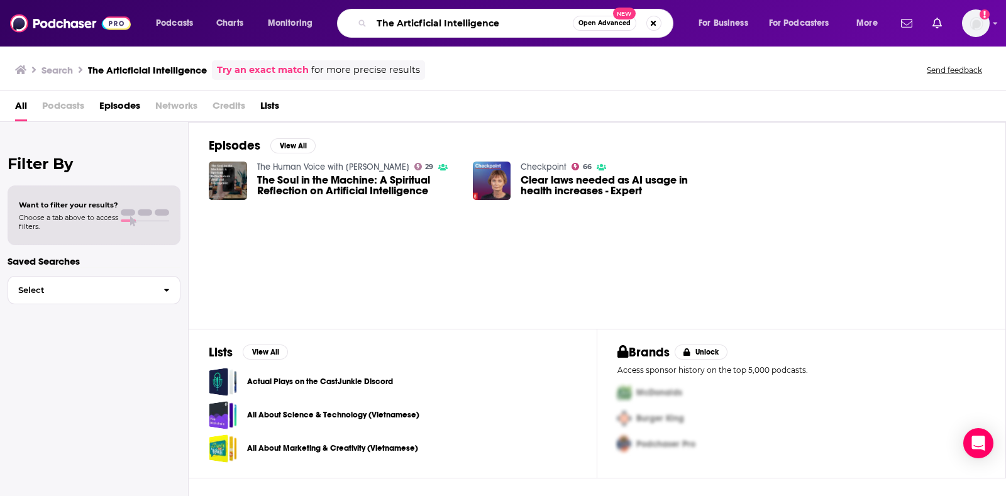
drag, startPoint x: 519, startPoint y: 23, endPoint x: 208, endPoint y: 15, distance: 312.0
click at [208, 15] on div "Podcasts Charts Monitoring The Articficial Intelligence Open Advanced New For B…" at bounding box center [518, 23] width 743 height 29
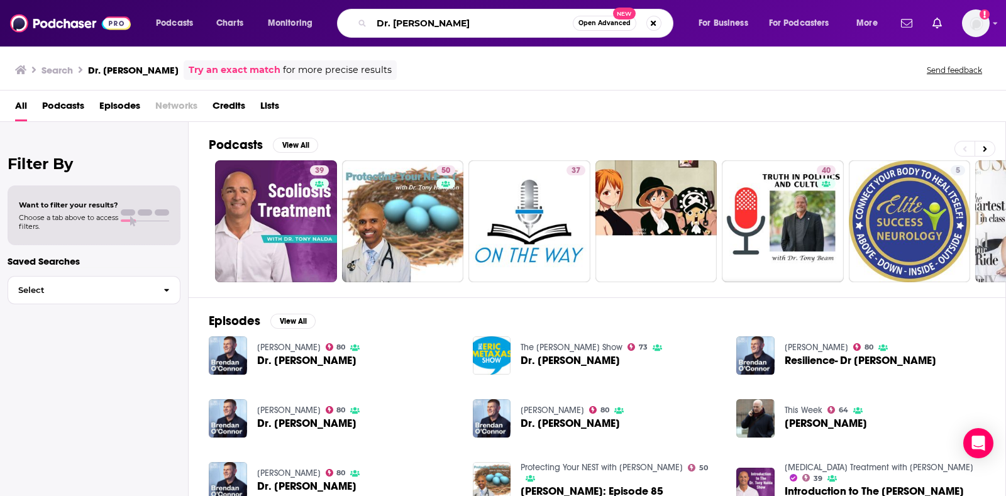
click at [477, 21] on input "Dr. [PERSON_NAME]" at bounding box center [472, 23] width 201 height 20
type input "[PERSON_NAME]"
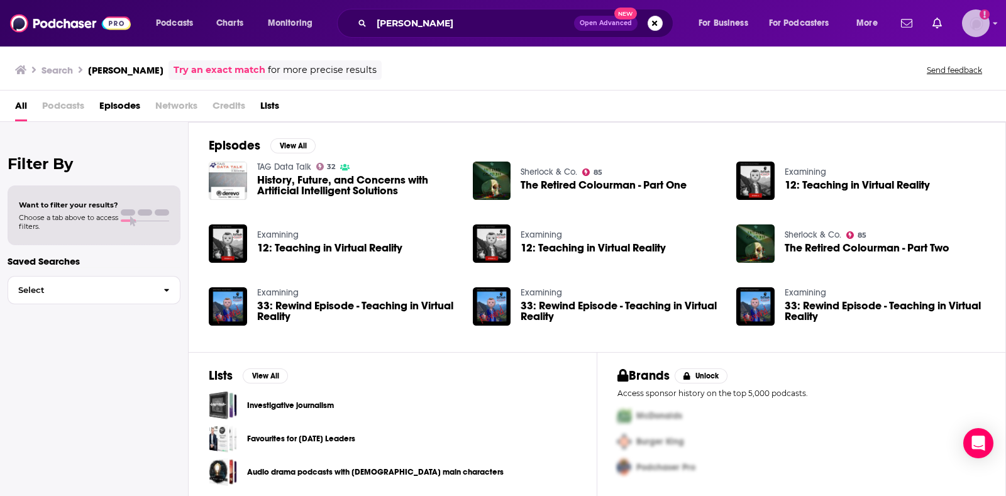
click at [984, 31] on img "Logged in as AlkaNara" at bounding box center [976, 23] width 28 height 28
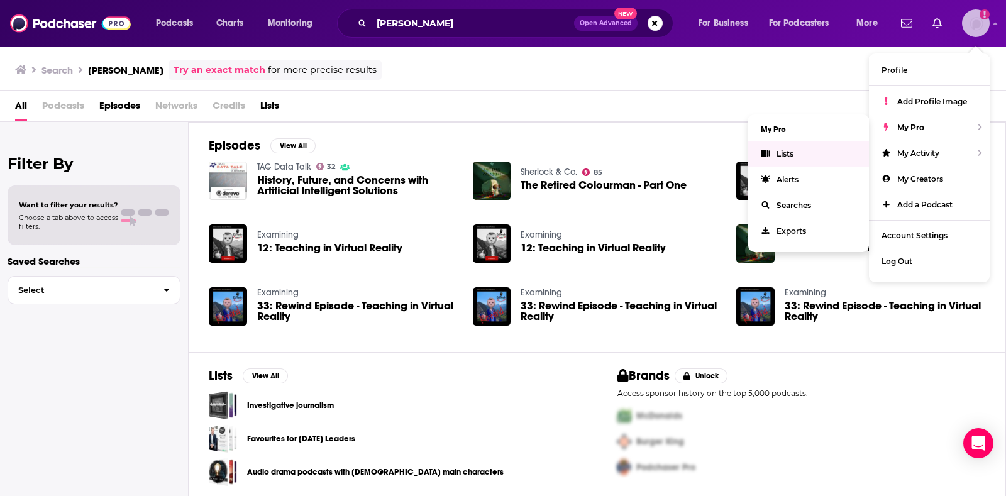
click at [815, 152] on link "Lists" at bounding box center [808, 154] width 121 height 26
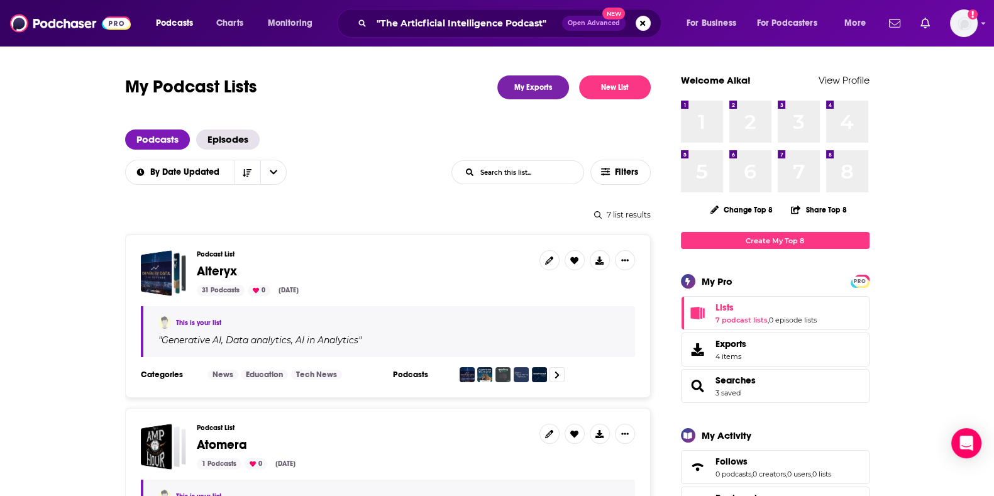
click at [220, 269] on span "Alteryx" at bounding box center [217, 271] width 40 height 16
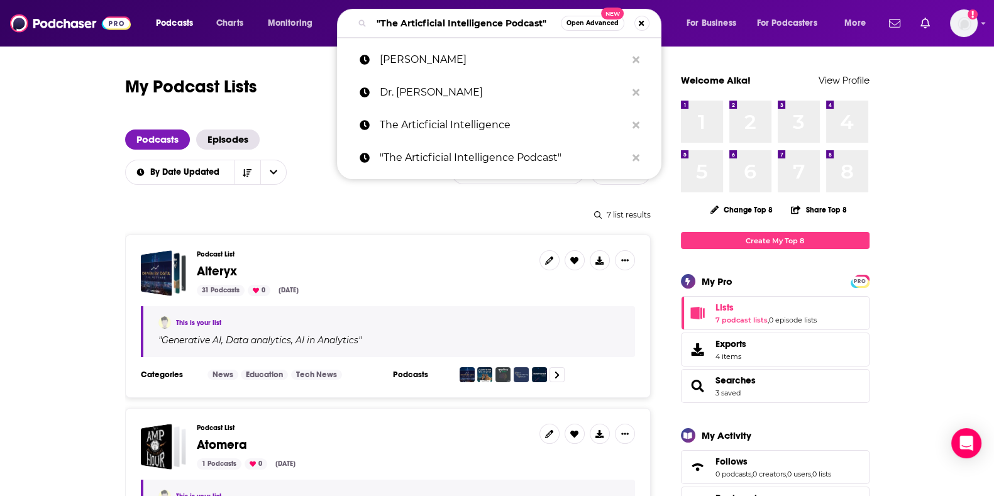
click at [535, 30] on input ""The Articficial Intelligence Podcast"" at bounding box center [466, 23] width 189 height 20
paste input "Interview #73 [PERSON_NAME], CEO of Lemurian Labs"
type input "Interview #73 [PERSON_NAME], CEO of Lemurian Labs"
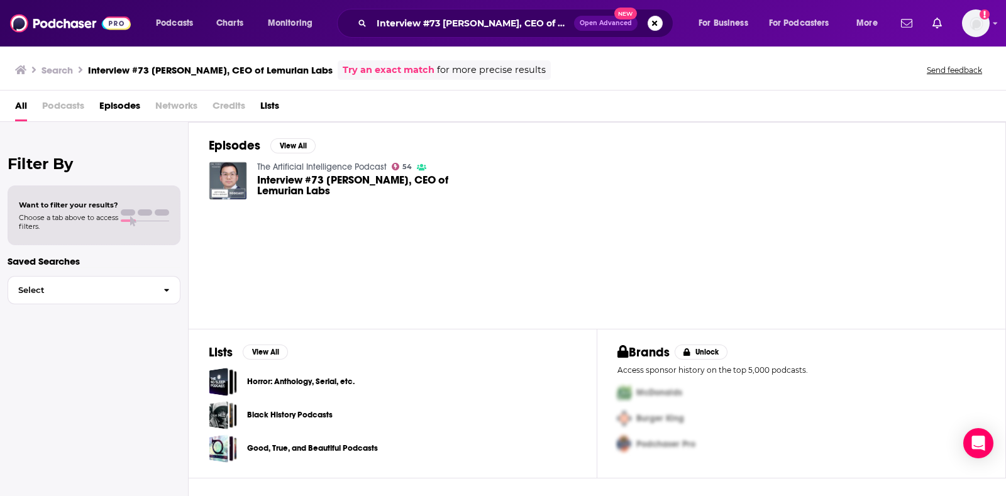
click at [315, 184] on span "Interview #73 [PERSON_NAME], CEO of Lemurian Labs" at bounding box center [357, 185] width 201 height 21
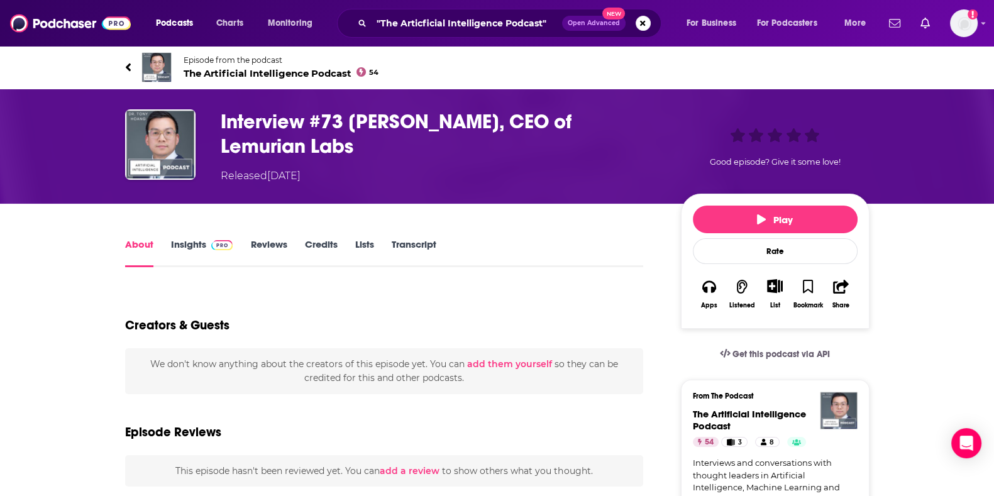
click at [233, 67] on span "The Artificial Intelligence Podcast 54" at bounding box center [282, 73] width 196 height 12
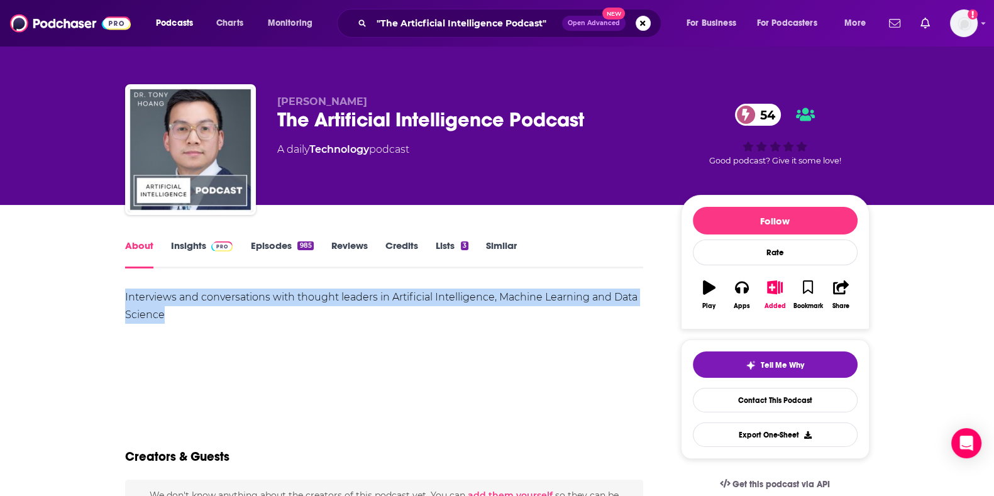
drag, startPoint x: 179, startPoint y: 316, endPoint x: 113, endPoint y: 289, distance: 70.5
copy div "Interviews and conversations with thought leaders in Artificial Intelligence, M…"
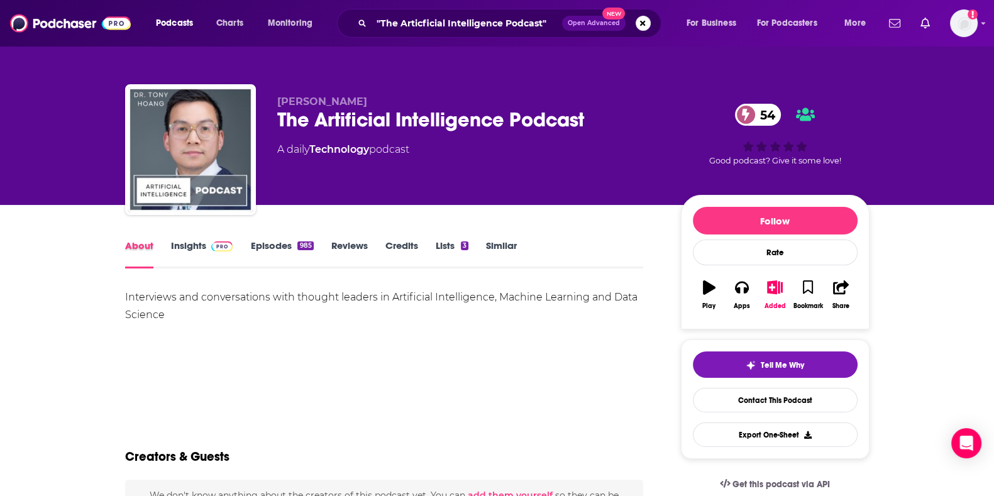
click at [160, 248] on div "About" at bounding box center [148, 254] width 46 height 29
click at [198, 253] on link "Insights" at bounding box center [202, 254] width 62 height 29
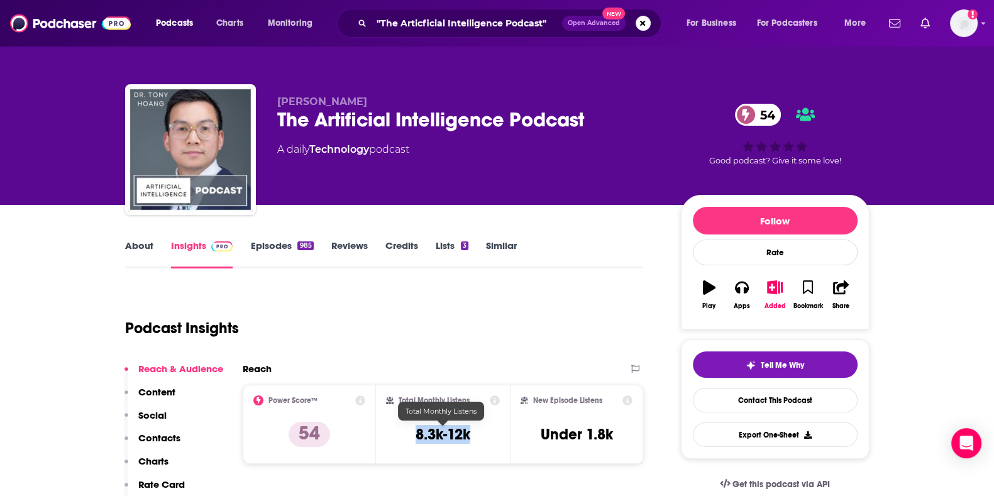
drag, startPoint x: 412, startPoint y: 437, endPoint x: 476, endPoint y: 436, distance: 64.2
click at [476, 436] on div "Total Monthly Listens 8.3k-12k" at bounding box center [443, 425] width 114 height 58
copy h3 "8.3k-12k"
click at [306, 96] on span "[PERSON_NAME]" at bounding box center [322, 102] width 90 height 12
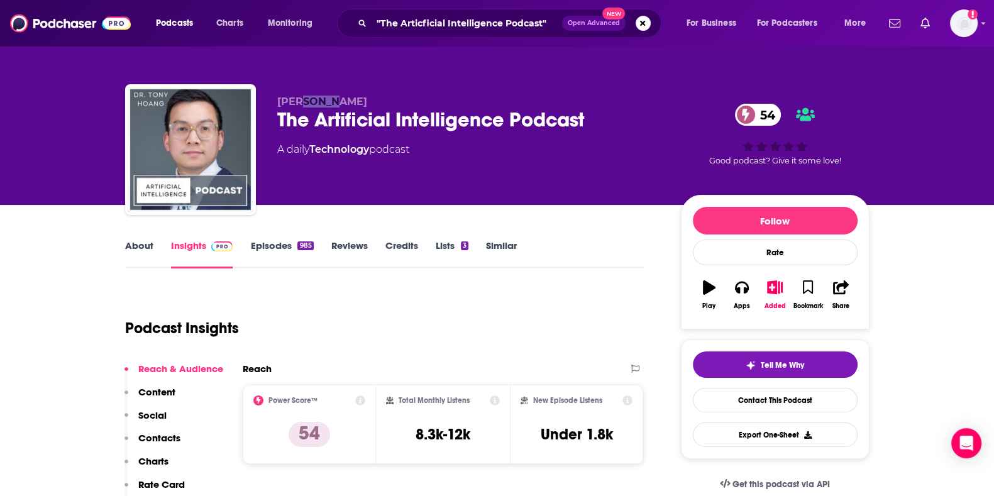
copy span "Tony"
click at [336, 103] on span "[PERSON_NAME]" at bounding box center [322, 102] width 90 height 12
copy span "Hoang"
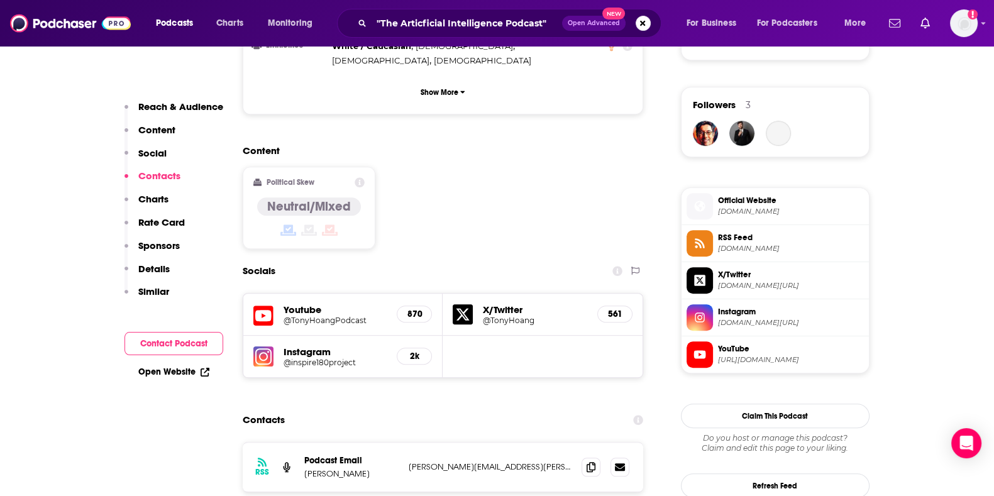
scroll to position [1168, 0]
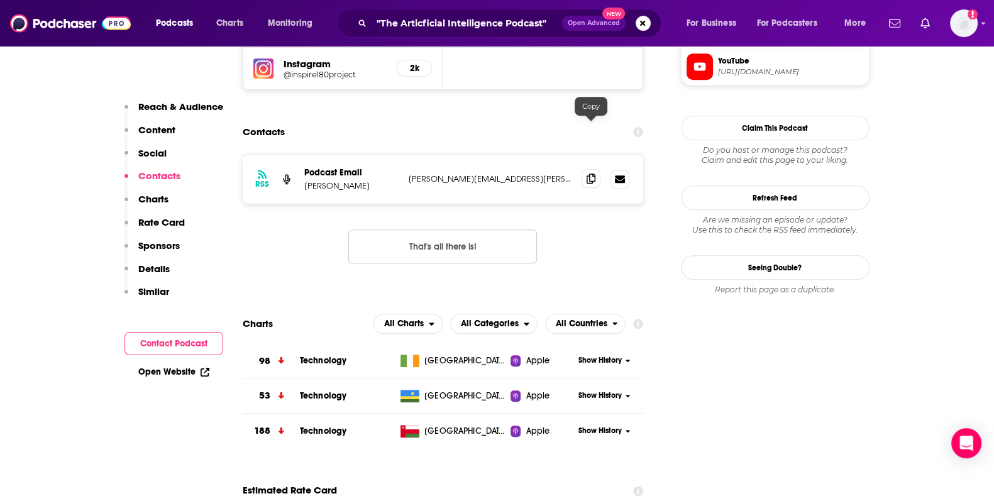
click at [596, 169] on span at bounding box center [591, 178] width 19 height 19
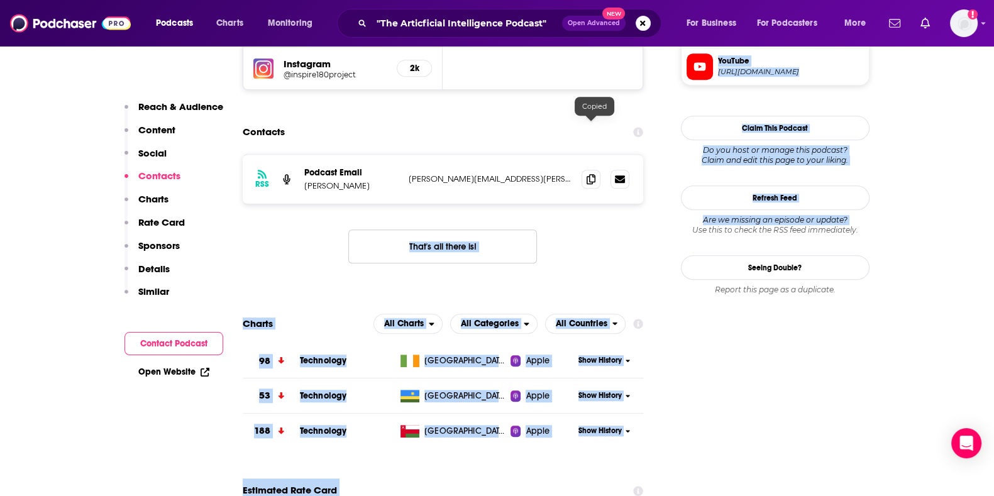
drag, startPoint x: 596, startPoint y: 123, endPoint x: 948, endPoint y: 221, distance: 366.2
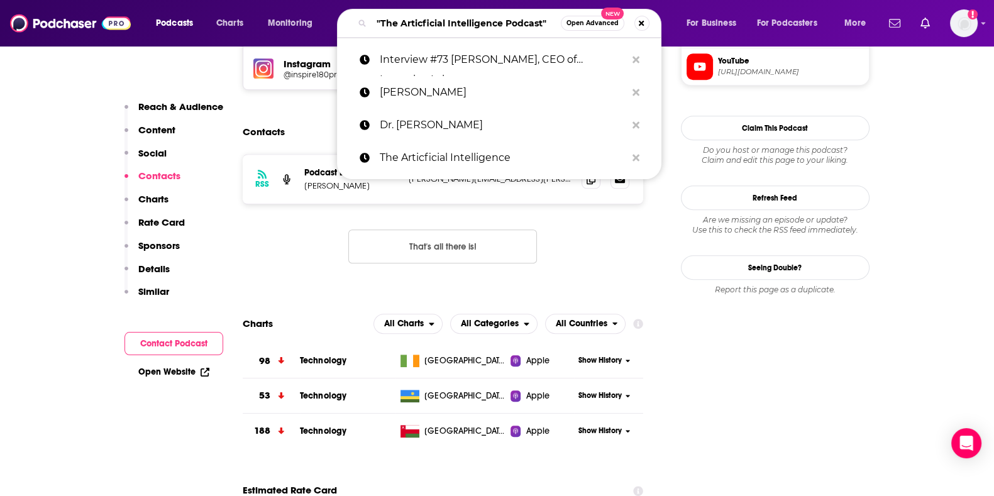
click at [487, 30] on input ""The Articficial Intelligence Podcast"" at bounding box center [466, 23] width 189 height 20
paste input "Morning Brew’s The Crazy Ones"
type input "Morning Brew’s The Crazy Ones"
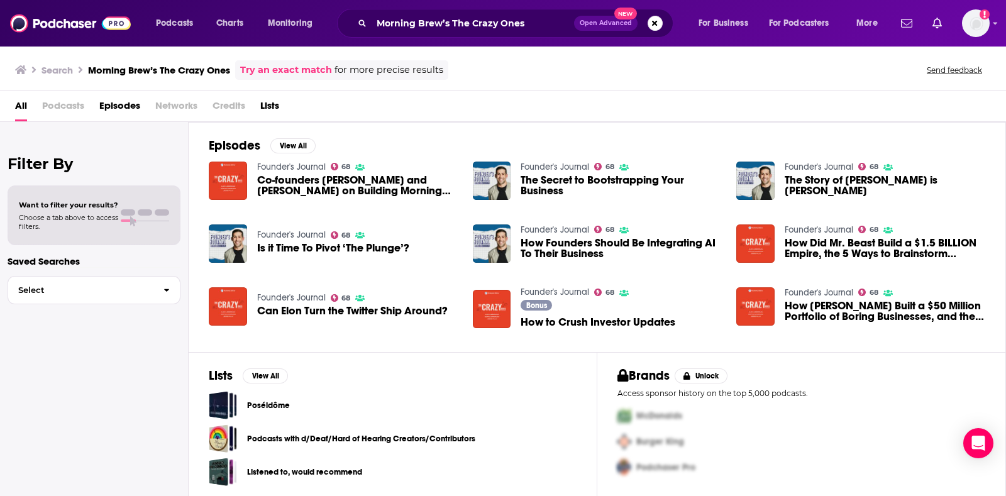
click at [472, 176] on div "Founder's Journal 68 Co-founders Austin Rief and Alex Lieberman on Building Mor…" at bounding box center [597, 249] width 777 height 176
click at [486, 182] on img "The Secret to Bootstrapping Your Business" at bounding box center [492, 181] width 38 height 38
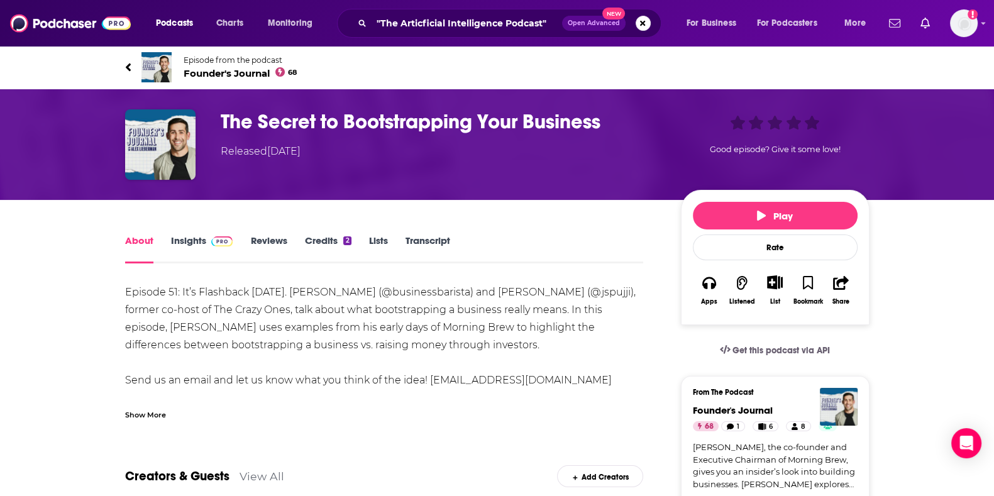
click at [225, 72] on span "Founder's Journal 68" at bounding box center [241, 73] width 114 height 12
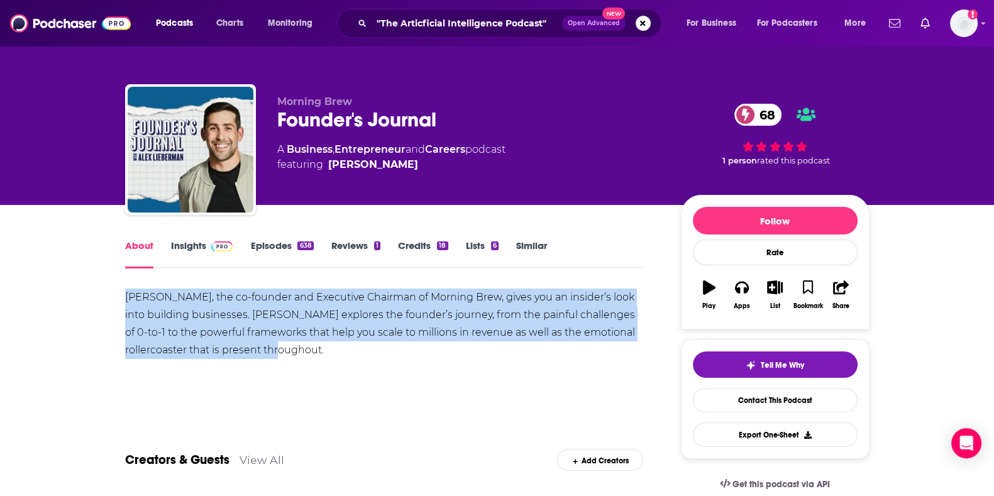
drag, startPoint x: 211, startPoint y: 340, endPoint x: 104, endPoint y: 298, distance: 115.5
copy div "Alex Lieberman, the co-founder and Executive Chairman of Morning Brew, gives yo…"
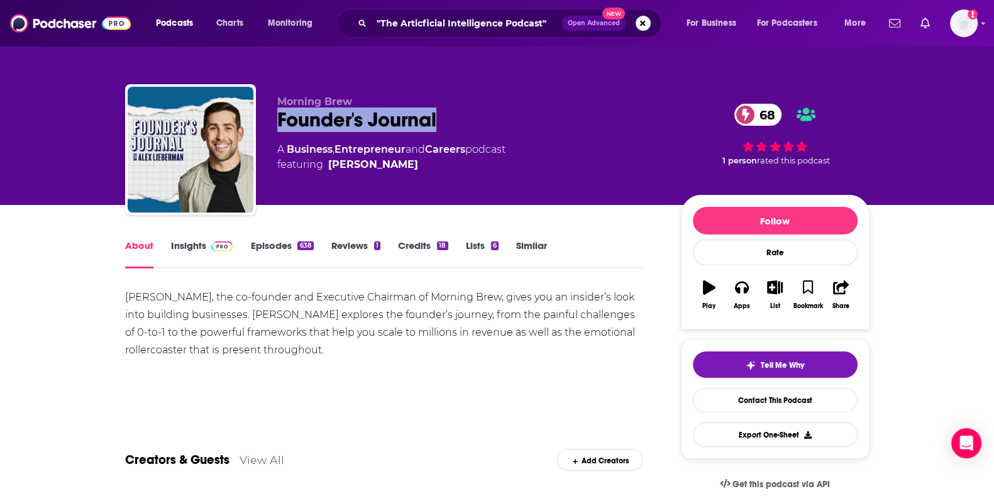
drag, startPoint x: 475, startPoint y: 130, endPoint x: 278, endPoint y: 132, distance: 196.8
click at [278, 132] on div "Founder's Journal 68" at bounding box center [469, 120] width 384 height 25
copy h1 "Founder's Journal"
click at [194, 247] on link "Insights" at bounding box center [202, 254] width 62 height 29
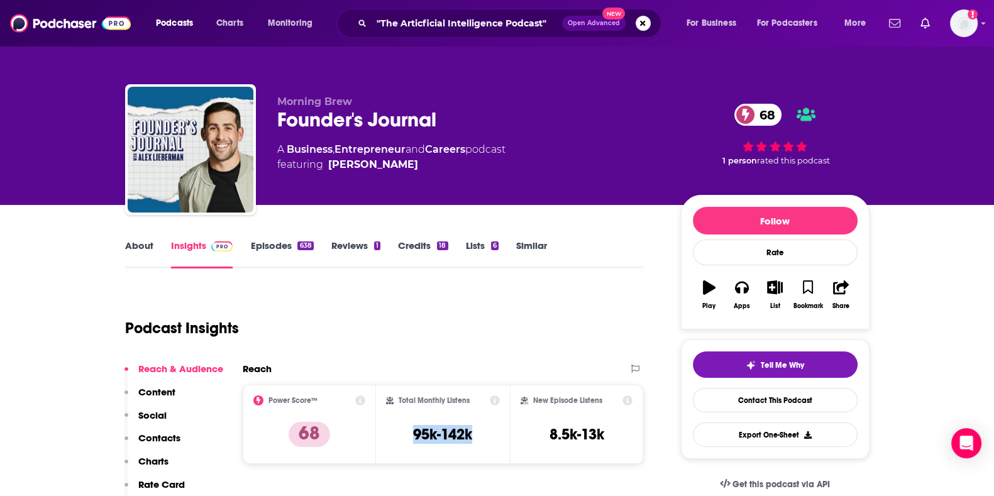
drag, startPoint x: 413, startPoint y: 430, endPoint x: 484, endPoint y: 435, distance: 71.2
click at [484, 435] on div "Total Monthly Listens 95k-142k" at bounding box center [443, 425] width 114 height 58
copy h3 "95k-142k"
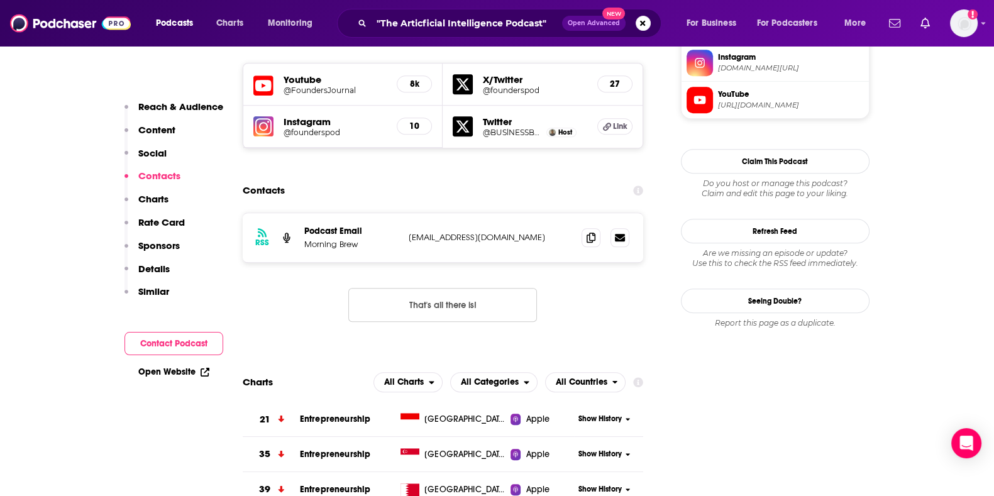
scroll to position [1139, 0]
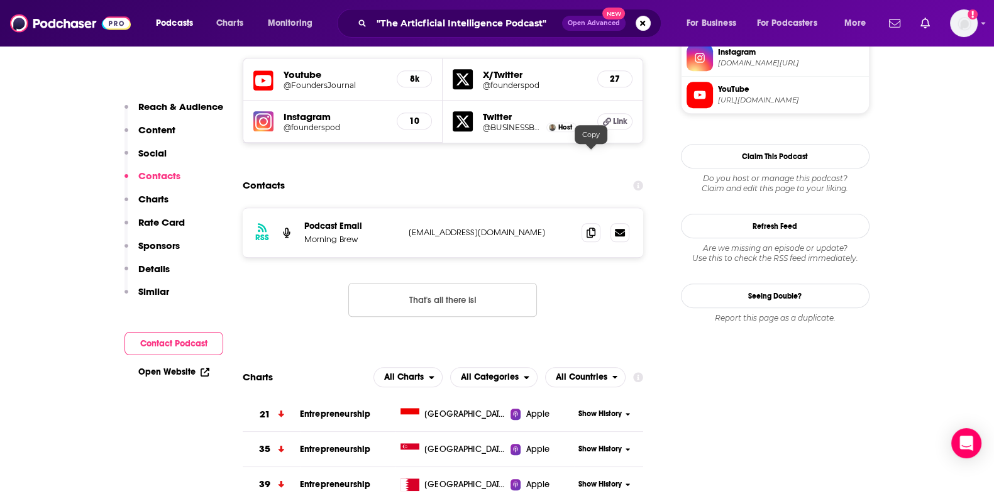
click at [581, 208] on div "RSS Podcast Email Morning Brew foundersjournal@morningbrew.com foundersjournal@…" at bounding box center [443, 232] width 401 height 49
click at [594, 227] on icon at bounding box center [591, 232] width 9 height 10
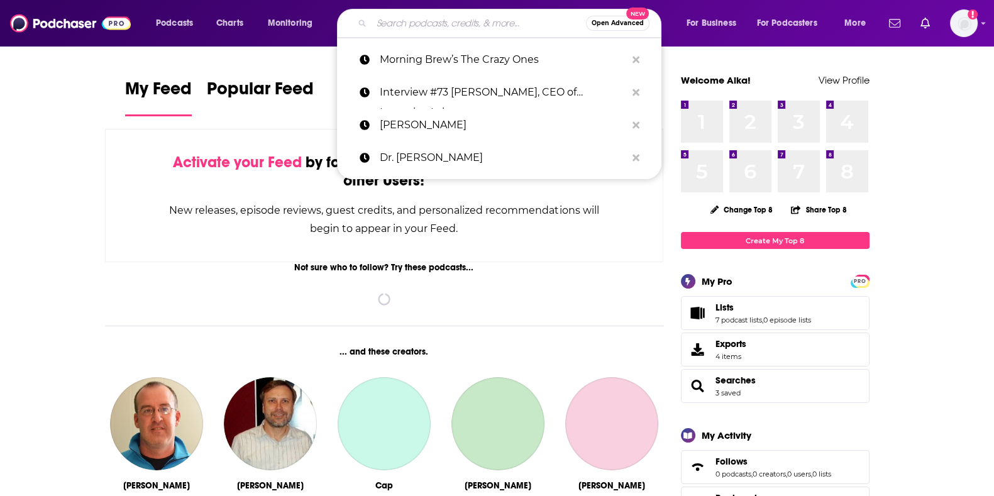
click at [476, 28] on input "Search podcasts, credits, & more..." at bounding box center [479, 23] width 214 height 20
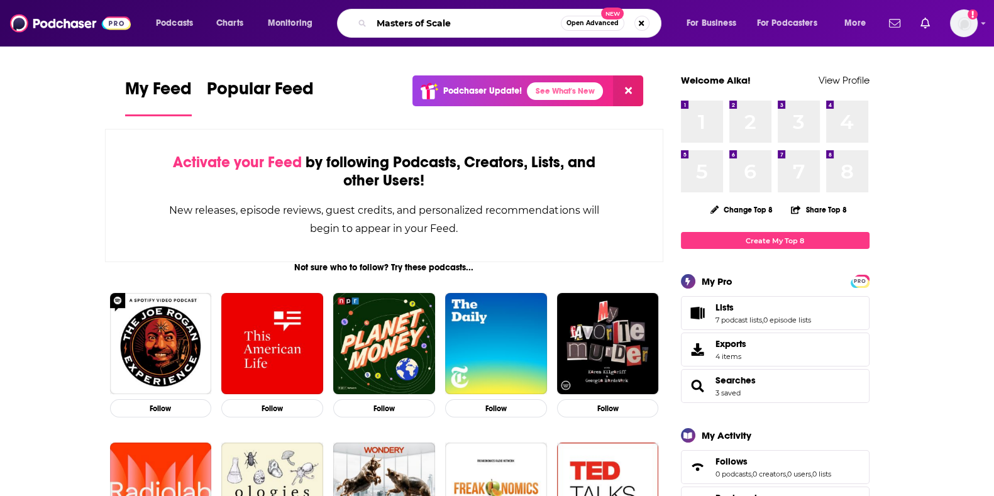
type input "Masters of Scale"
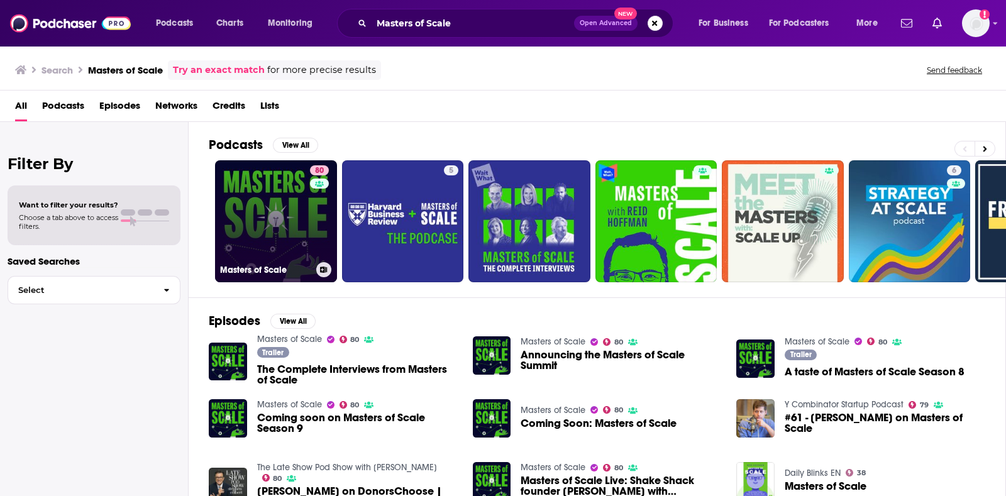
click at [284, 189] on link "80 Masters of Scale" at bounding box center [276, 221] width 122 height 122
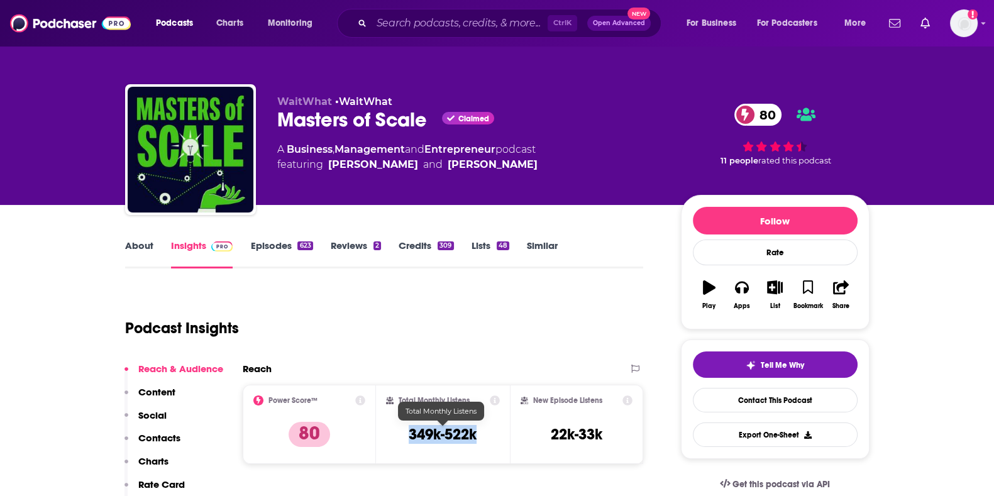
drag, startPoint x: 408, startPoint y: 435, endPoint x: 481, endPoint y: 435, distance: 73.0
click at [481, 435] on div "Total Monthly Listens 349k-522k" at bounding box center [443, 425] width 114 height 58
copy h3 "349k-522k"
click at [156, 262] on div "About" at bounding box center [148, 254] width 46 height 29
click at [138, 249] on link "About" at bounding box center [139, 254] width 28 height 29
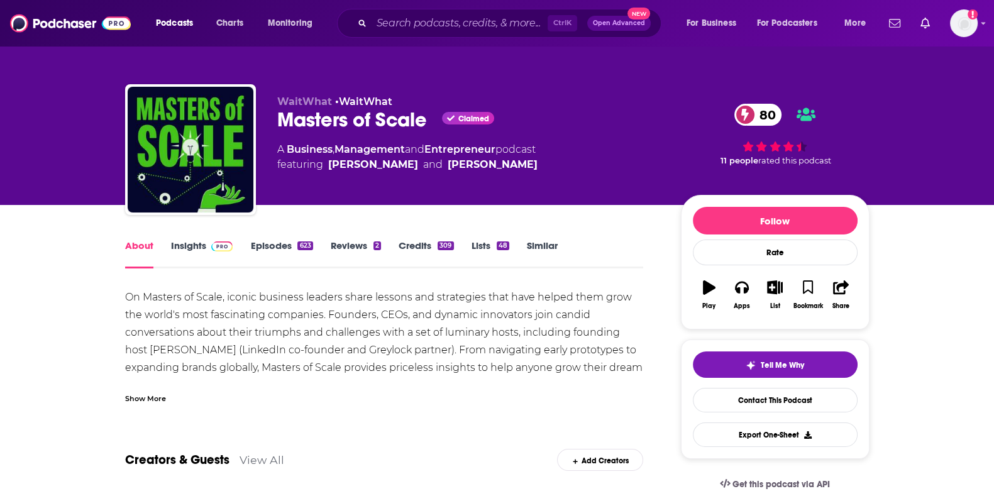
click at [141, 394] on div "Show More" at bounding box center [145, 398] width 41 height 12
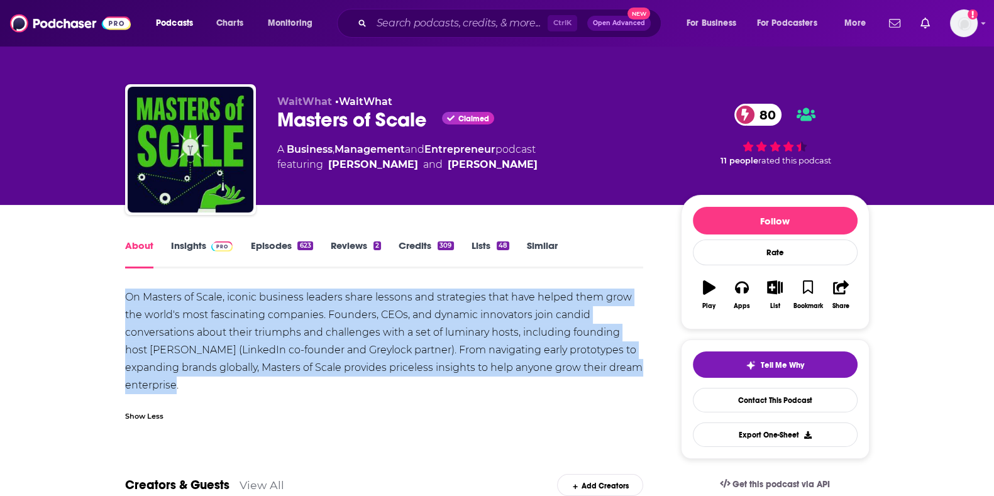
drag, startPoint x: 211, startPoint y: 380, endPoint x: 123, endPoint y: 294, distance: 123.6
copy div "On Masters of Scale, iconic business leaders share lessons and strategies that …"
click at [202, 348] on div "On Masters of Scale, iconic business leaders share lessons and strategies that …" at bounding box center [384, 342] width 519 height 106
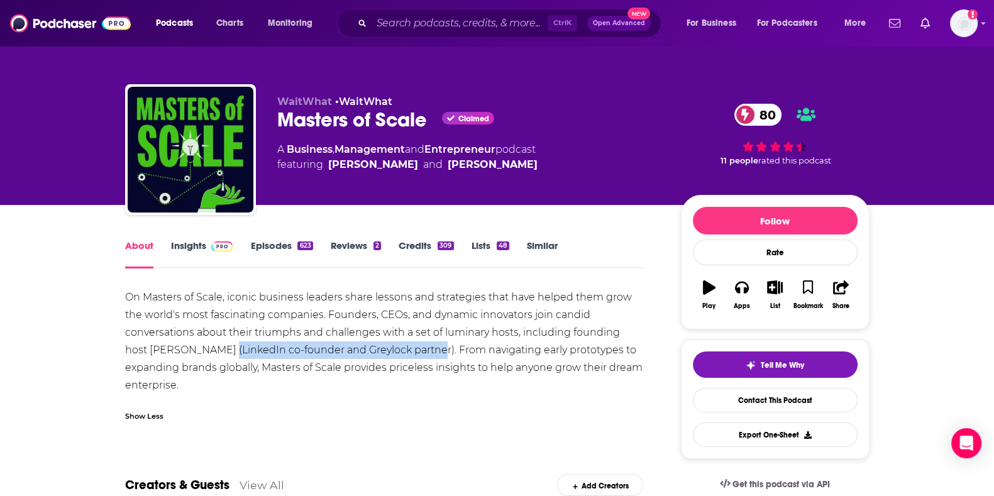
drag, startPoint x: 202, startPoint y: 350, endPoint x: 411, endPoint y: 350, distance: 208.2
click at [411, 350] on div "On Masters of Scale, iconic business leaders share lessons and strategies that …" at bounding box center [384, 342] width 519 height 106
copy div "LinkedIn co-founder and Greylock partner"
click at [175, 244] on link "Insights" at bounding box center [202, 254] width 62 height 29
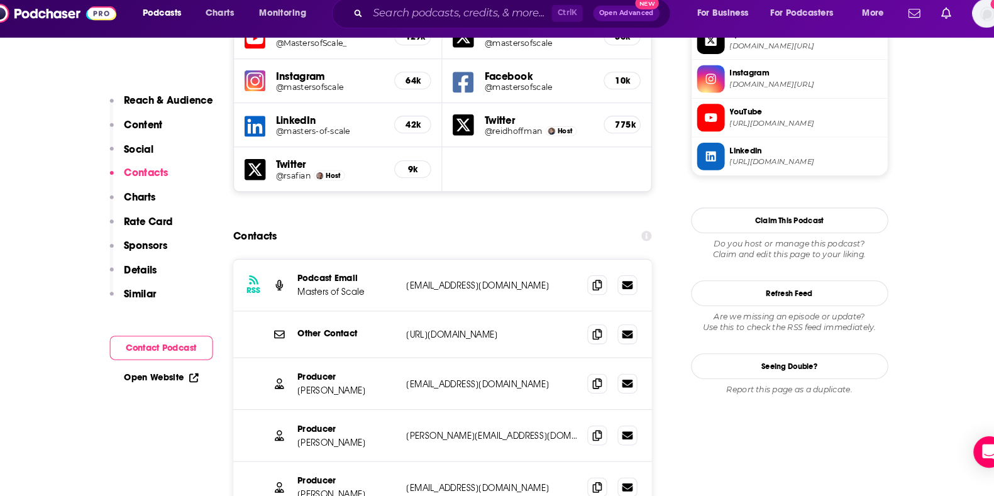
scroll to position [1148, 0]
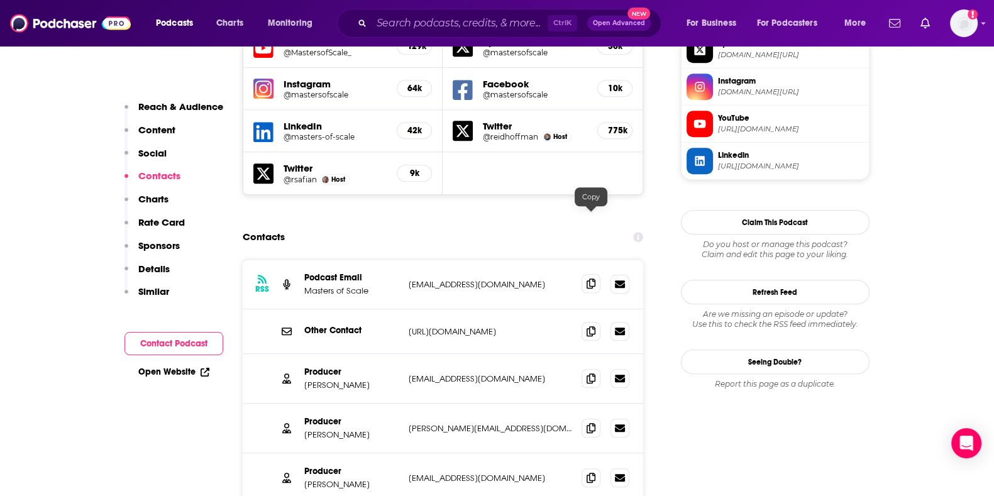
click at [594, 279] on icon at bounding box center [591, 284] width 9 height 10
click at [591, 326] on icon at bounding box center [591, 331] width 9 height 10
click at [509, 23] on input "Search podcasts, credits, & more..." at bounding box center [460, 23] width 176 height 20
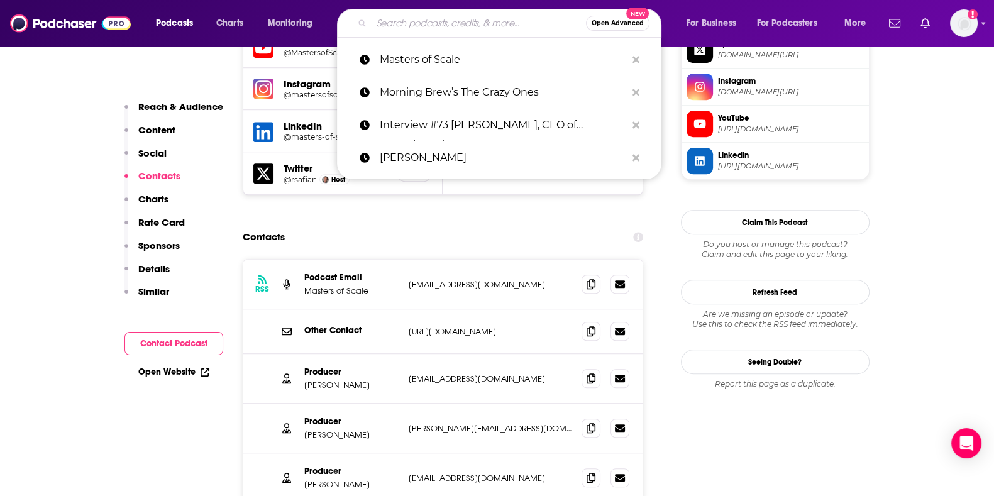
paste input "Eye on AI"
type input "Eye on AI"
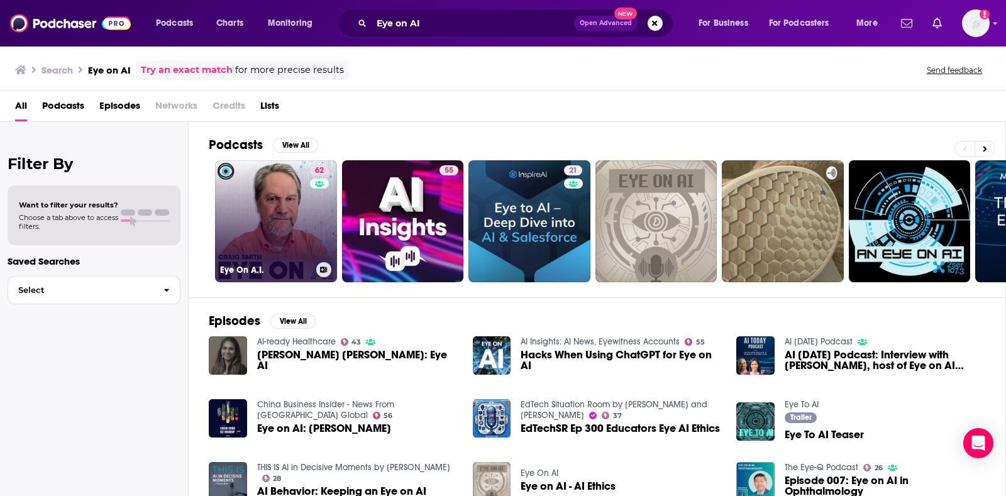
click at [287, 218] on link "62 Eye On A.I." at bounding box center [276, 221] width 122 height 122
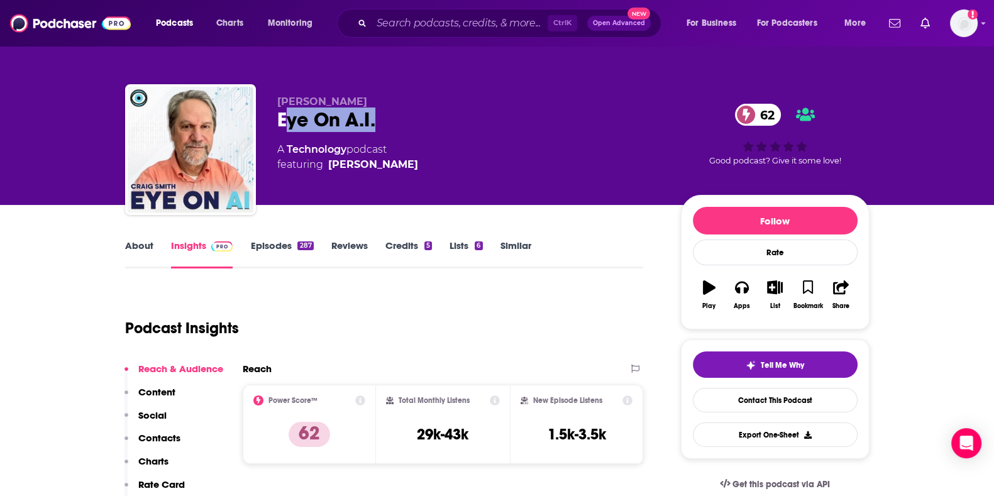
drag, startPoint x: 380, startPoint y: 121, endPoint x: 284, endPoint y: 118, distance: 96.9
click at [284, 118] on div "Eye On A.I. 62" at bounding box center [469, 120] width 384 height 25
click at [274, 104] on div "[PERSON_NAME] Eye On A.I. 62 A Technology podcast featuring [PERSON_NAME] 62 Go…" at bounding box center [497, 152] width 745 height 136
drag, startPoint x: 274, startPoint y: 104, endPoint x: 352, endPoint y: 103, distance: 78.0
click at [352, 103] on div "[PERSON_NAME] Eye On A.I. 62 A Technology podcast featuring [PERSON_NAME] 62 Go…" at bounding box center [497, 152] width 745 height 136
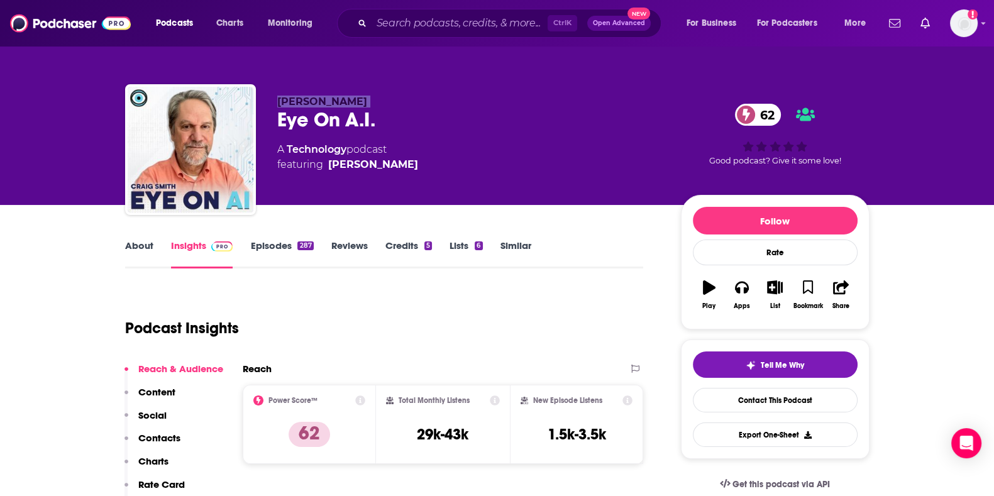
copy p "[PERSON_NAME]"
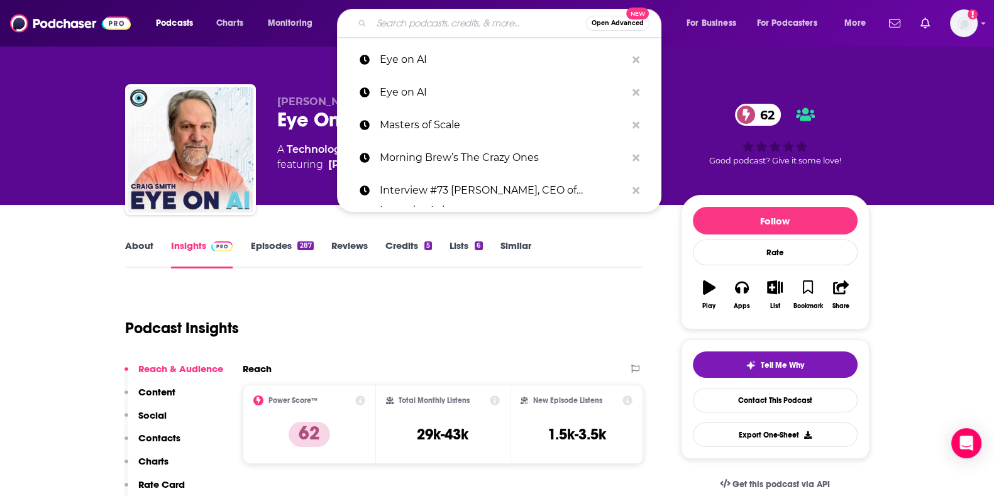
click at [374, 14] on input "Search podcasts, credits, & more..." at bounding box center [479, 23] width 214 height 20
paste input "AI Chat"
type input "AI Chat"
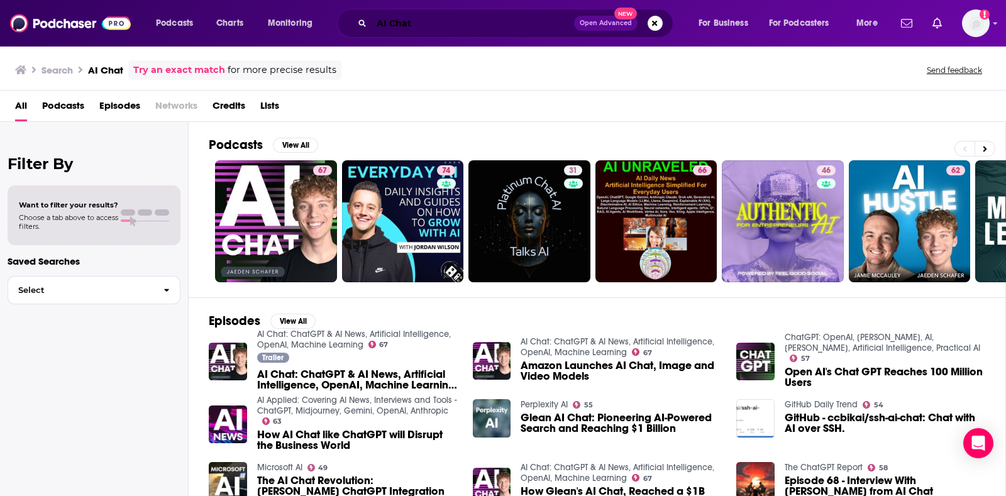
click at [423, 26] on input "AI Chat" at bounding box center [473, 23] width 202 height 20
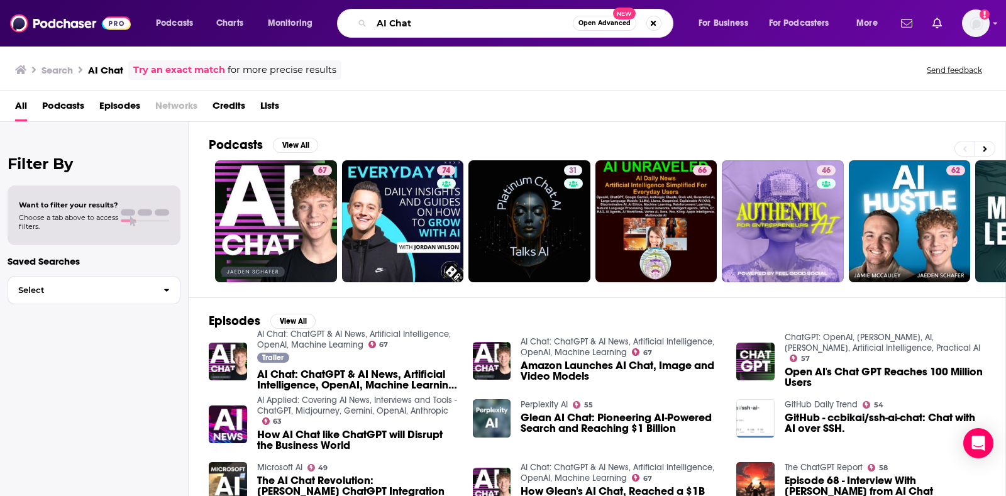
paste input "IMPACT AI"
type input "IMPACT AI"
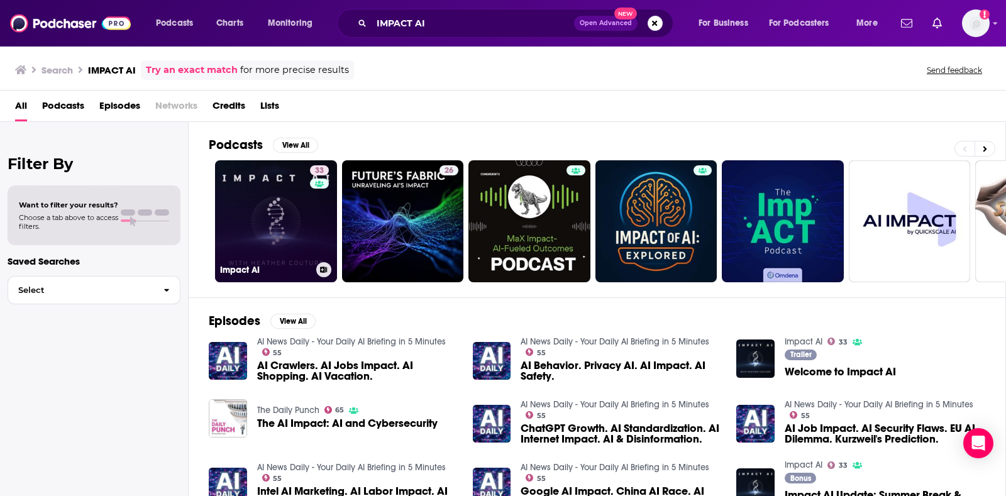
click at [289, 255] on link "33 Impact AI" at bounding box center [276, 221] width 122 height 122
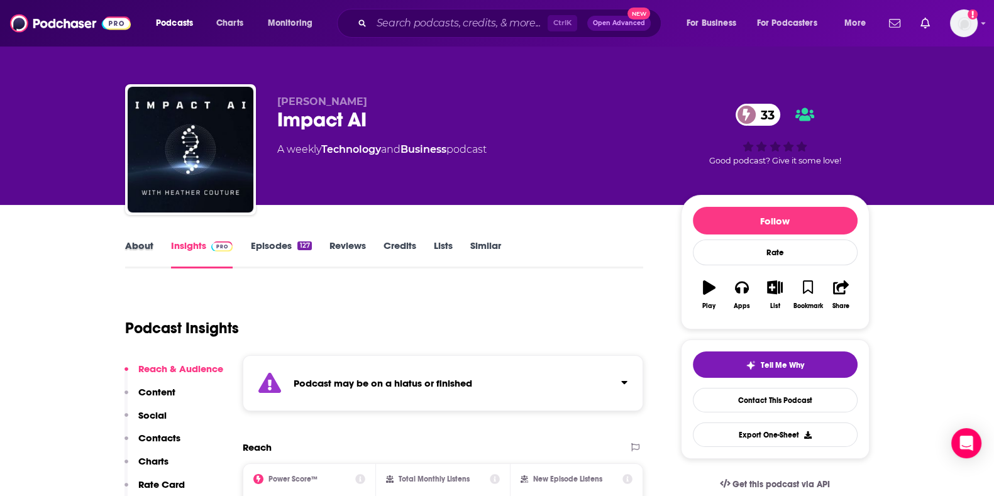
click at [162, 253] on div "About" at bounding box center [148, 254] width 46 height 29
click at [138, 250] on link "About" at bounding box center [139, 254] width 28 height 29
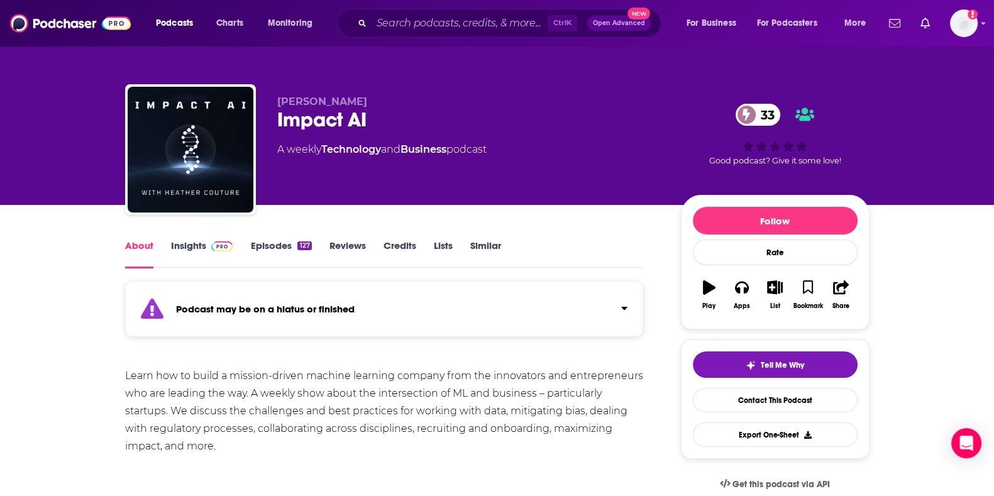
click at [289, 250] on link "Episodes 127" at bounding box center [280, 254] width 61 height 29
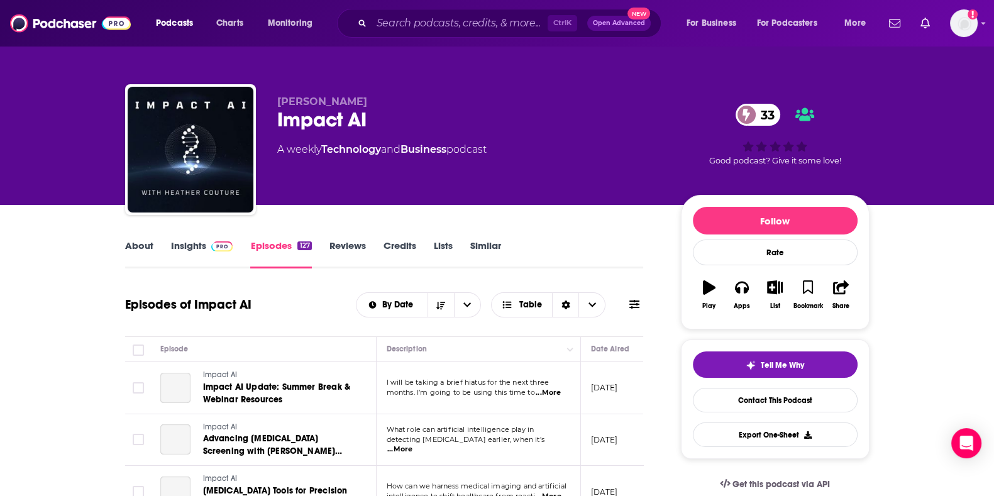
scroll to position [21, 0]
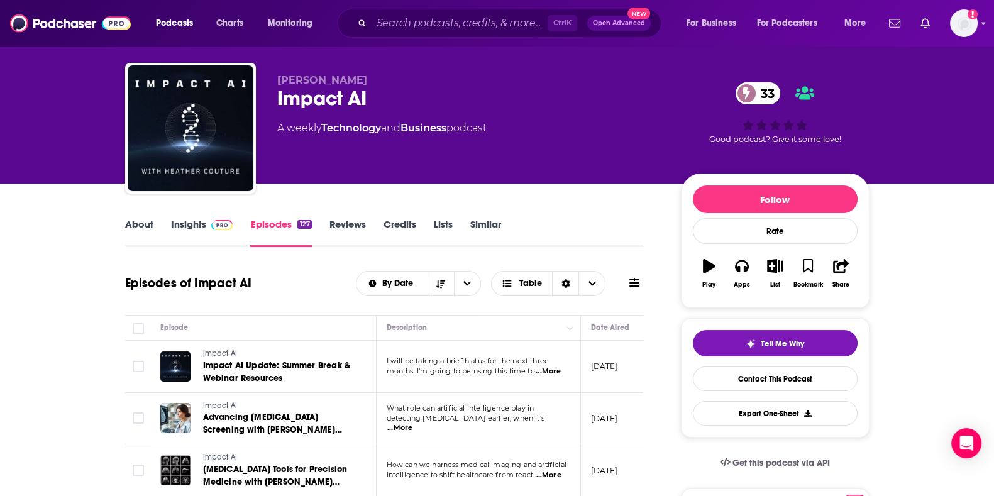
click at [546, 372] on span "...More" at bounding box center [548, 372] width 25 height 10
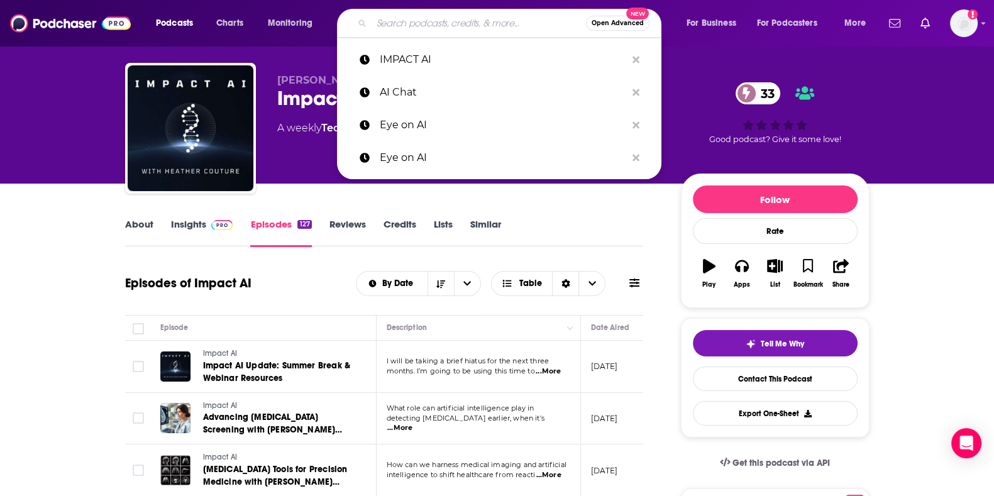
click at [424, 29] on input "Search podcasts, credits, & more..." at bounding box center [479, 23] width 214 height 20
paste input "AI and the Future of Work"
type input "AI and the Future of Work"
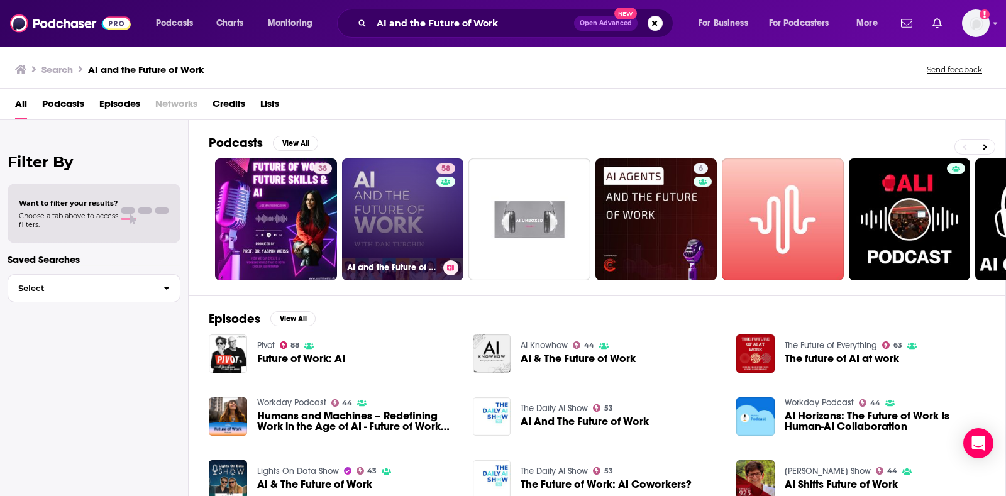
click at [430, 274] on div "AI and the Future of Work: Artificial Intelligence in the Workplace, Business, …" at bounding box center [403, 267] width 112 height 15
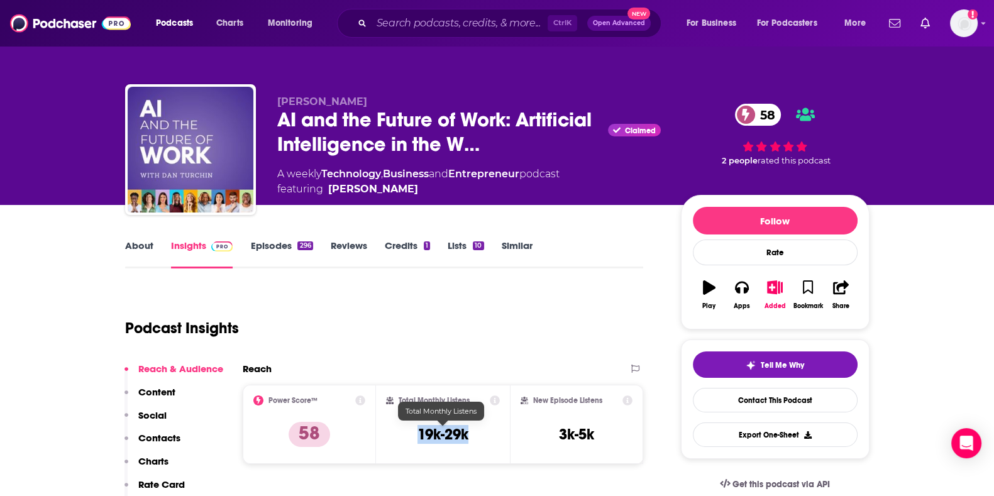
drag, startPoint x: 415, startPoint y: 436, endPoint x: 481, endPoint y: 436, distance: 66.0
click at [481, 436] on div "Total Monthly Listens 19k-29k" at bounding box center [443, 425] width 114 height 58
copy h3 "19k-29k"
drag, startPoint x: 341, startPoint y: 100, endPoint x: 276, endPoint y: 101, distance: 64.8
click at [276, 101] on div "[PERSON_NAME] AI and the Future of Work: Artificial Intelligence in the W… Clai…" at bounding box center [497, 152] width 745 height 136
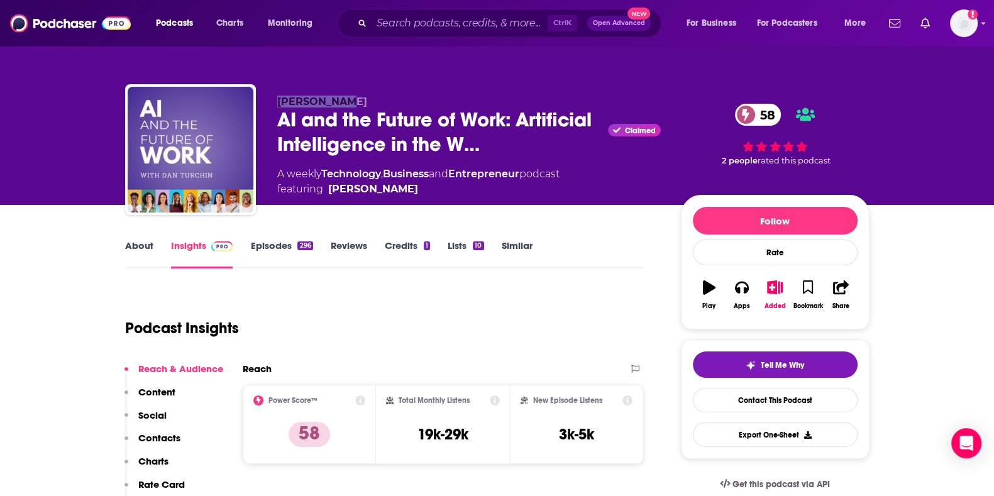
copy span "[PERSON_NAME]"
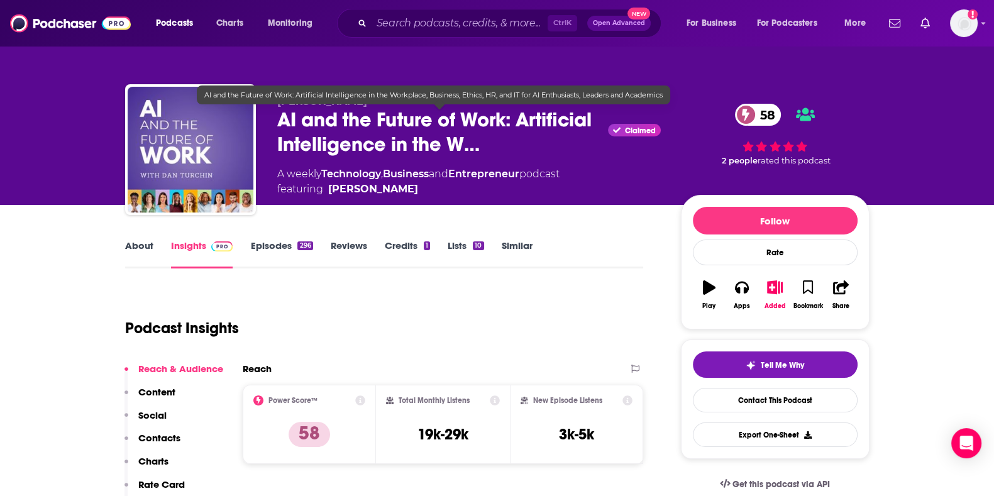
click at [326, 111] on span "AI and the Future of Work: Artificial Intelligence in the W…" at bounding box center [440, 132] width 326 height 49
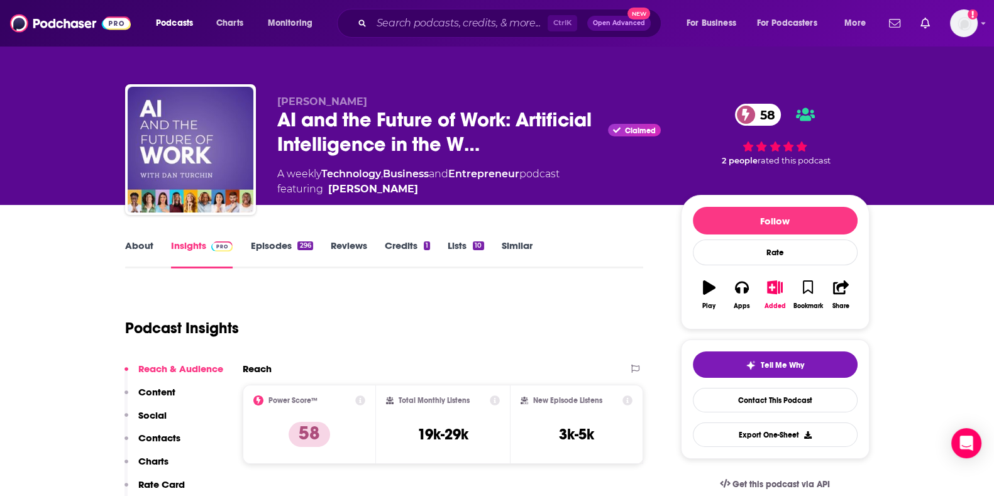
click at [315, 103] on span "[PERSON_NAME]" at bounding box center [322, 102] width 90 height 12
copy span "[PERSON_NAME]"
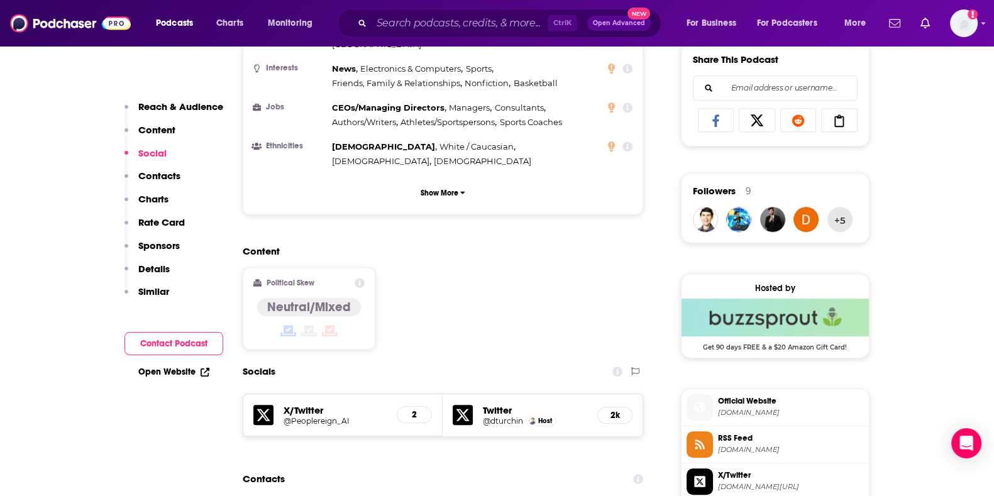
scroll to position [894, 0]
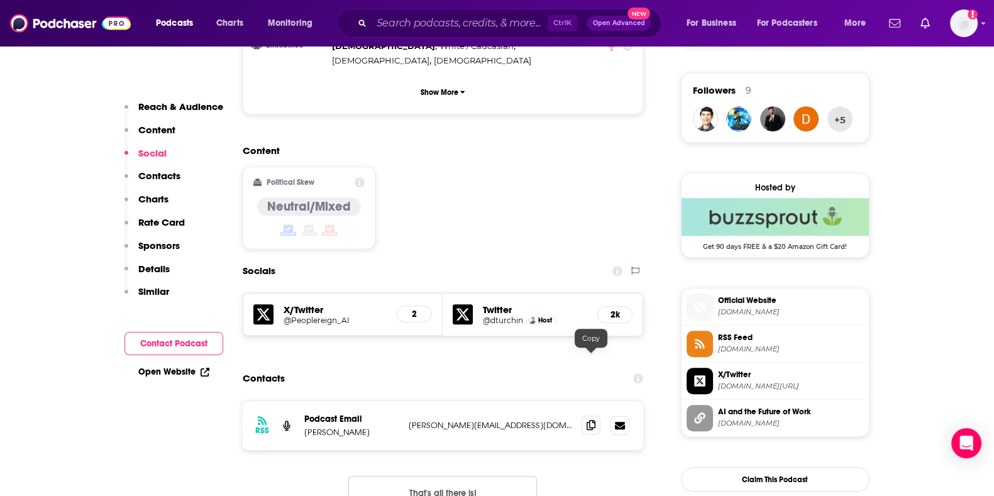
click at [588, 420] on icon at bounding box center [591, 425] width 9 height 10
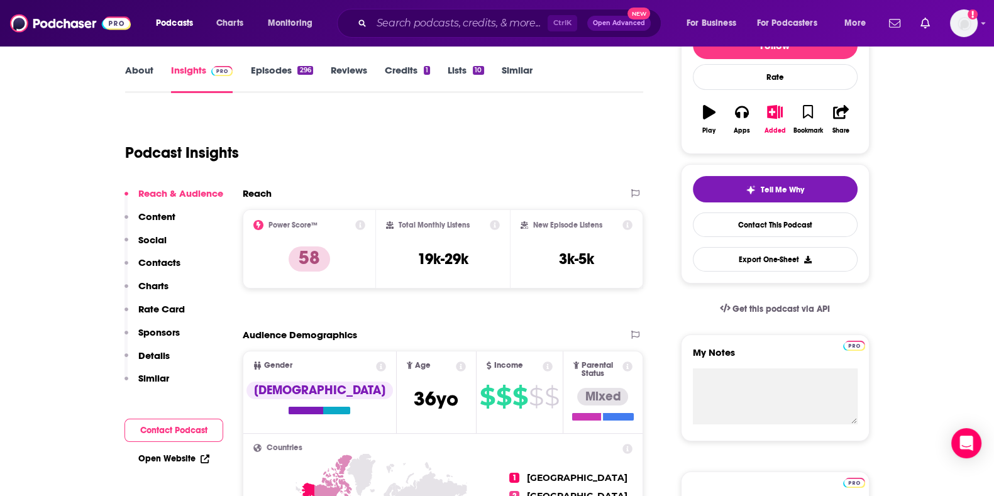
scroll to position [23, 0]
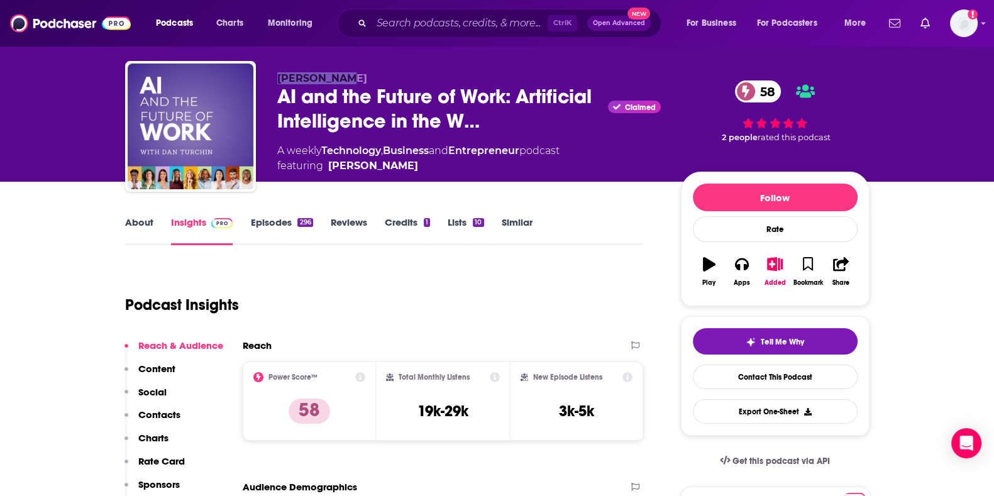
drag, startPoint x: 270, startPoint y: 75, endPoint x: 367, endPoint y: 57, distance: 98.7
click at [352, 78] on div "[PERSON_NAME] AI and the Future of Work: Artificial Intelligence in the W… Clai…" at bounding box center [497, 129] width 745 height 136
copy span "[PERSON_NAME]"
click at [733, 270] on button "Apps" at bounding box center [742, 271] width 33 height 45
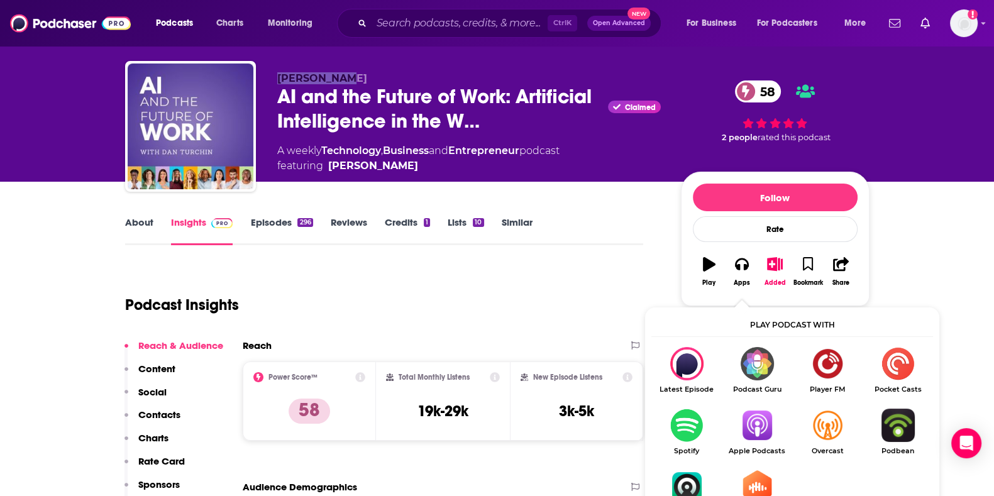
click at [751, 438] on img "Show Listen On dropdown" at bounding box center [757, 425] width 70 height 33
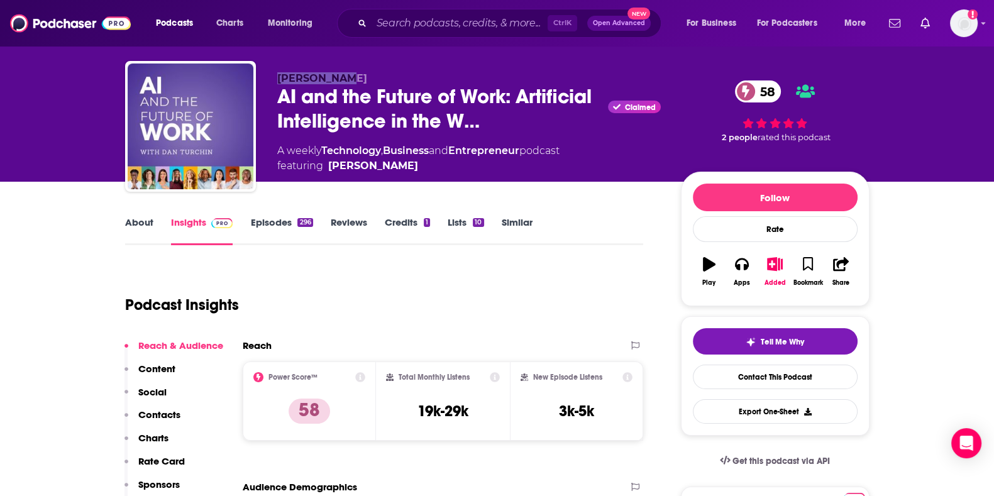
click at [129, 238] on link "About" at bounding box center [139, 230] width 28 height 29
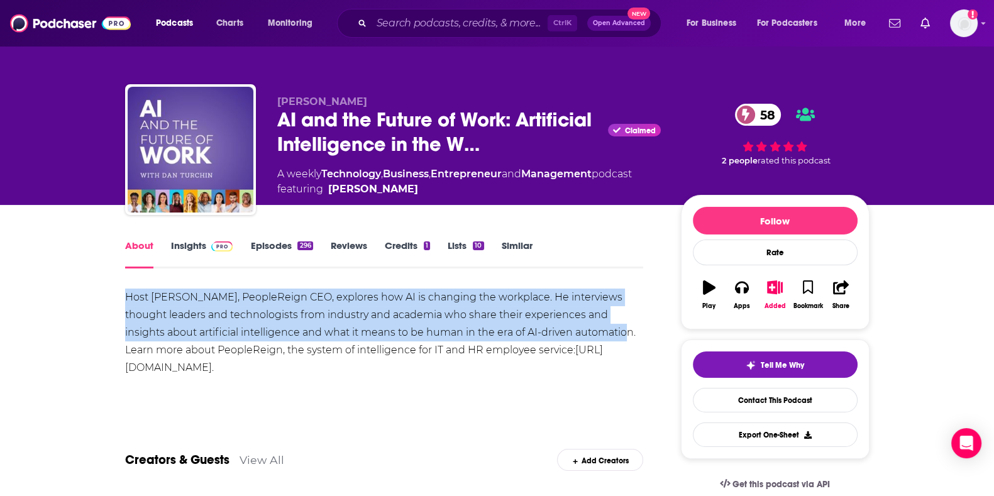
drag, startPoint x: 125, startPoint y: 300, endPoint x: 561, endPoint y: 335, distance: 437.8
click at [561, 335] on div "Host [PERSON_NAME], PeopleReign CEO, explores how AI is changing the workplace.…" at bounding box center [384, 333] width 519 height 88
copy div "Host [PERSON_NAME], PeopleReign CEO, explores how AI is changing the workplace.…"
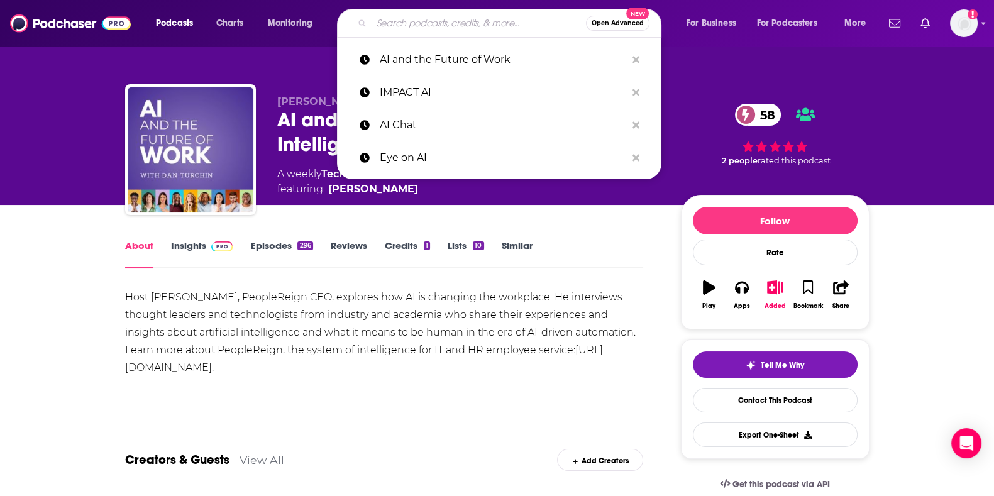
click at [457, 27] on input "Search podcasts, credits, & more..." at bounding box center [479, 23] width 214 height 20
paste input "The Alldus Podcast - AI in Action"
type input "The Alldus Podcast - AI in Action"
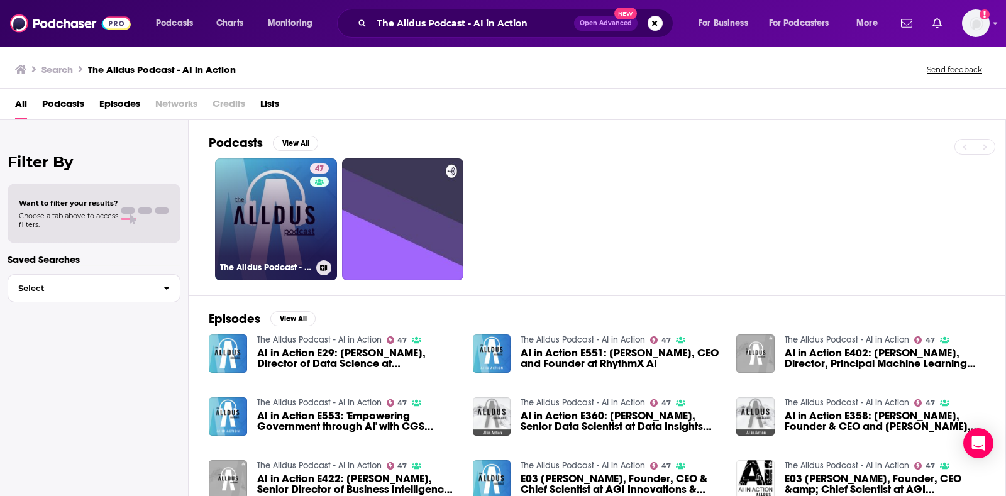
click at [316, 214] on div "47" at bounding box center [321, 212] width 22 height 97
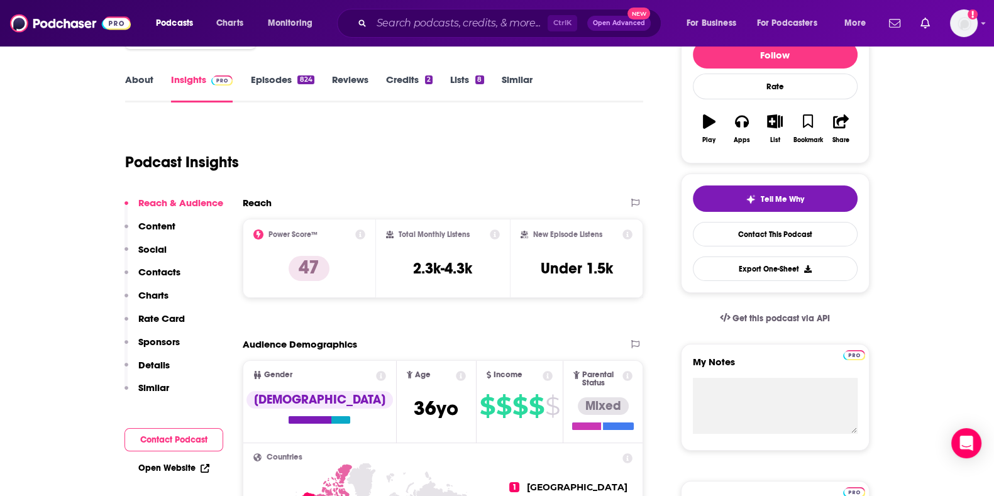
scroll to position [167, 0]
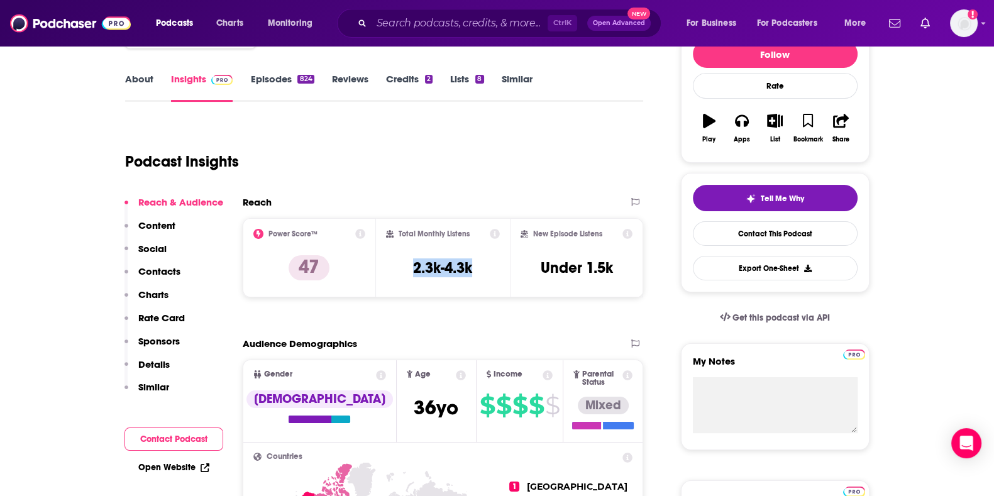
drag, startPoint x: 411, startPoint y: 273, endPoint x: 488, endPoint y: 273, distance: 76.7
click at [488, 273] on div "Total Monthly Listens 2.3k-4.3k" at bounding box center [443, 258] width 114 height 58
copy h3 "2.3k-4.3k"
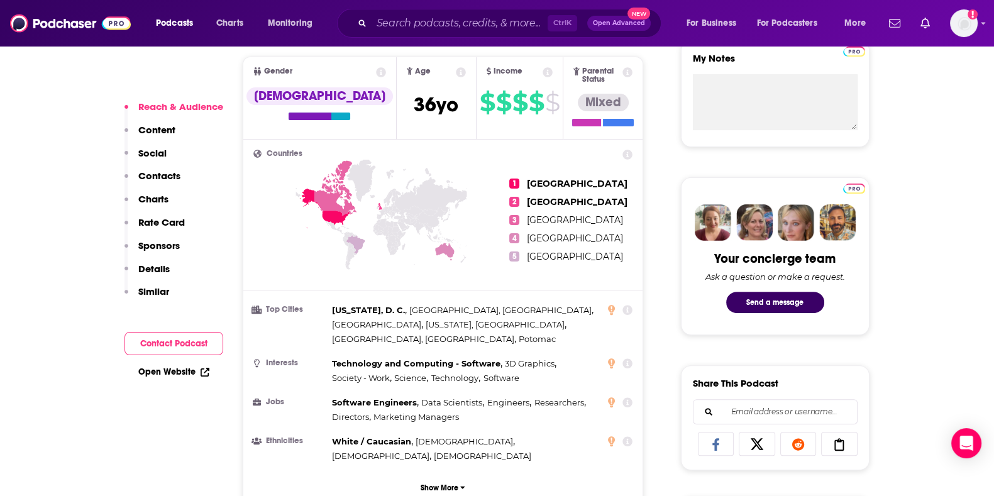
scroll to position [909, 0]
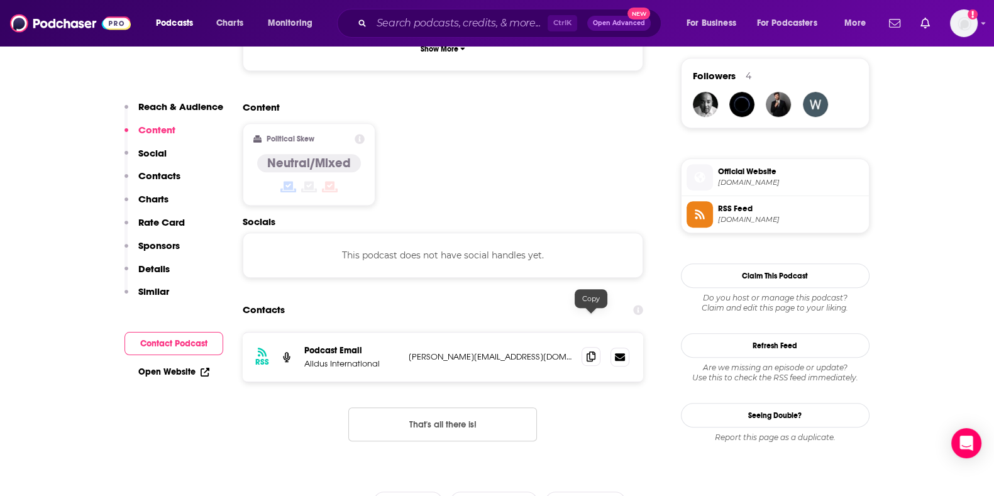
click at [589, 347] on span at bounding box center [591, 356] width 19 height 19
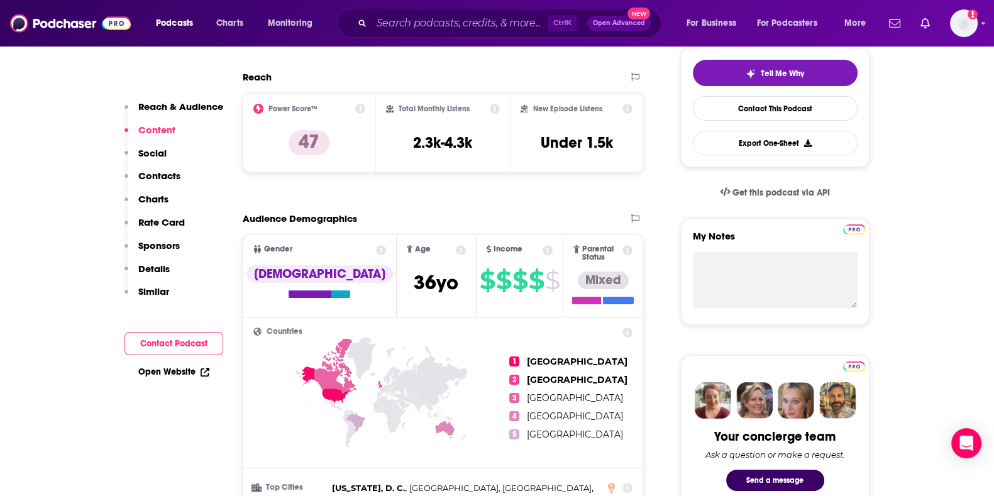
scroll to position [0, 0]
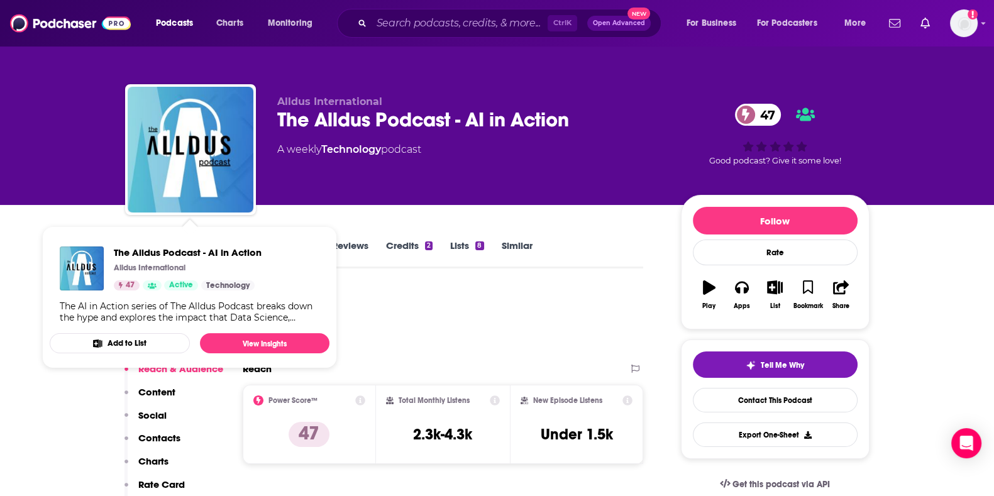
click at [69, 199] on div "Alldus International The Alldus Podcast - AI in Action 47 A weekly Technology p…" at bounding box center [497, 102] width 994 height 205
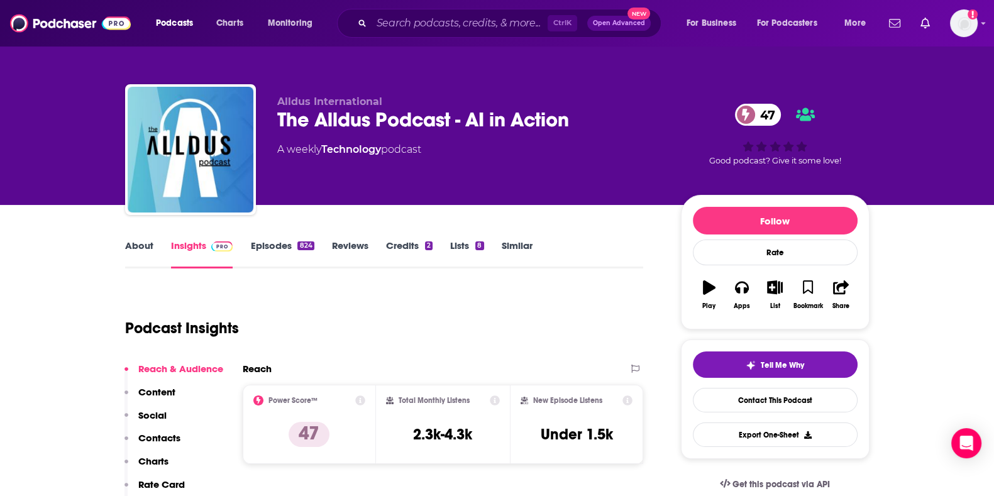
click at [135, 250] on link "About" at bounding box center [139, 254] width 28 height 29
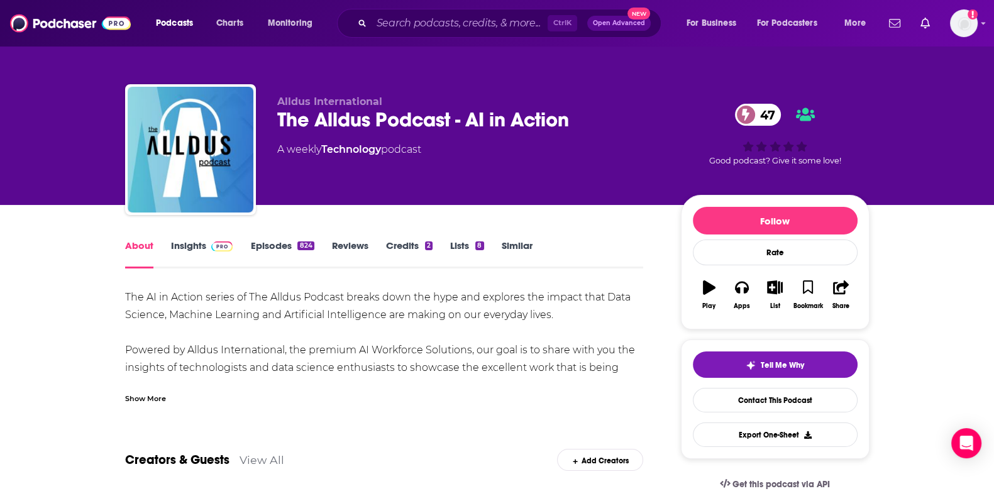
click at [157, 397] on div "Show More" at bounding box center [145, 398] width 41 height 12
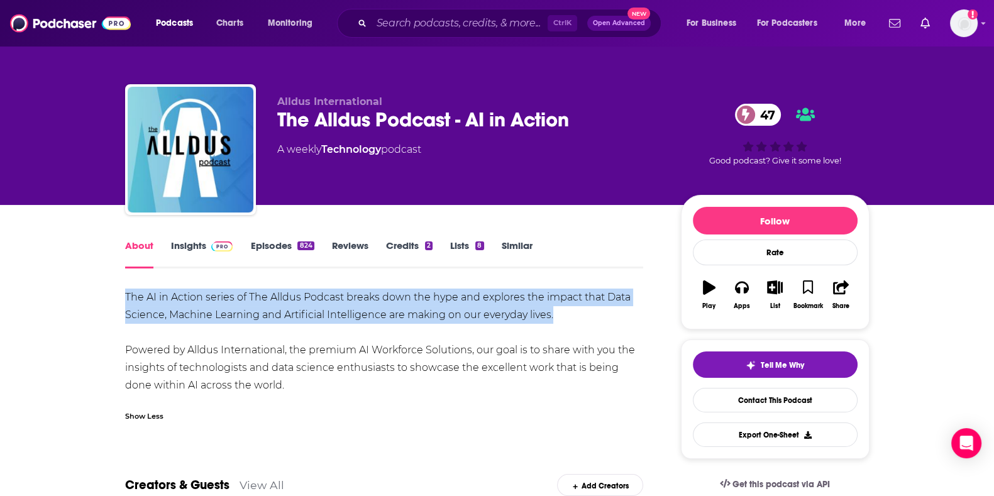
drag, startPoint x: 139, startPoint y: 300, endPoint x: 628, endPoint y: 313, distance: 489.4
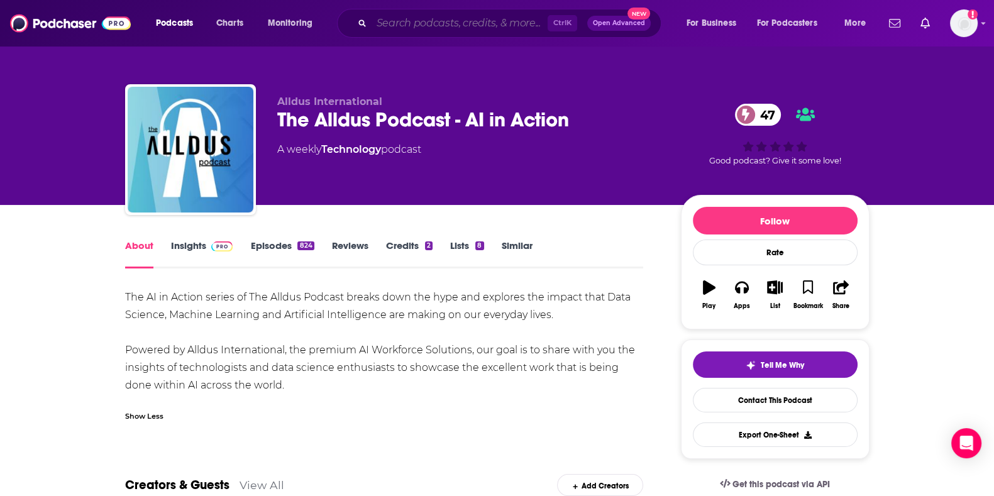
click at [438, 30] on input "Search podcasts, credits, & more..." at bounding box center [460, 23] width 176 height 20
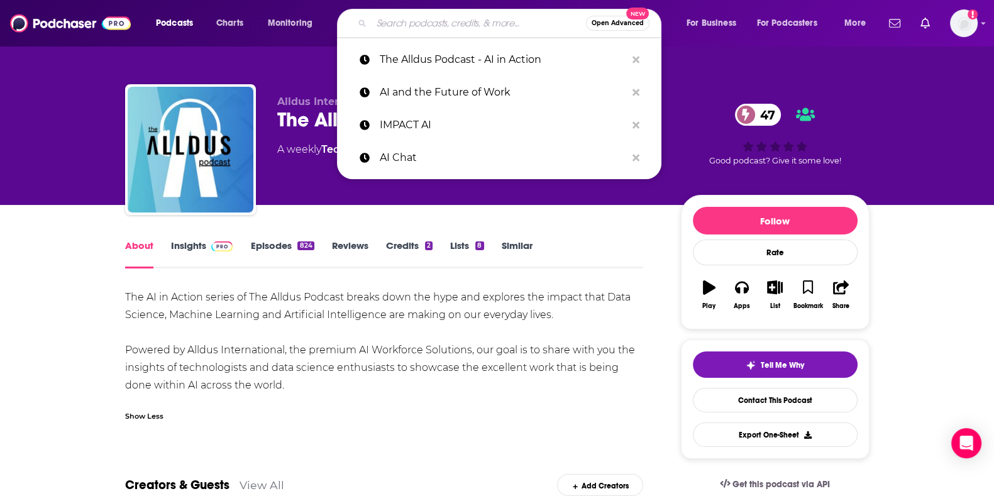
paste input "The Artificial Intelligence Podcast: ChatGPT, [PERSON_NAME], [PERSON_NAME], and…"
type input "The Artificial Intelligence Podcast: ChatGPT, [PERSON_NAME], [PERSON_NAME], and…"
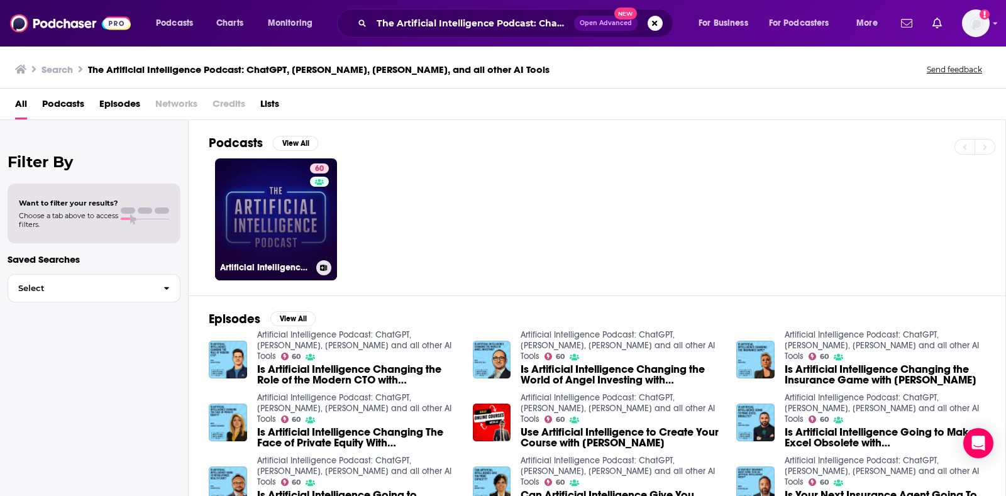
click at [277, 263] on h3 "Artificial Intelligence Podcast: ChatGPT, [PERSON_NAME], [PERSON_NAME] and all …" at bounding box center [265, 267] width 91 height 11
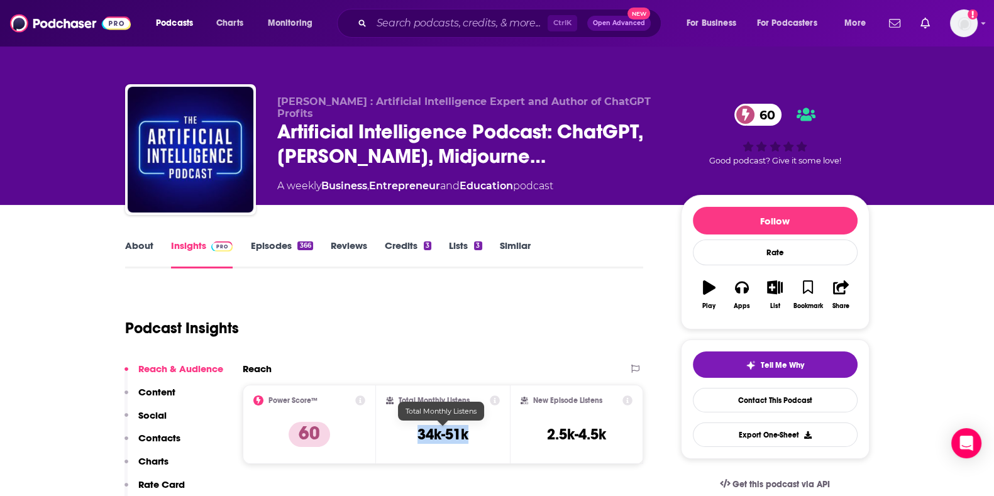
drag, startPoint x: 411, startPoint y: 432, endPoint x: 475, endPoint y: 434, distance: 64.8
click at [475, 434] on div "Total Monthly Listens 34k-51k" at bounding box center [443, 425] width 114 height 58
drag, startPoint x: 276, startPoint y: 99, endPoint x: 360, endPoint y: 104, distance: 83.8
click at [360, 104] on div "[PERSON_NAME] : Artificial Intelligence Expert and Author of ChatGPT Profits Ar…" at bounding box center [497, 152] width 745 height 136
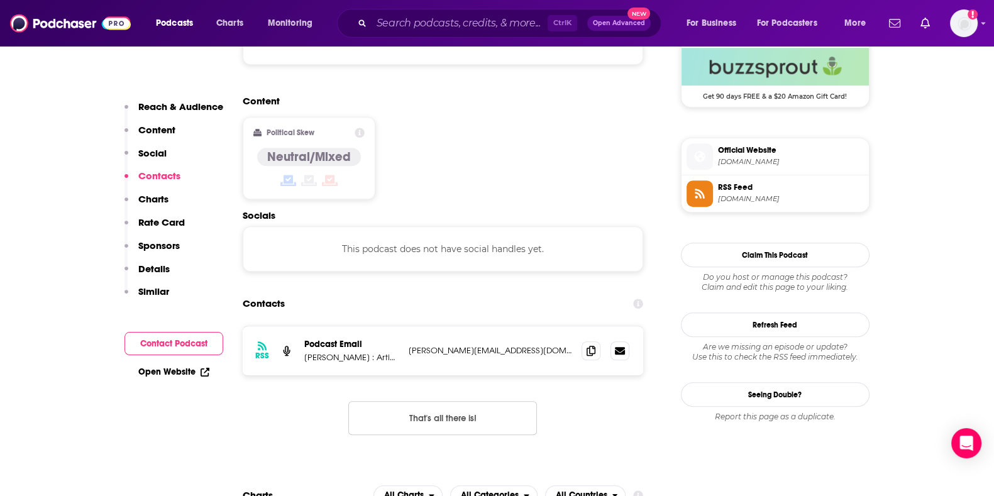
scroll to position [1072, 0]
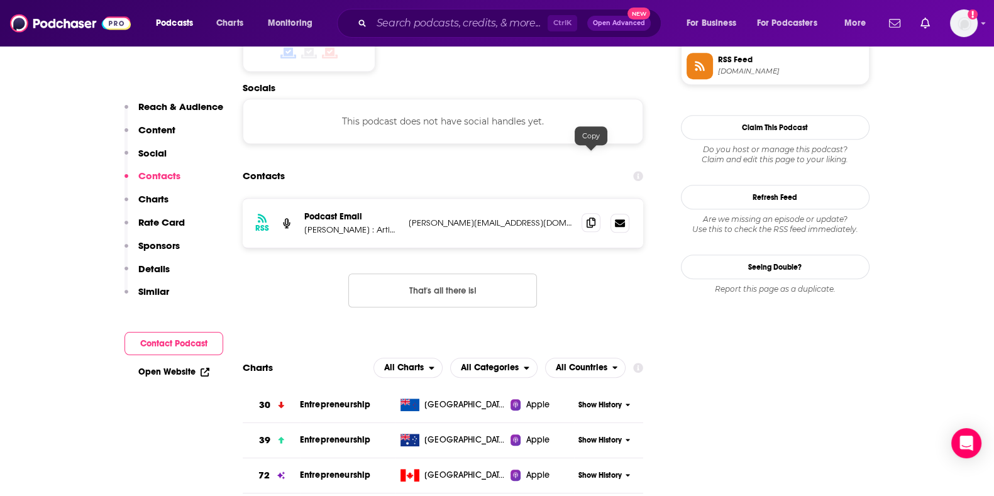
click at [596, 213] on span at bounding box center [591, 222] width 19 height 19
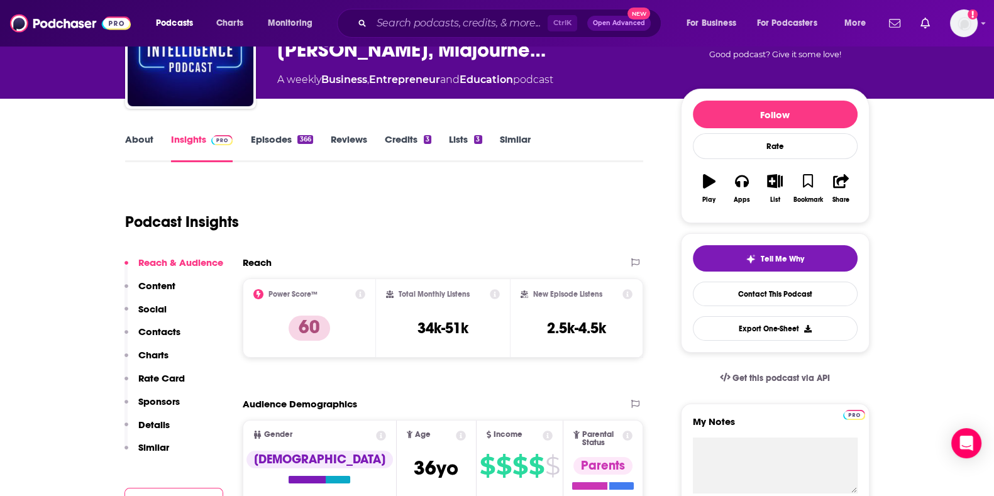
scroll to position [37, 0]
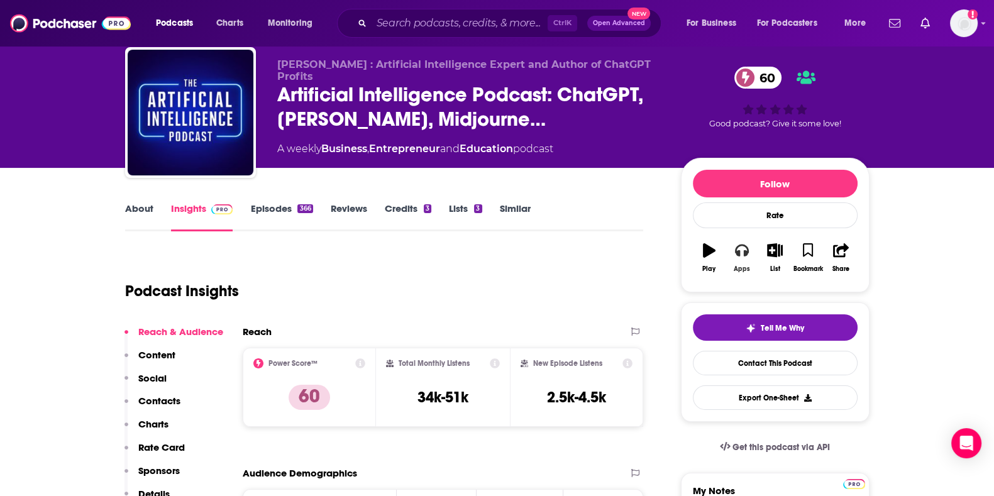
click at [739, 246] on icon "button" at bounding box center [742, 250] width 14 height 14
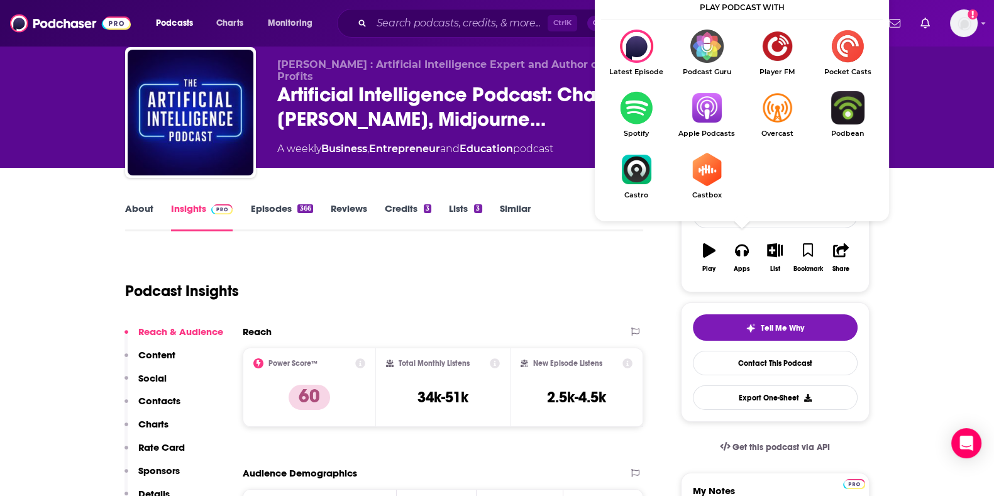
click at [697, 113] on img "Show Listen On dropdown" at bounding box center [707, 107] width 70 height 33
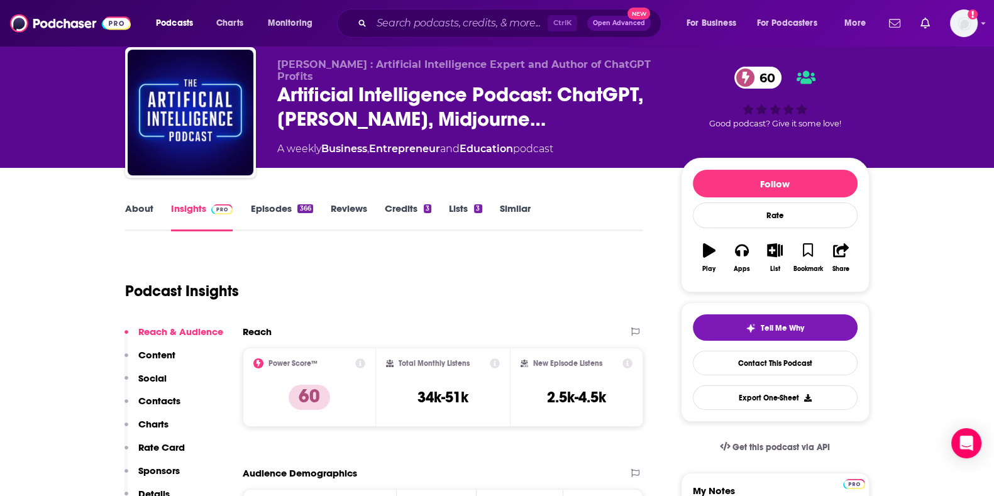
drag, startPoint x: 276, startPoint y: 61, endPoint x: 331, endPoint y: 79, distance: 57.5
click at [331, 79] on div "[PERSON_NAME] : Artificial Intelligence Expert and Author of ChatGPT Profits Ar…" at bounding box center [497, 115] width 745 height 136
click at [143, 215] on link "About" at bounding box center [139, 216] width 28 height 29
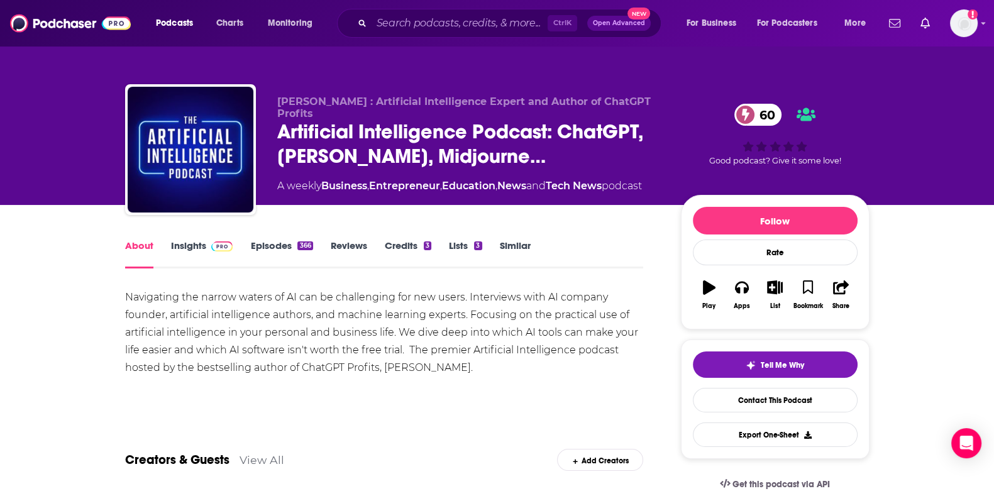
drag, startPoint x: 323, startPoint y: 357, endPoint x: 123, endPoint y: 302, distance: 207.9
click at [395, 23] on input "Search podcasts, credits, & more..." at bounding box center [460, 23] width 176 height 20
paste input "Artificial Intelligence and You"
type input "Artificial Intelligence and You"
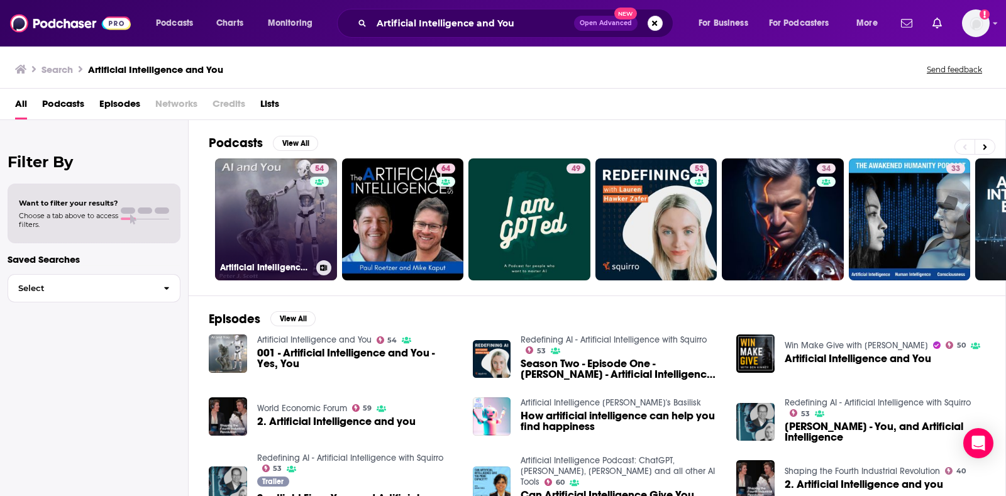
click at [305, 197] on link "54 Artificial Intelligence and You" at bounding box center [276, 219] width 122 height 122
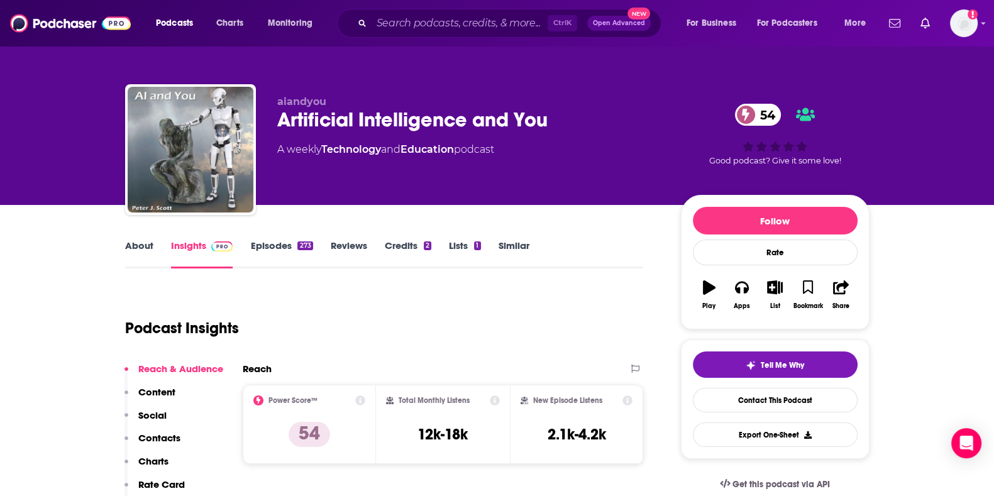
click at [138, 248] on link "About" at bounding box center [139, 254] width 28 height 29
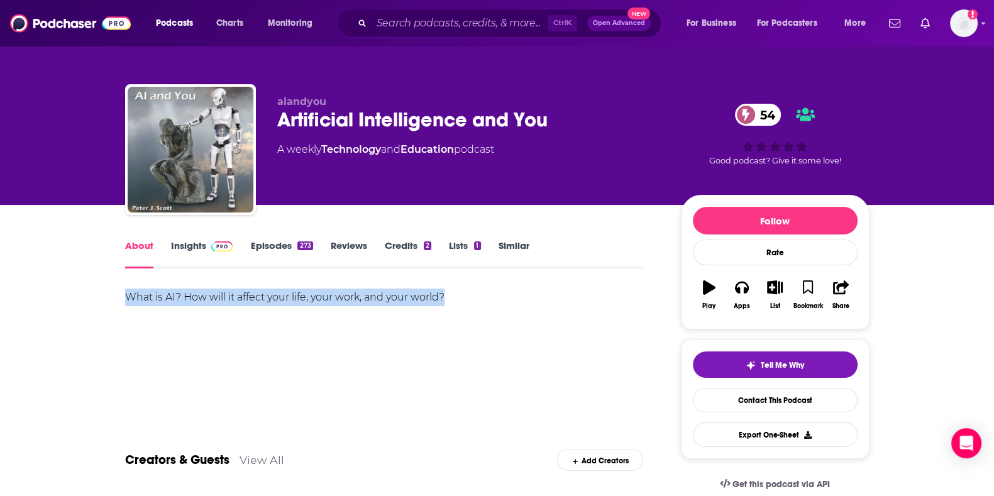
drag, startPoint x: 384, startPoint y: 287, endPoint x: 126, endPoint y: 291, distance: 257.2
click at [126, 291] on div "What is AI? How will it affect your life, your work, and your world?" at bounding box center [384, 298] width 519 height 18
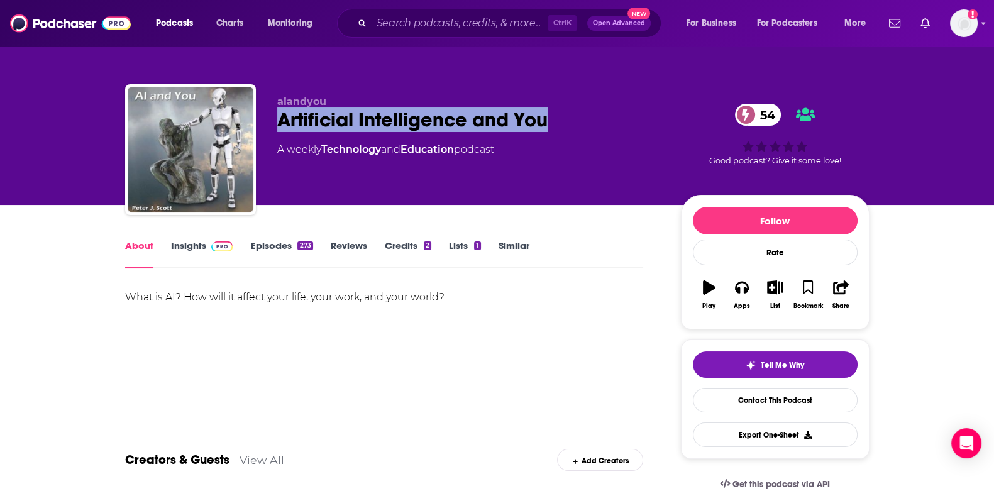
drag, startPoint x: 292, startPoint y: 116, endPoint x: 565, endPoint y: 114, distance: 272.9
click at [565, 114] on div "Artificial Intelligence and You 54" at bounding box center [469, 120] width 384 height 25
click at [175, 255] on link "Insights" at bounding box center [202, 254] width 62 height 29
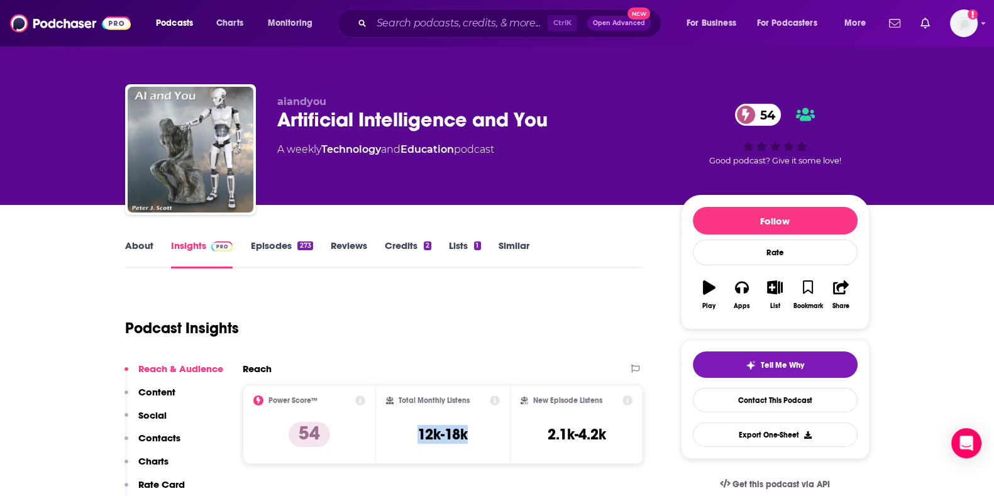
drag, startPoint x: 413, startPoint y: 427, endPoint x: 487, endPoint y: 436, distance: 75.4
click at [487, 436] on div "Total Monthly Listens 12k-18k" at bounding box center [443, 425] width 114 height 58
click at [754, 286] on button "Apps" at bounding box center [742, 294] width 33 height 45
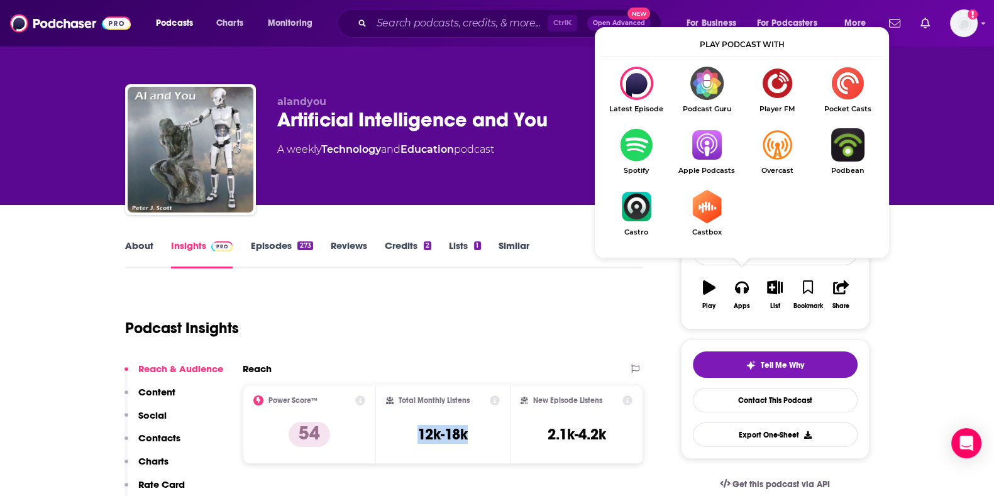
click at [712, 149] on img "Show Listen On dropdown" at bounding box center [707, 144] width 70 height 33
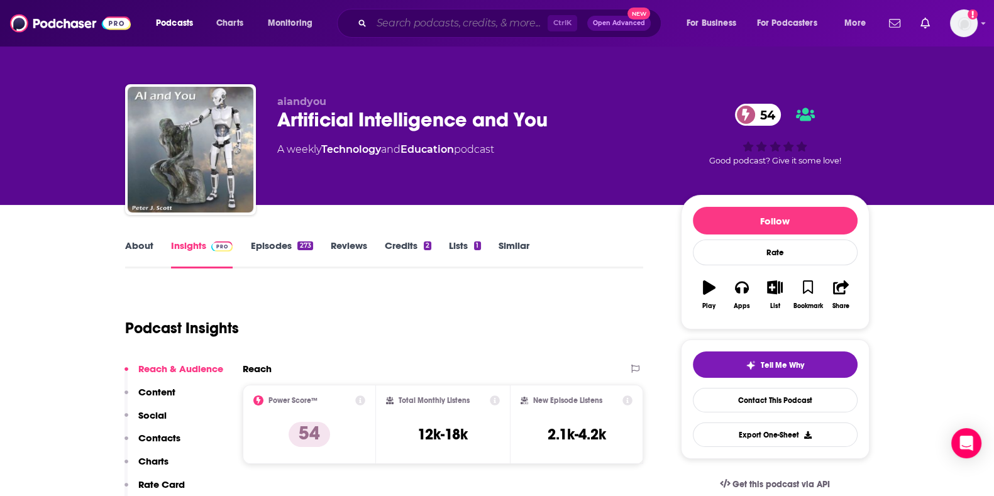
click at [392, 31] on input "Search podcasts, credits, & more..." at bounding box center [460, 23] width 176 height 20
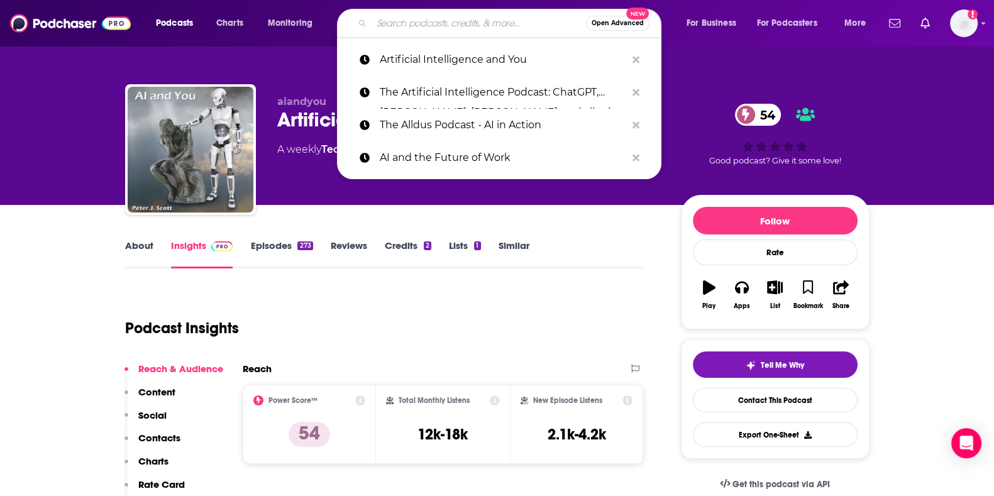
paste input "Who Got Me Here"
type input "Who Got Me Here"
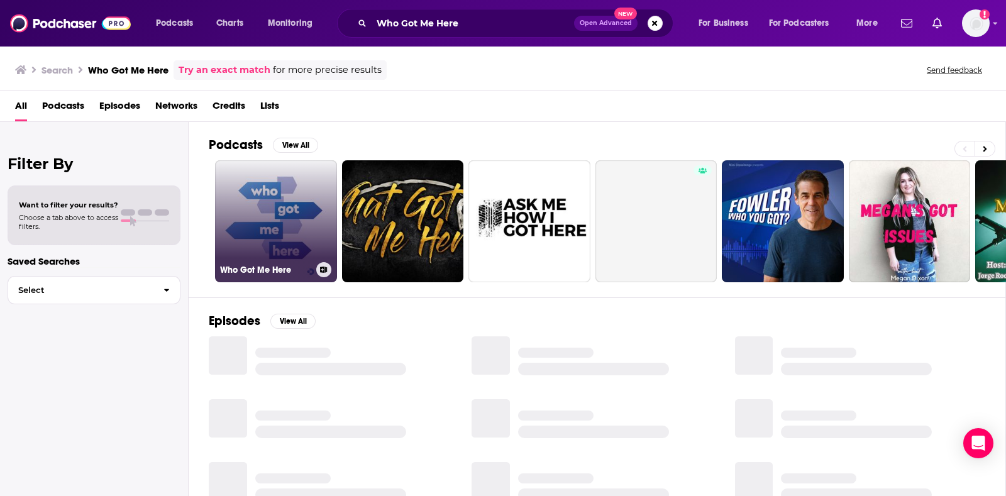
click at [287, 208] on link "Who Got Me Here" at bounding box center [276, 221] width 122 height 122
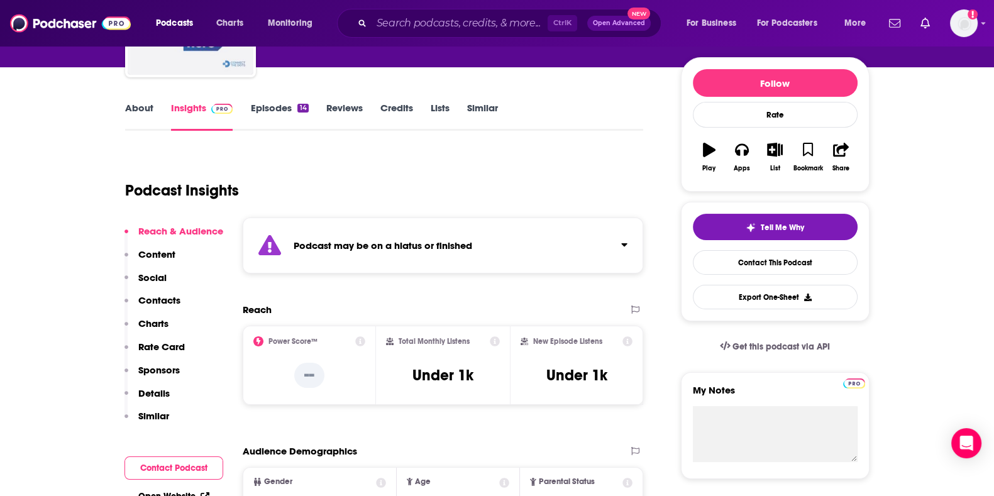
scroll to position [136, 0]
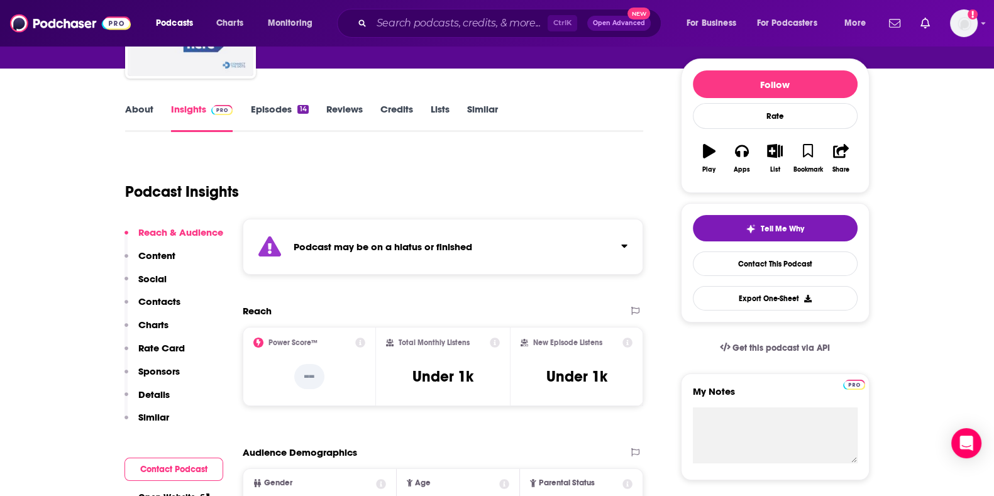
click at [289, 111] on link "Episodes 14" at bounding box center [279, 117] width 58 height 29
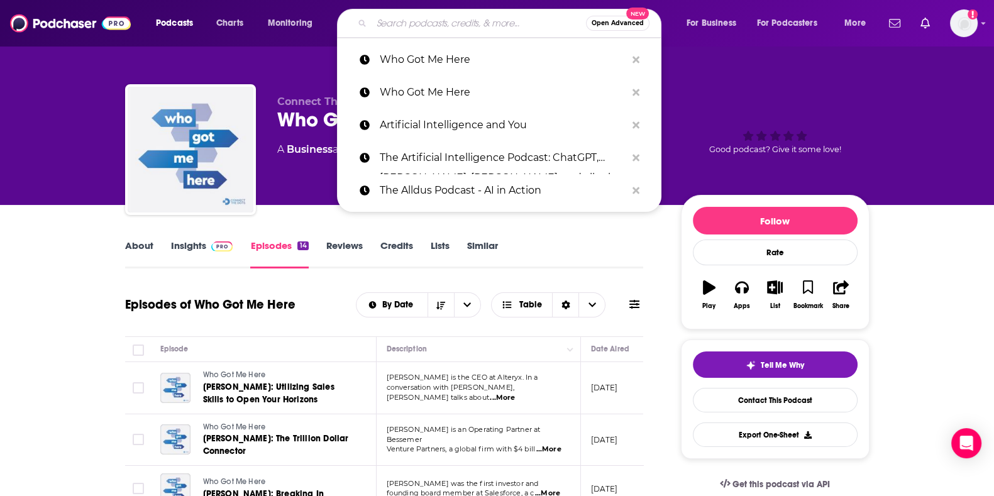
click at [413, 30] on input "Search podcasts, credits, & more..." at bounding box center [479, 23] width 214 height 20
paste input "The Learning Leader Podcast"
type input "The Learning Leader Podcast"
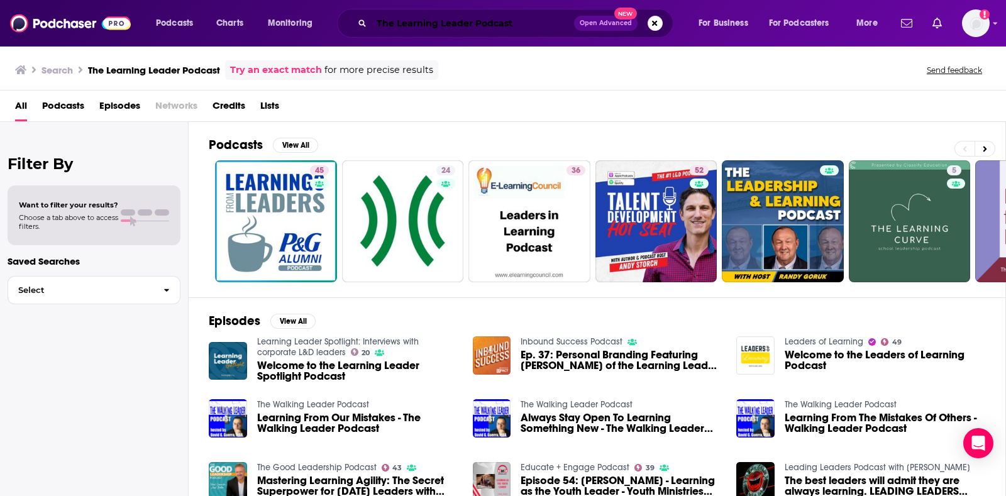
click at [414, 31] on input "The Learning Leader Podcast" at bounding box center [473, 23] width 202 height 20
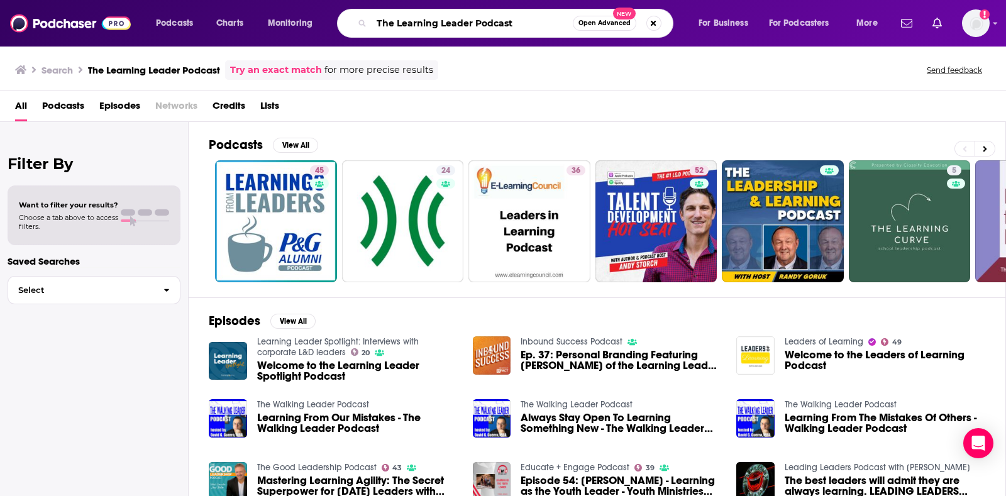
paste input "echnovation"
type input "Technovation"
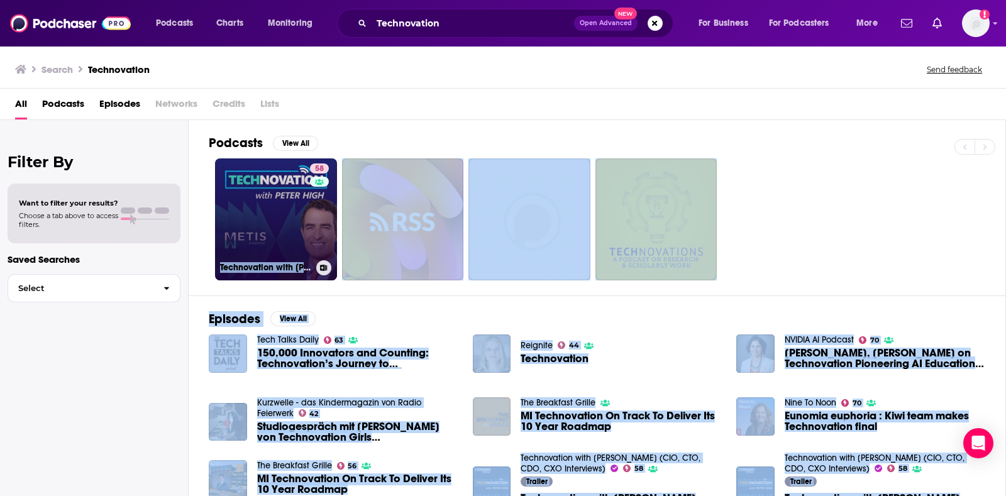
click at [298, 189] on link "58 Technovation with [PERSON_NAME] (CIO, CTO, CDO, CXO Interviews)" at bounding box center [276, 219] width 122 height 122
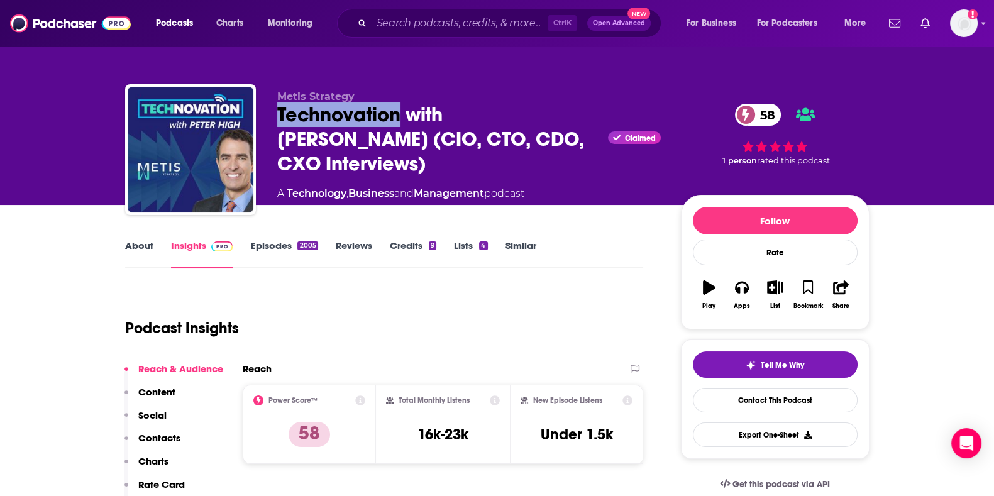
drag, startPoint x: 273, startPoint y: 118, endPoint x: 400, endPoint y: 127, distance: 127.4
click at [400, 127] on div "Metis Strategy Technovation with [PERSON_NAME] (CIO, CTO, CDO, CXO Interviews) …" at bounding box center [497, 152] width 745 height 136
click at [746, 302] on div "Apps" at bounding box center [742, 306] width 16 height 8
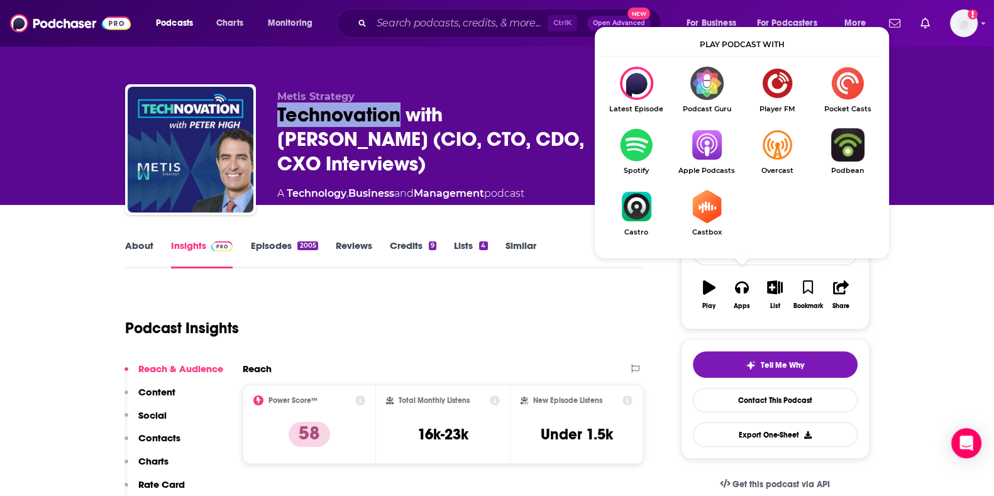
click at [707, 168] on span "Apple Podcasts" at bounding box center [707, 171] width 70 height 8
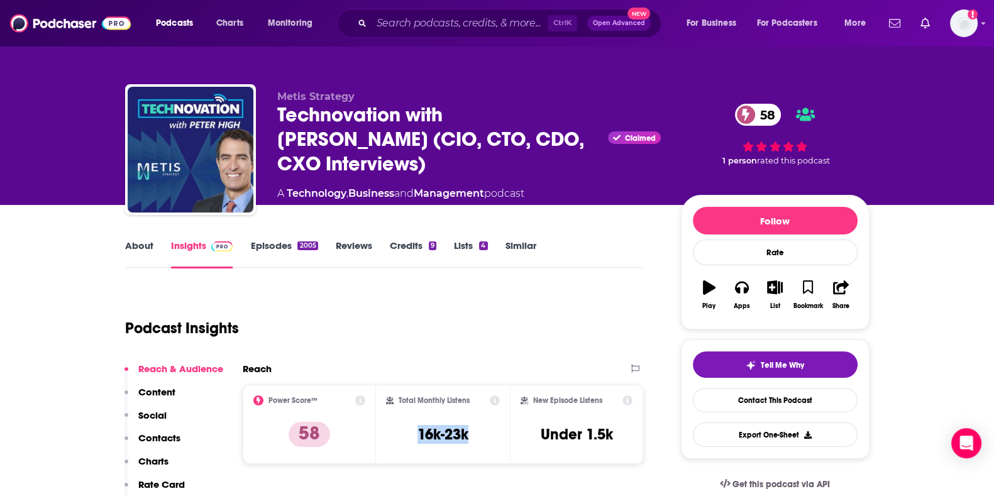
drag, startPoint x: 414, startPoint y: 435, endPoint x: 494, endPoint y: 436, distance: 79.2
click at [494, 436] on div "Total Monthly Listens 16k-23k" at bounding box center [443, 425] width 114 height 58
click at [344, 141] on div "Technovation with [PERSON_NAME] (CIO, CTO, CDO, CXO Interviews) Claimed 58" at bounding box center [469, 140] width 384 height 74
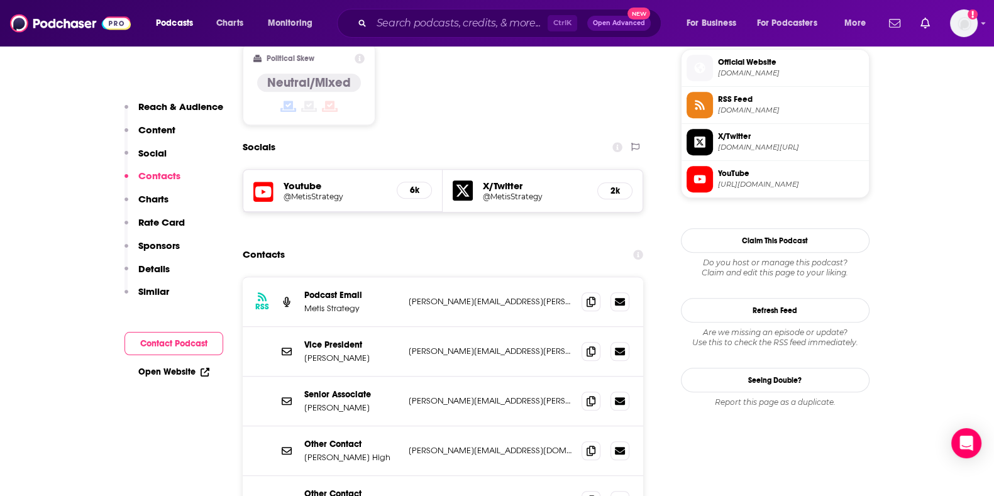
scroll to position [1018, 0]
click at [594, 445] on icon at bounding box center [591, 450] width 9 height 10
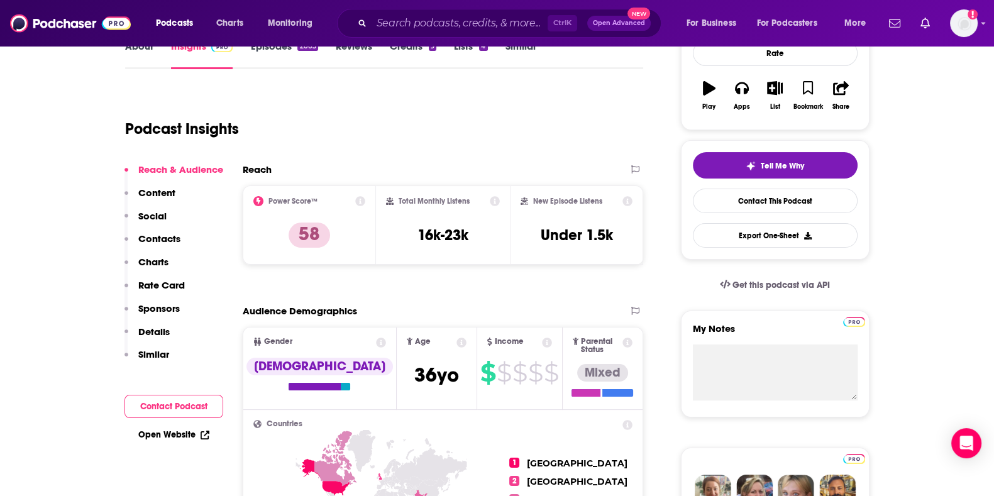
scroll to position [0, 0]
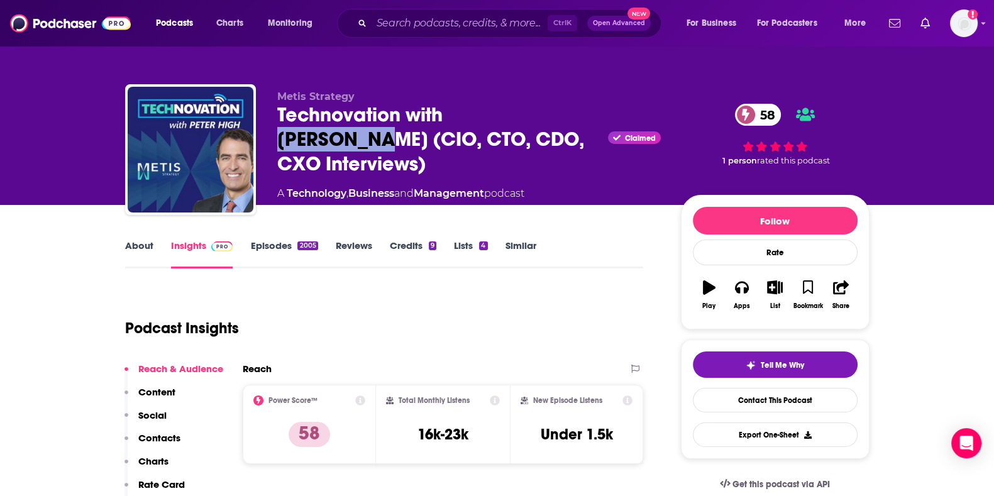
drag, startPoint x: 450, startPoint y: 124, endPoint x: 544, endPoint y: 118, distance: 94.5
click at [544, 118] on div "Technovation with [PERSON_NAME] (CIO, CTO, CDO, CXO Interviews) Claimed 58" at bounding box center [469, 140] width 384 height 74
click at [144, 246] on link "About" at bounding box center [139, 254] width 28 height 29
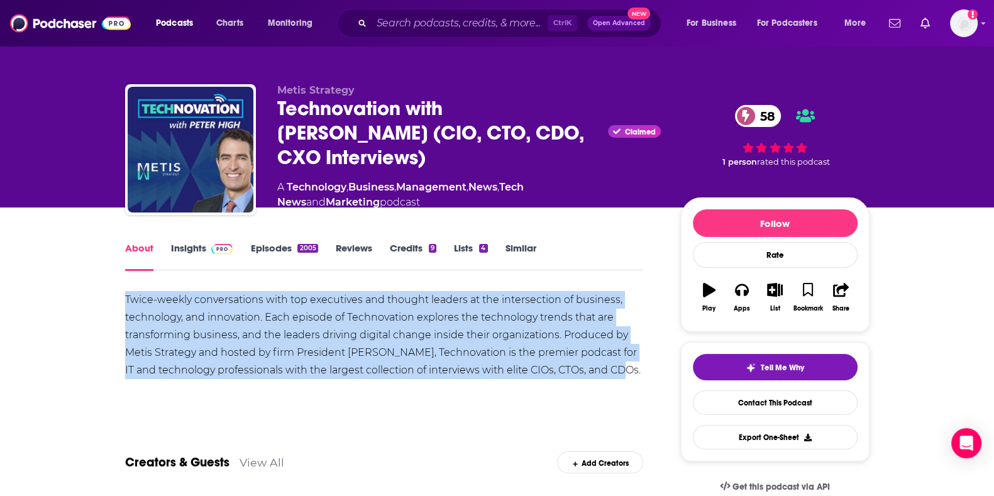
drag, startPoint x: 335, startPoint y: 314, endPoint x: 626, endPoint y: 364, distance: 296.0
click at [626, 364] on div "Twice-weekly conversations with top executives and thought leaders at the inter…" at bounding box center [384, 335] width 519 height 88
